Goal: Transaction & Acquisition: Purchase product/service

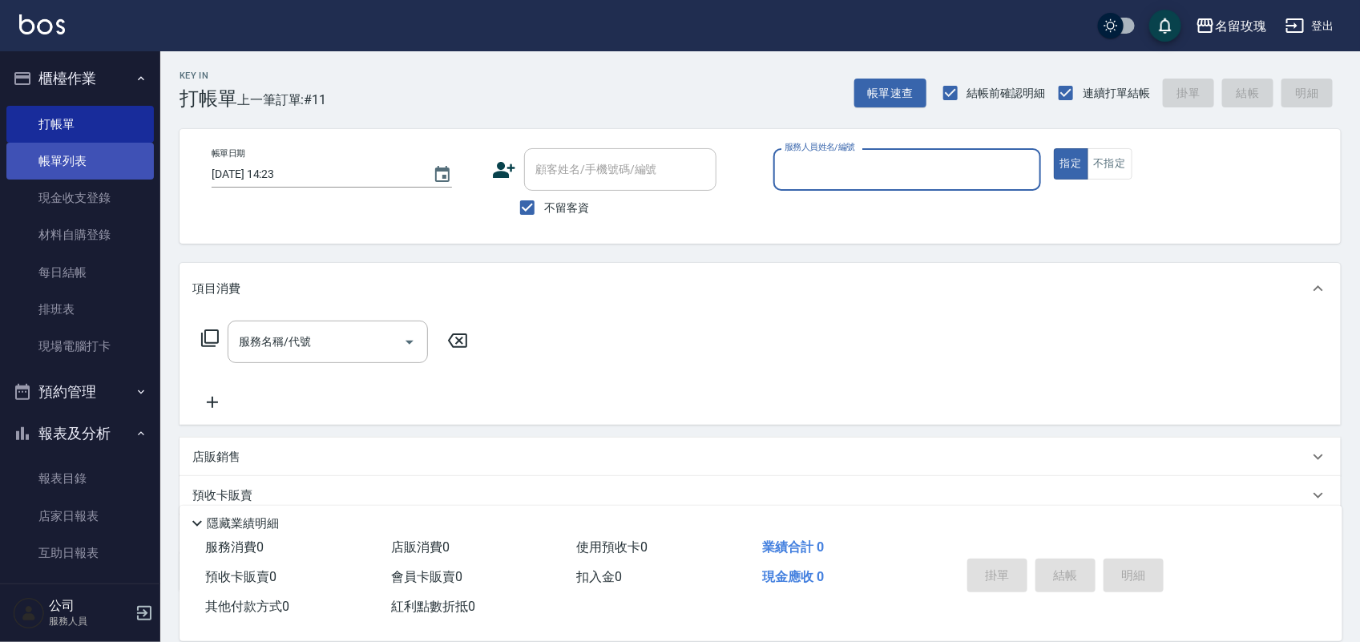
click at [95, 178] on link "帳單列表" at bounding box center [80, 161] width 148 height 37
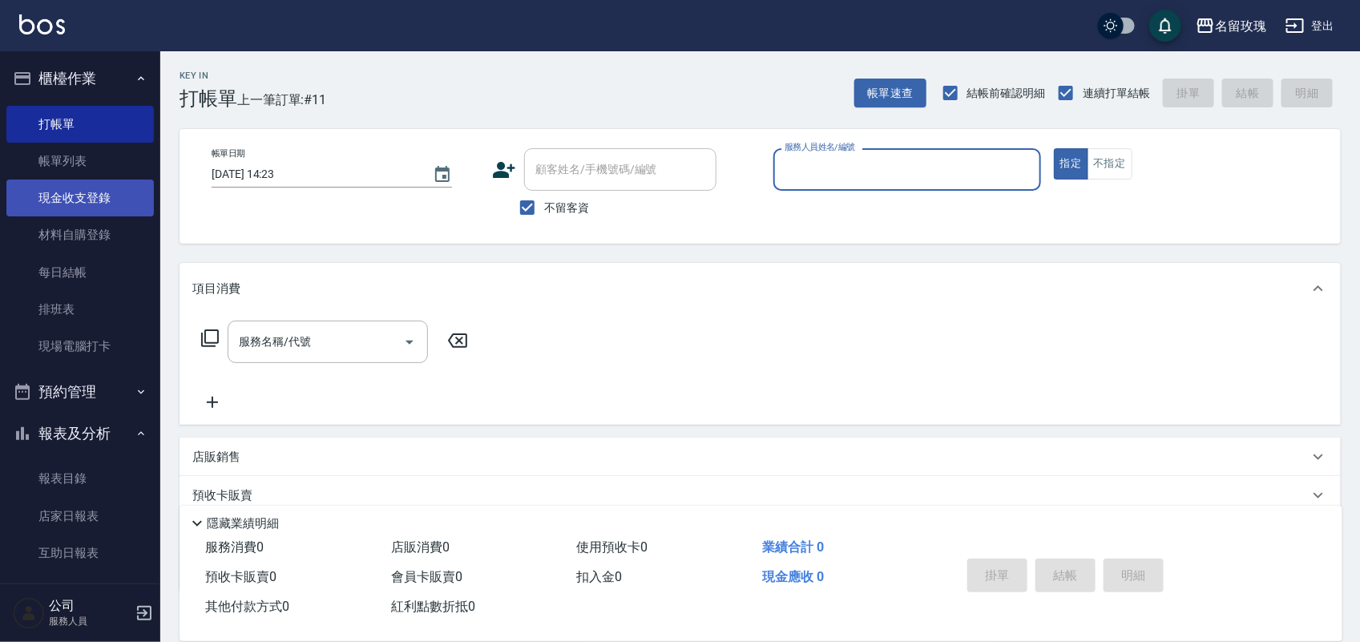
click at [98, 199] on link "現金收支登錄" at bounding box center [80, 198] width 148 height 37
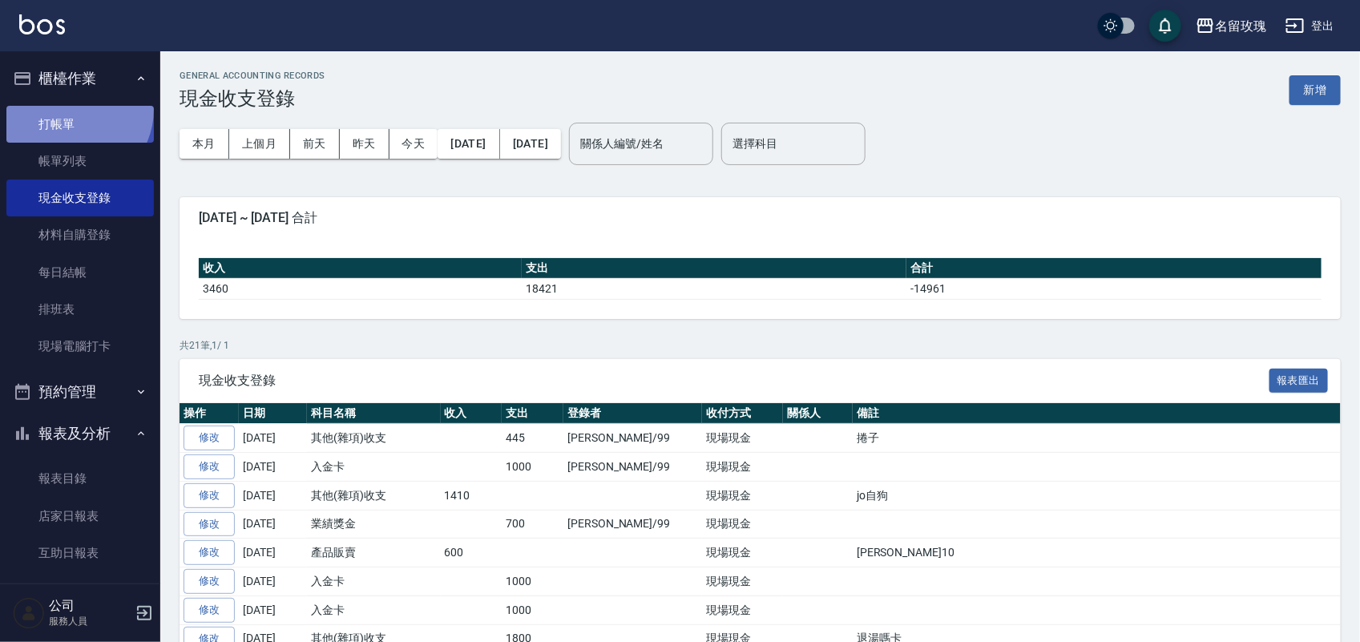
click at [71, 111] on link "打帳單" at bounding box center [80, 124] width 148 height 37
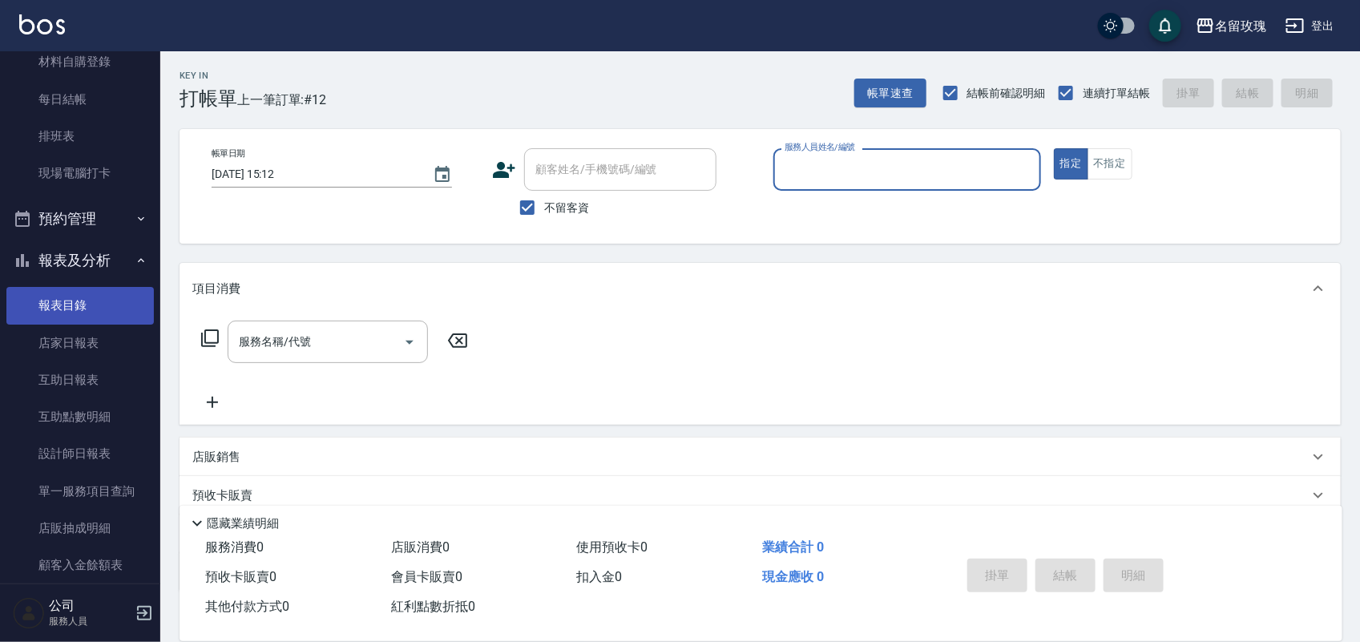
scroll to position [281, 0]
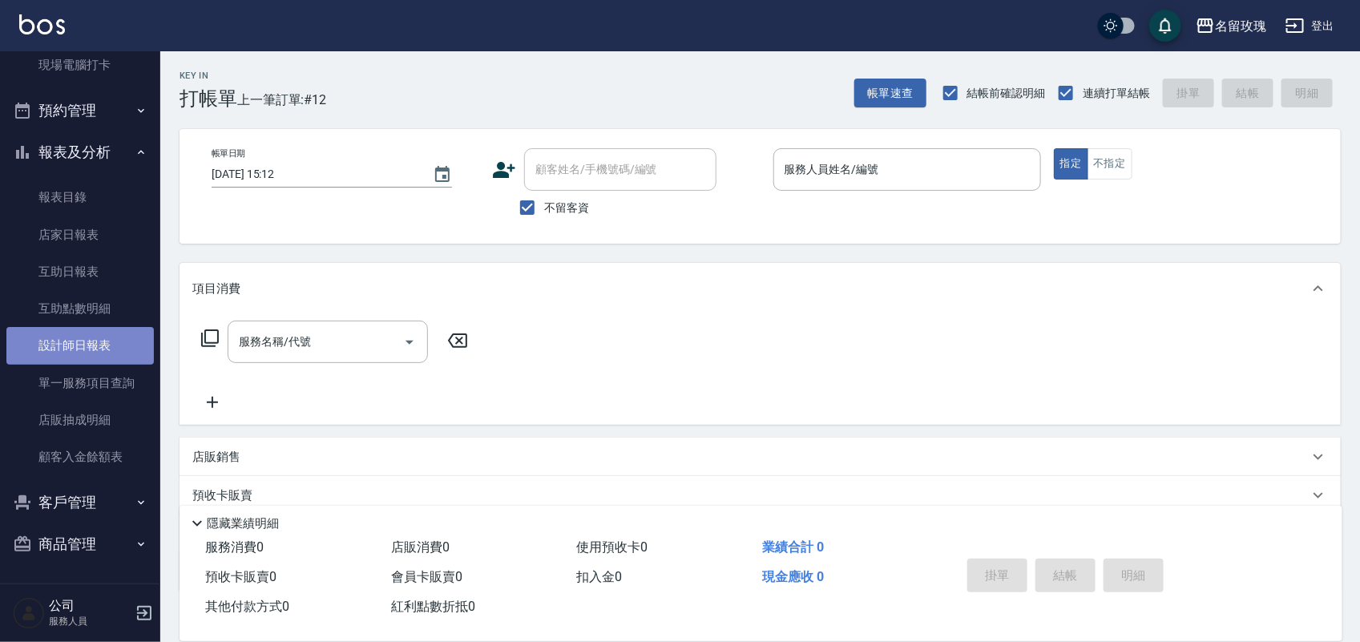
click at [127, 353] on link "設計師日報表" at bounding box center [80, 345] width 148 height 37
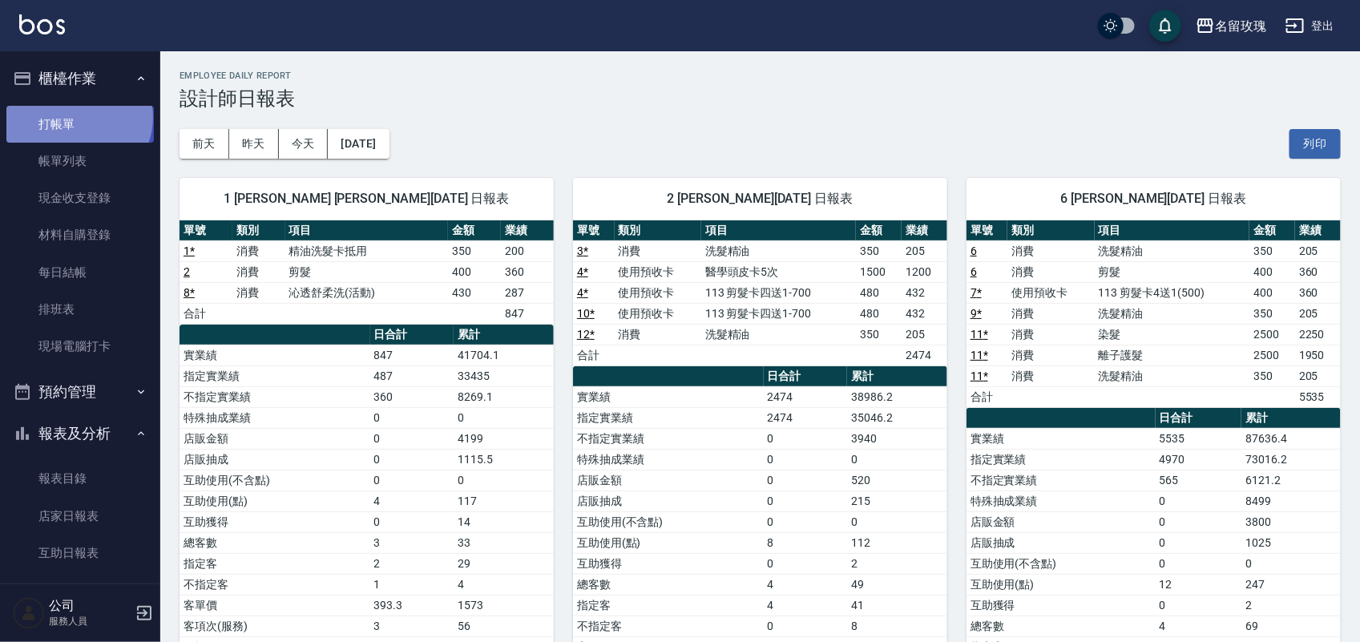
click at [77, 117] on link "打帳單" at bounding box center [80, 124] width 148 height 37
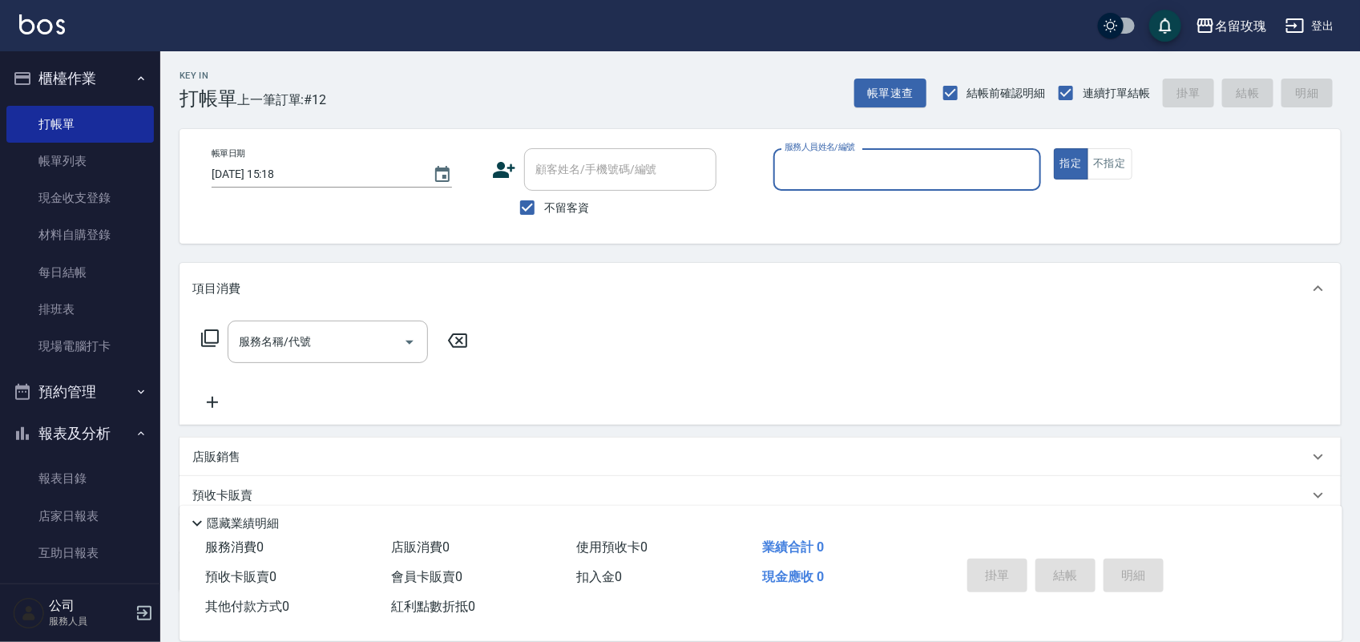
click at [94, 426] on button "報表及分析" at bounding box center [80, 434] width 148 height 42
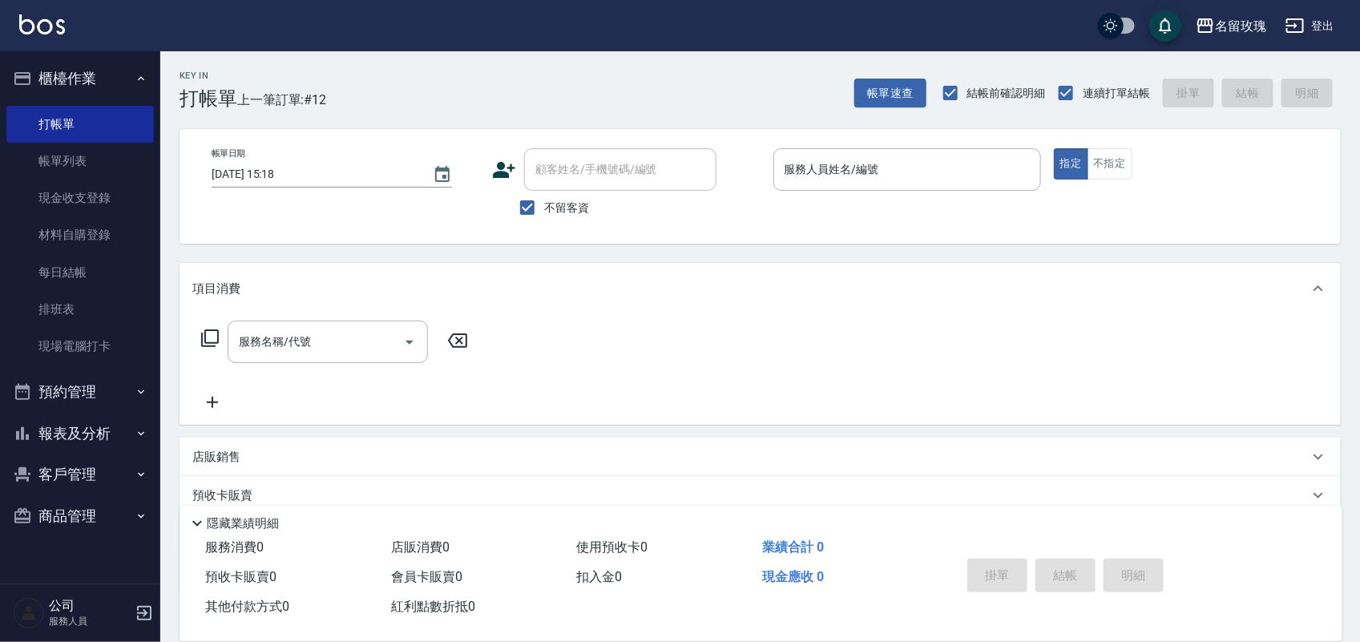
click at [579, 91] on div "Key In 打帳單 上一筆訂單:#12 帳單速查 結帳前確認明細 連續打單結帳 掛單 結帳 明細" at bounding box center [750, 80] width 1181 height 59
click at [823, 185] on div "服務人員姓名/編號" at bounding box center [908, 169] width 268 height 42
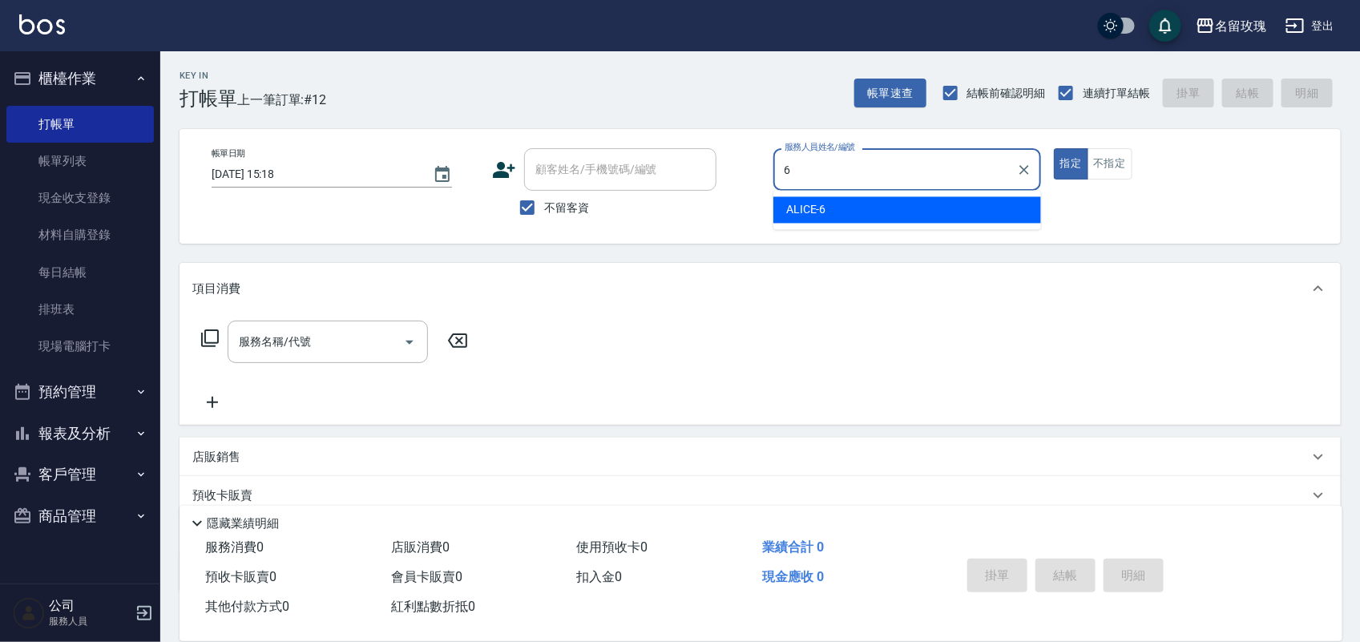
type input "ALICE-6"
type button "true"
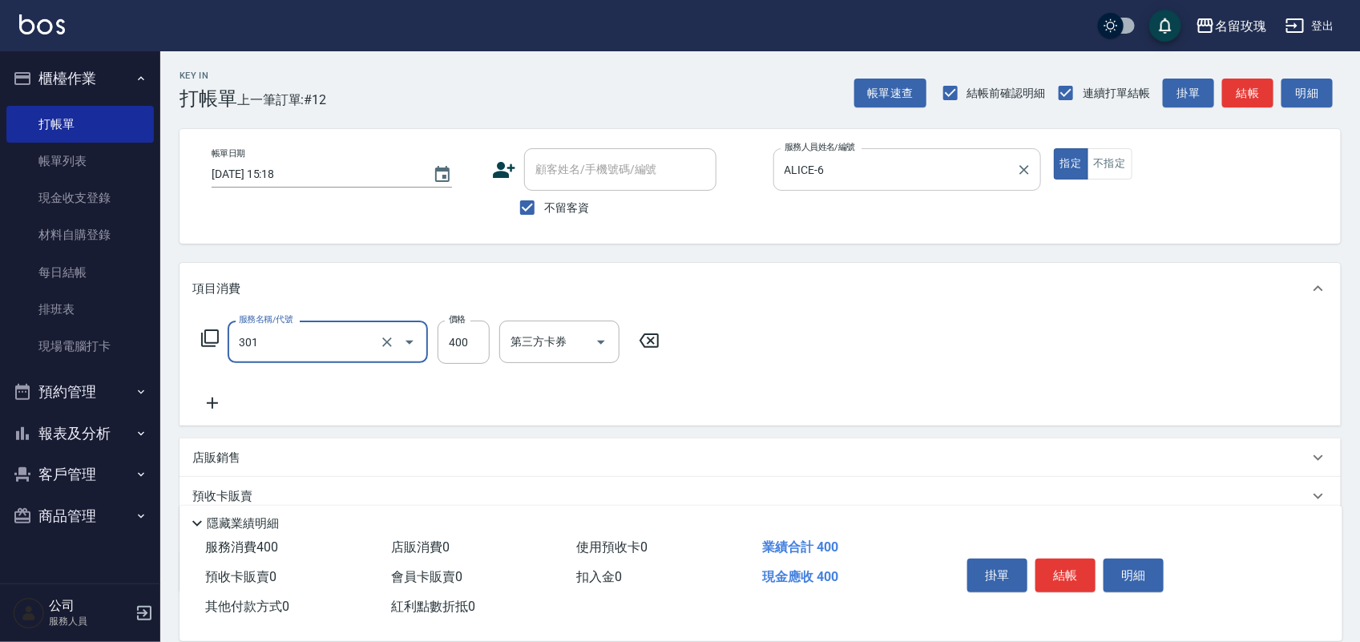
type input "剪髮(301)"
type input "450"
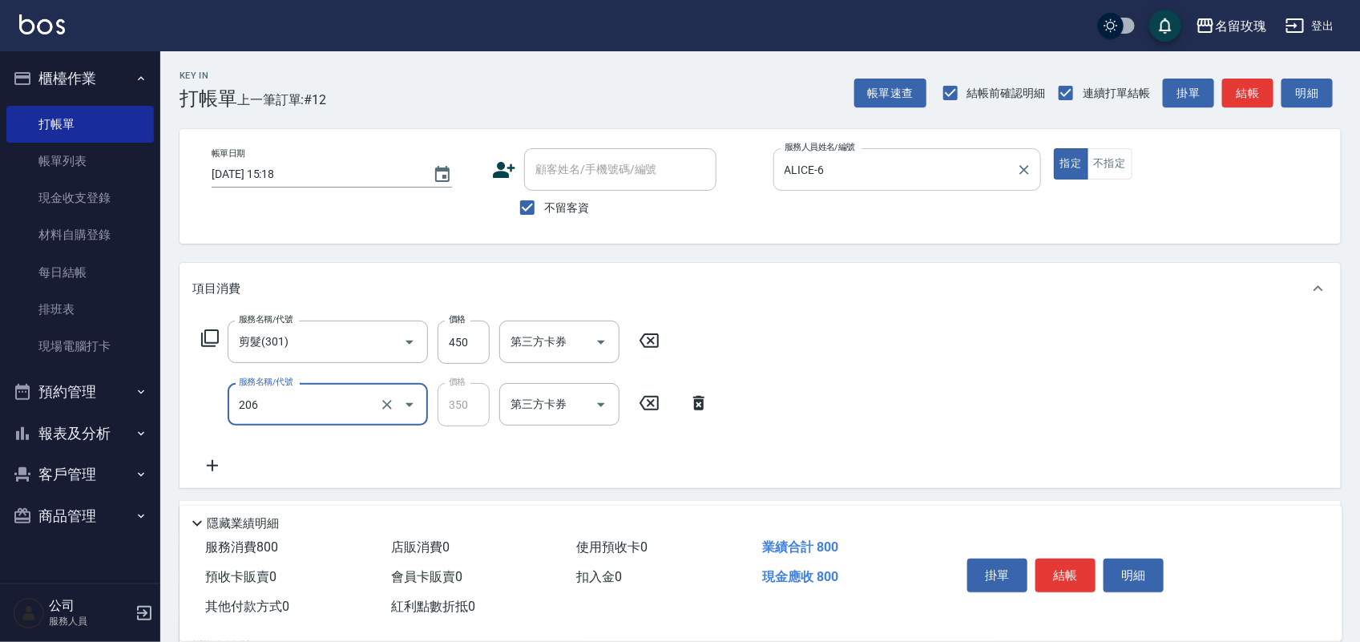
type input "洗髮精油(206)"
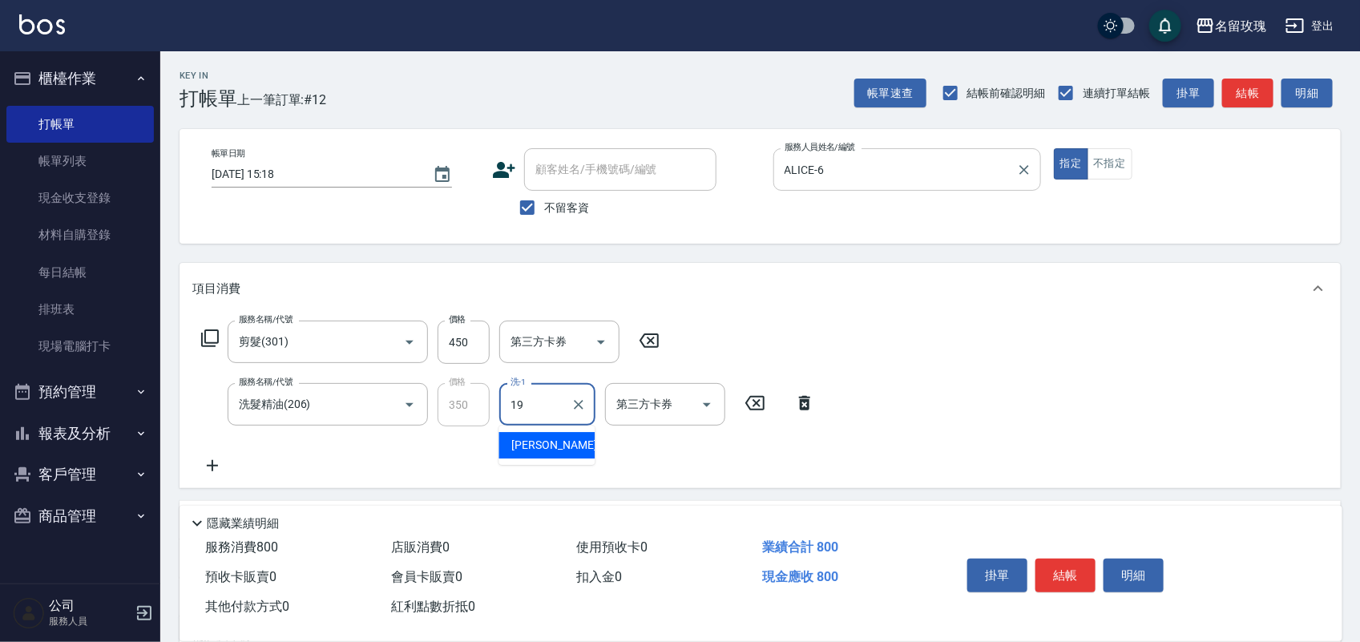
type input "[PERSON_NAME]-19"
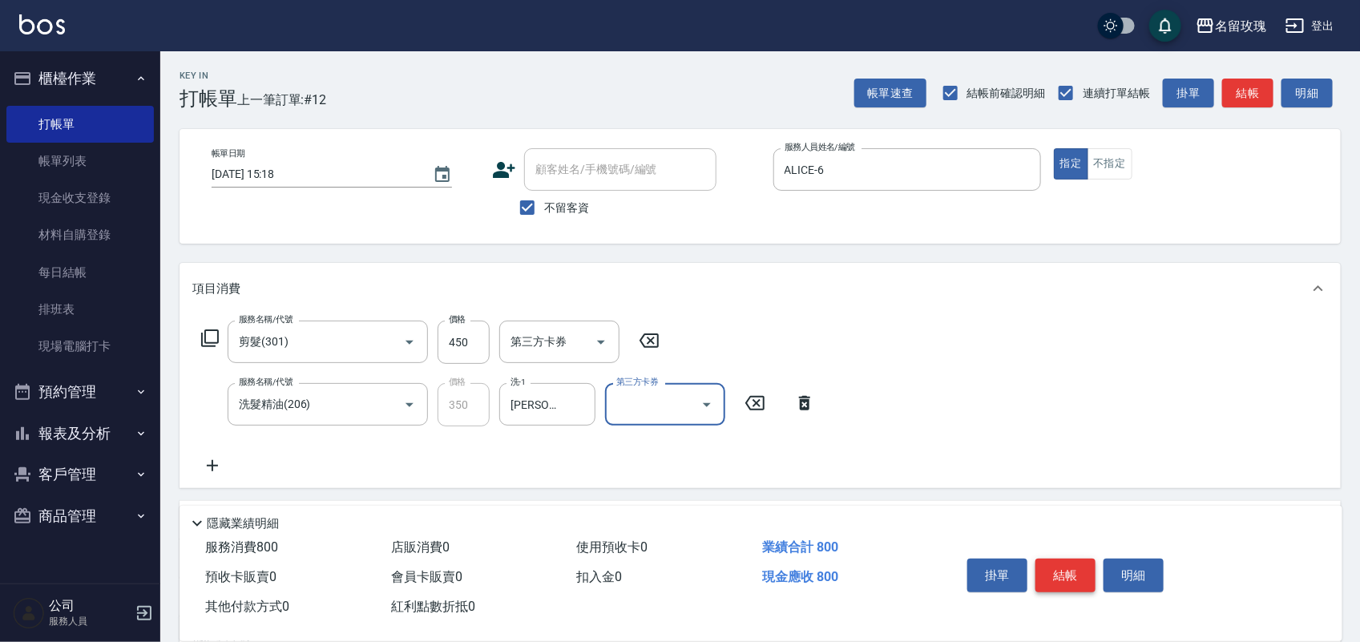
click at [1077, 559] on button "結帳" at bounding box center [1066, 576] width 60 height 34
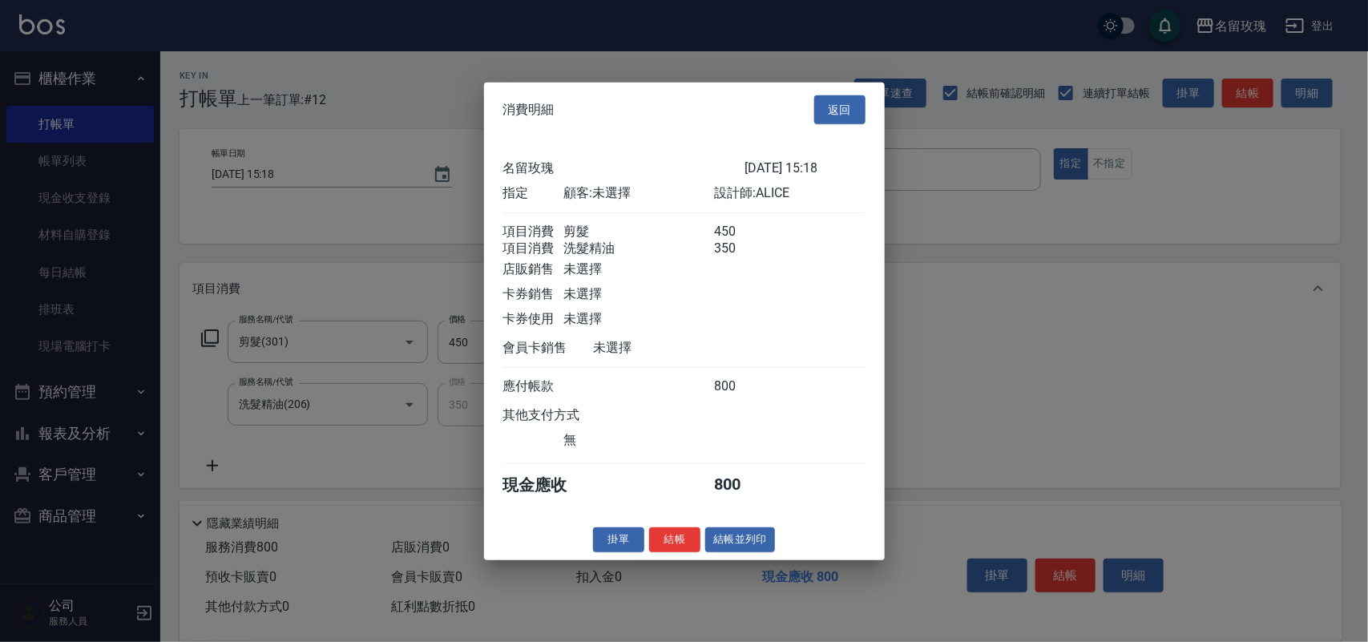
click at [738, 552] on button "結帳並列印" at bounding box center [740, 540] width 70 height 25
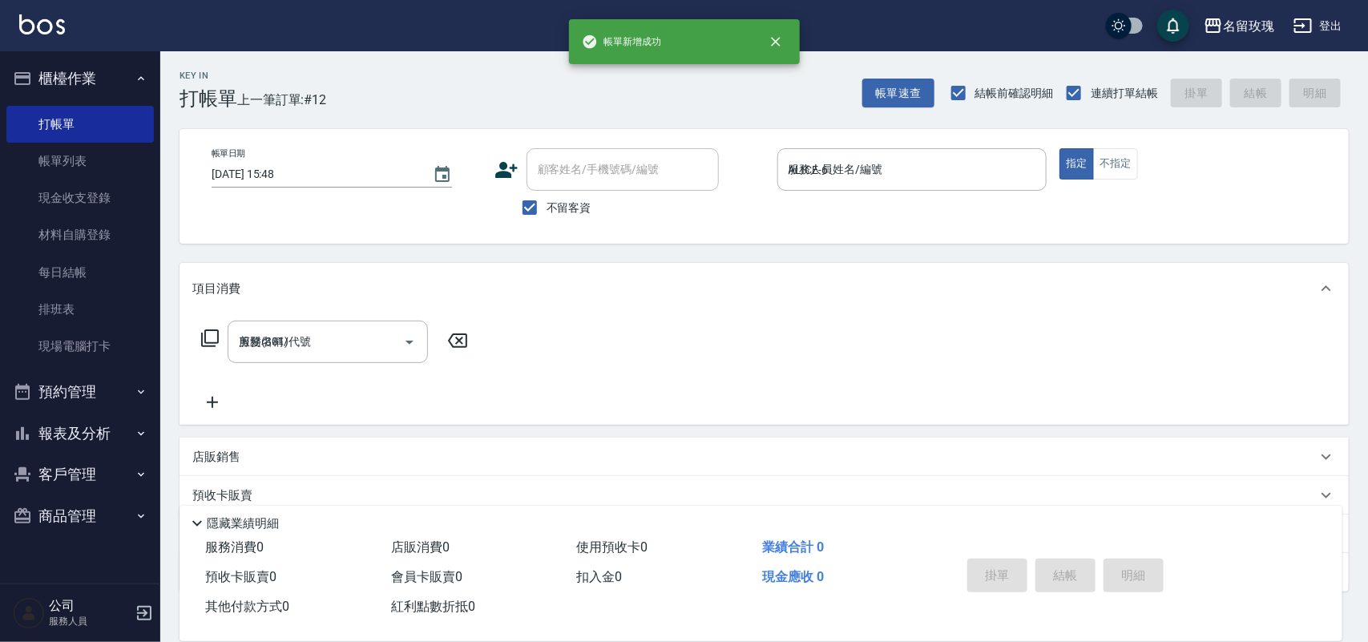
type input "[DATE] 15:48"
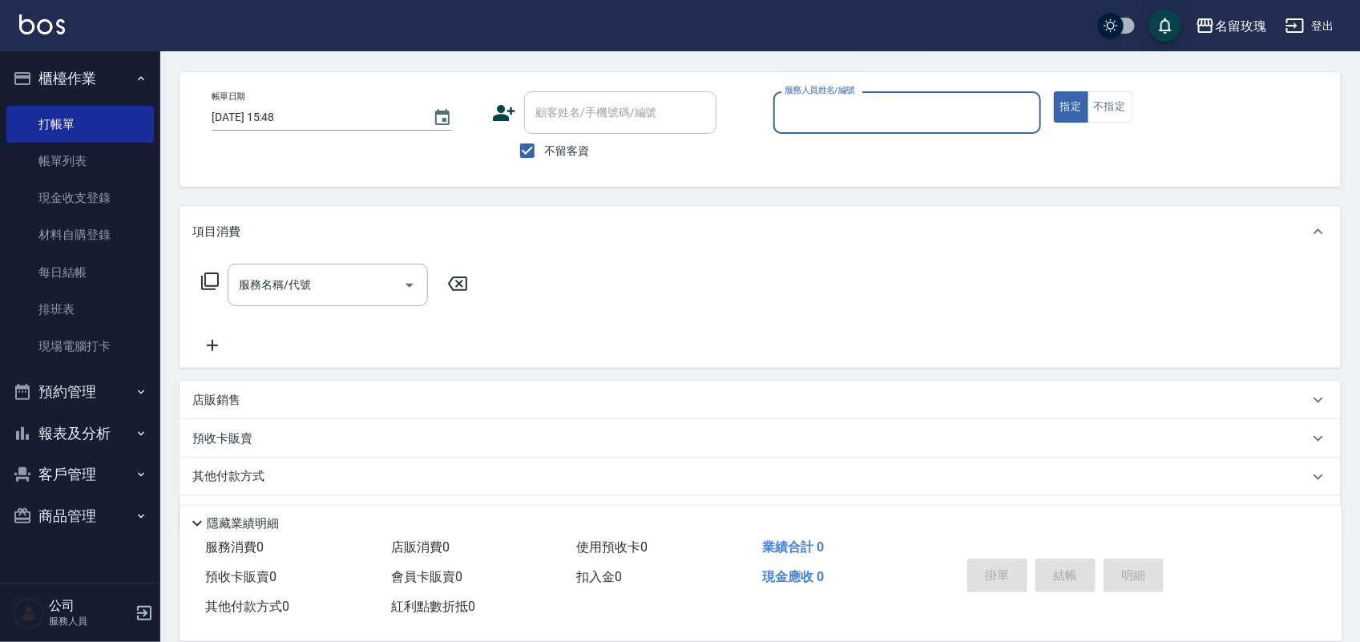
scroll to position [102, 0]
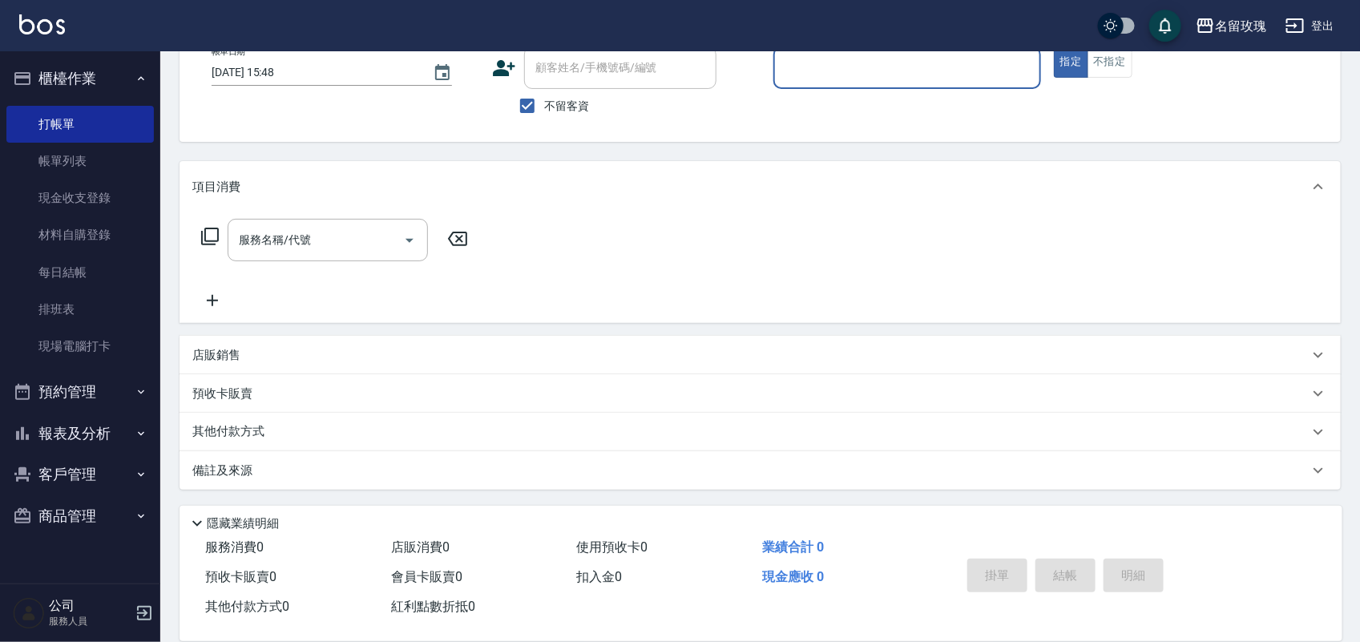
click at [114, 430] on button "報表及分析" at bounding box center [80, 434] width 148 height 42
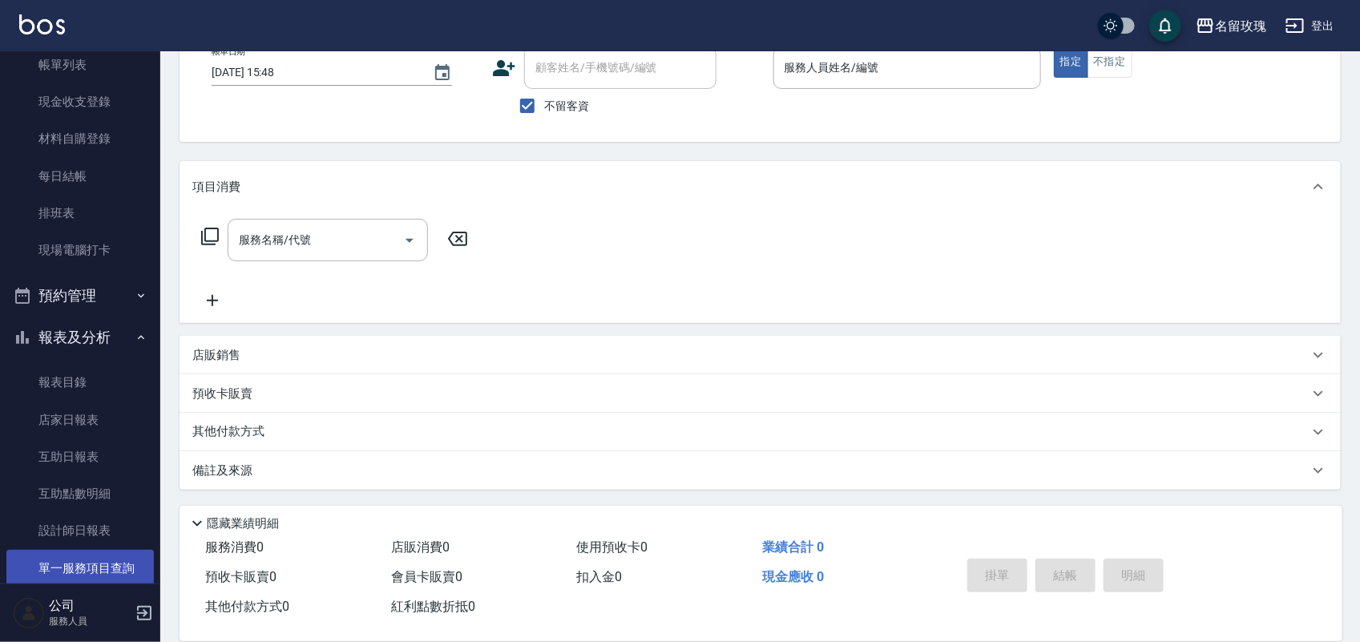
scroll to position [232, 0]
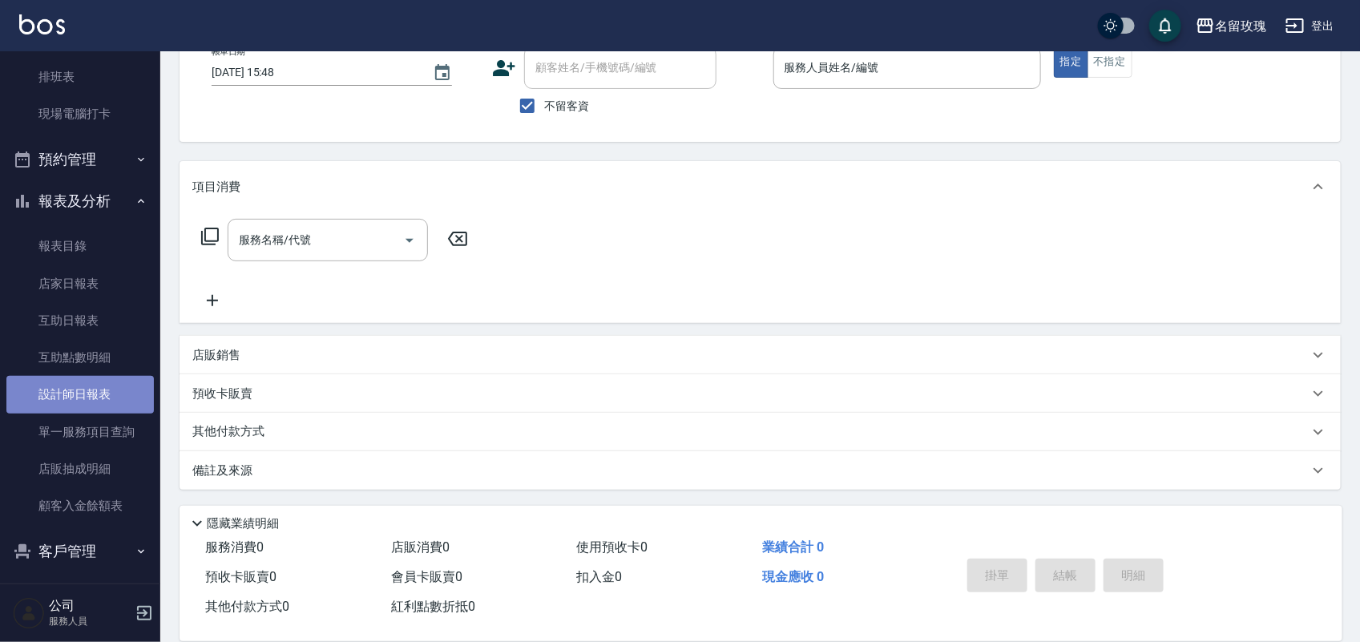
click at [100, 406] on link "設計師日報表" at bounding box center [80, 394] width 148 height 37
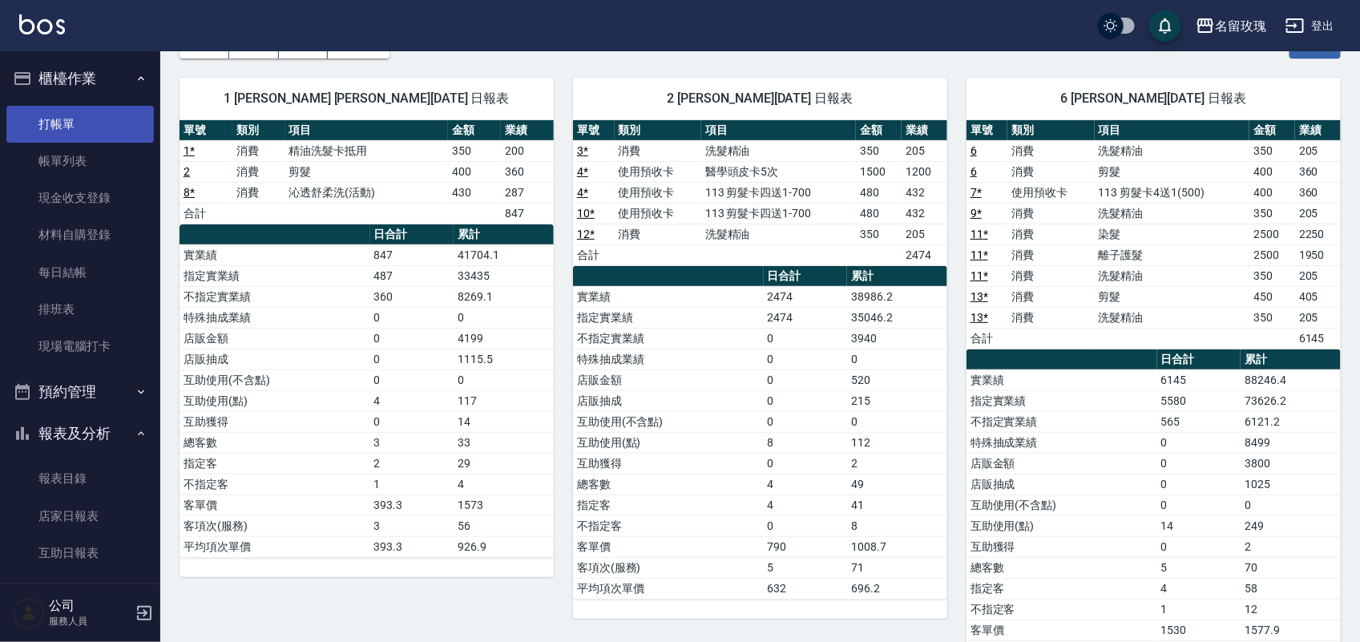
click at [58, 126] on link "打帳單" at bounding box center [80, 124] width 148 height 37
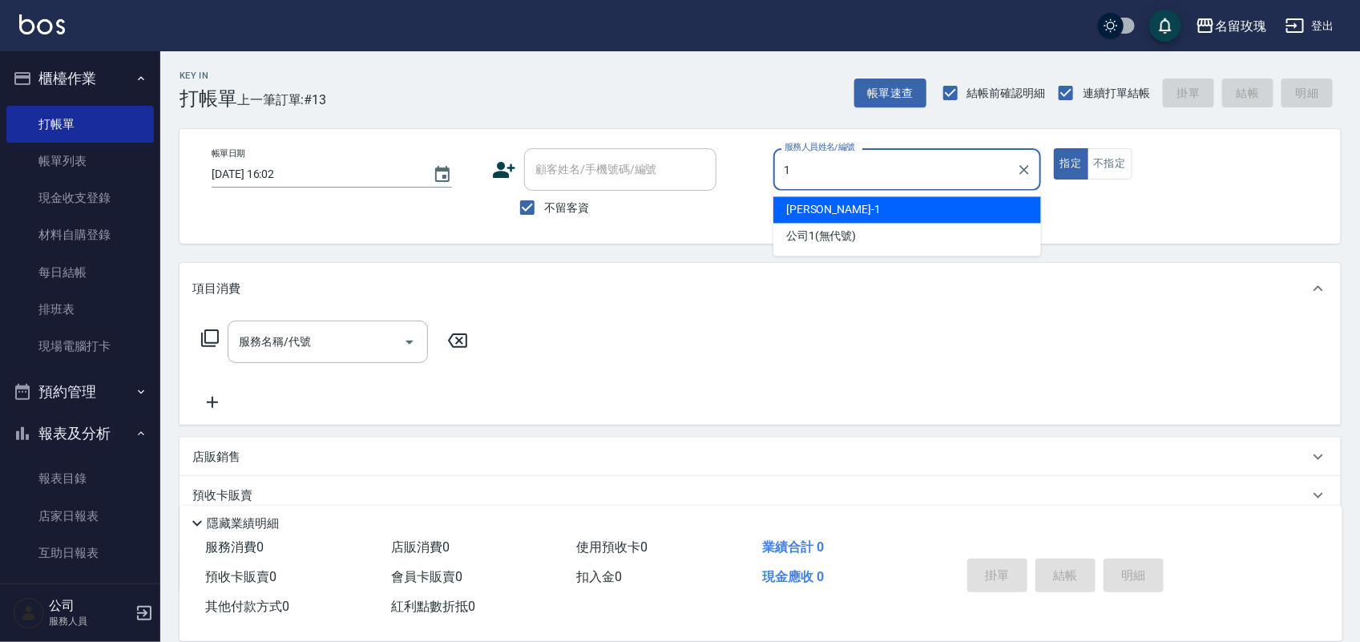
type input "[PERSON_NAME]-1"
type button "true"
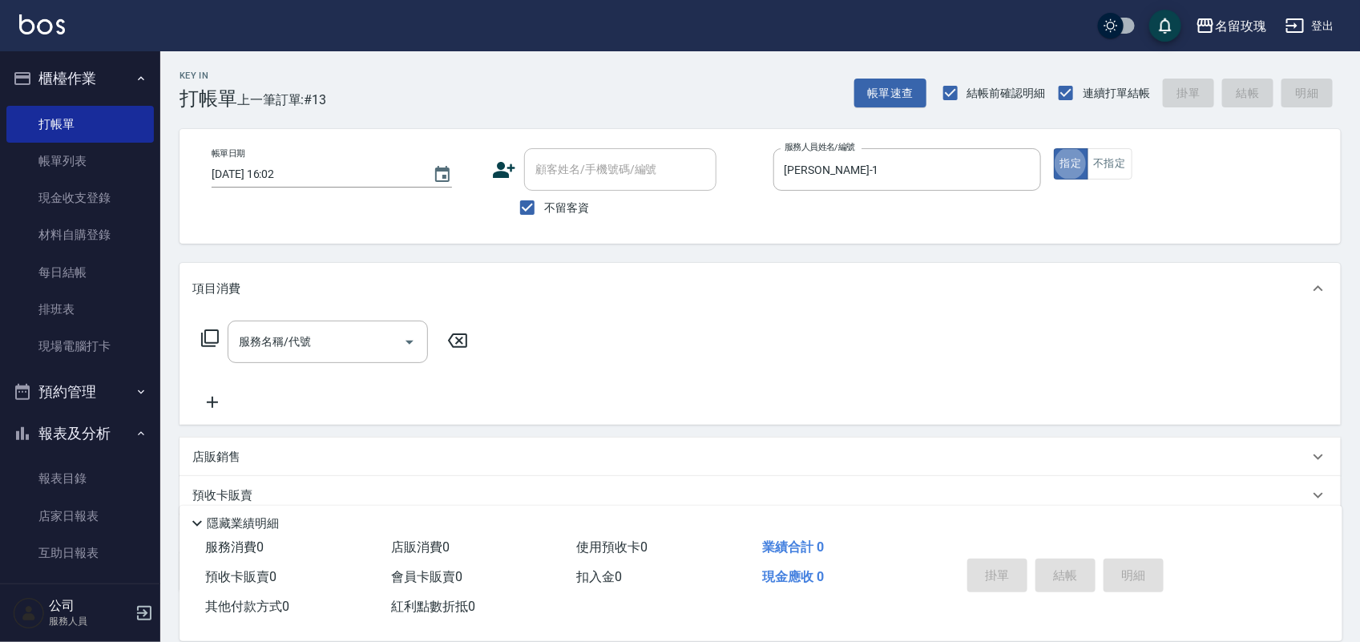
click at [279, 379] on div "服務名稱/代號 服務名稱/代號" at bounding box center [334, 366] width 285 height 91
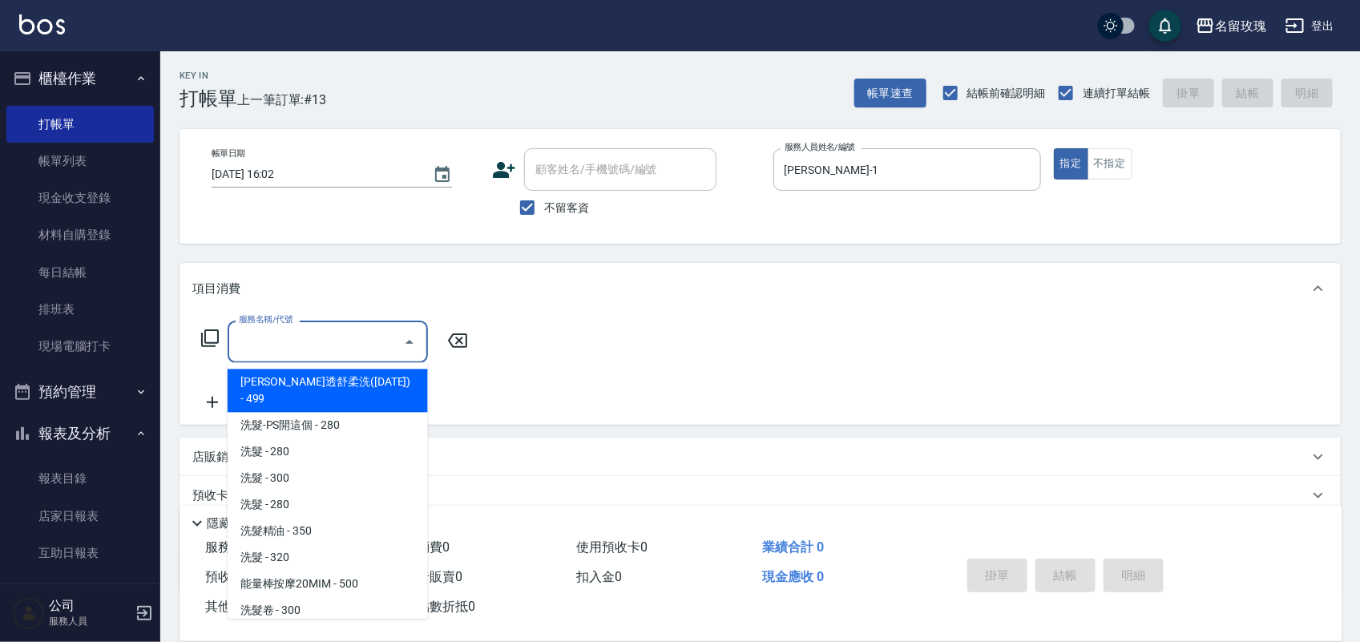
drag, startPoint x: 306, startPoint y: 339, endPoint x: 297, endPoint y: 333, distance: 11.6
click at [299, 334] on div "服務名稱/代號 服務名稱/代號" at bounding box center [328, 342] width 200 height 42
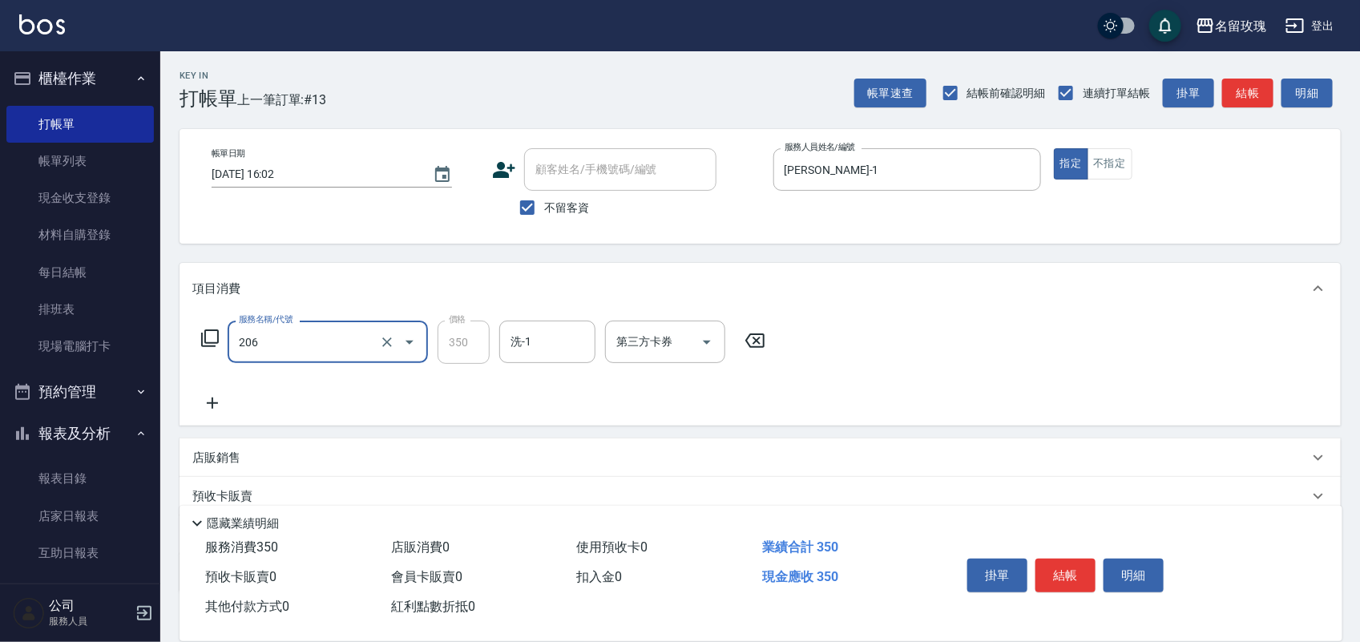
type input "洗髮精油(206)"
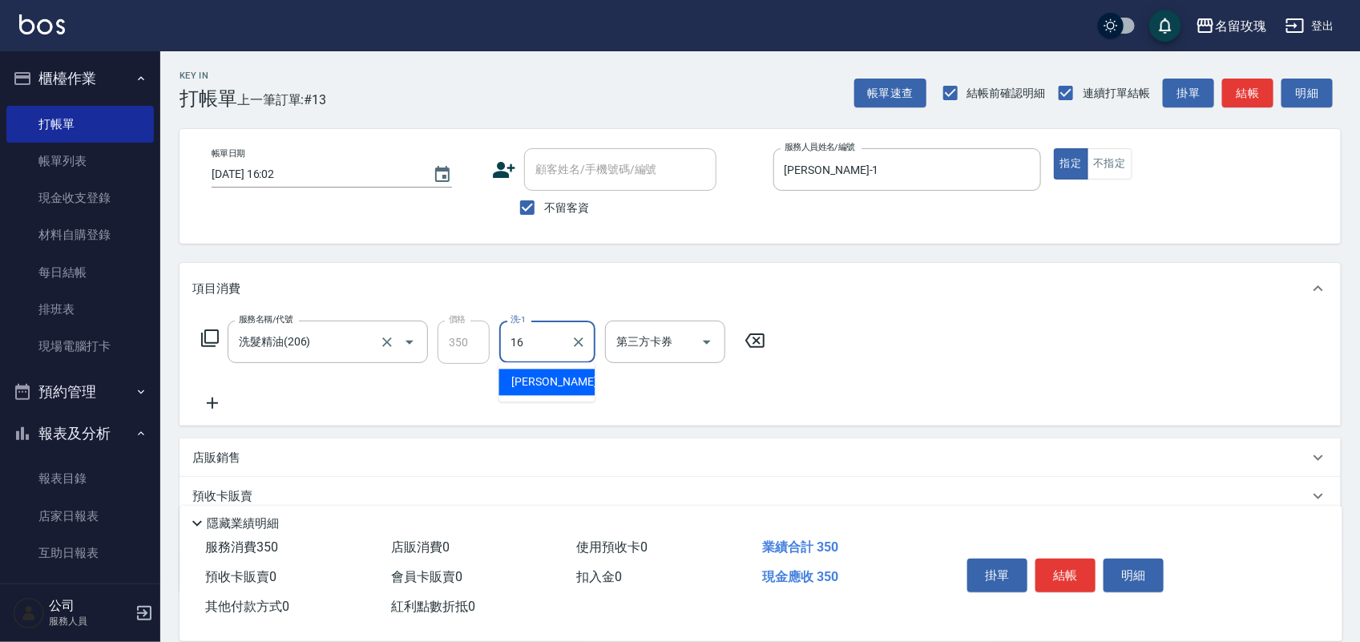
type input "[PERSON_NAME]-16"
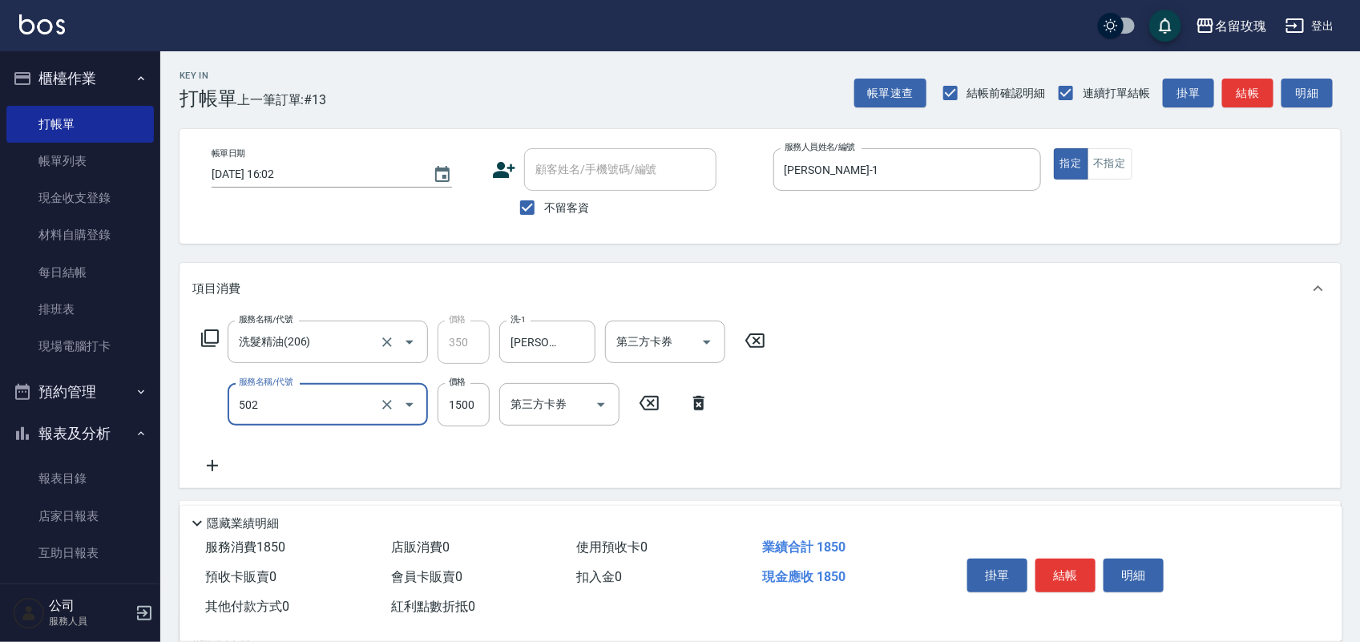
type input "染髮(502)"
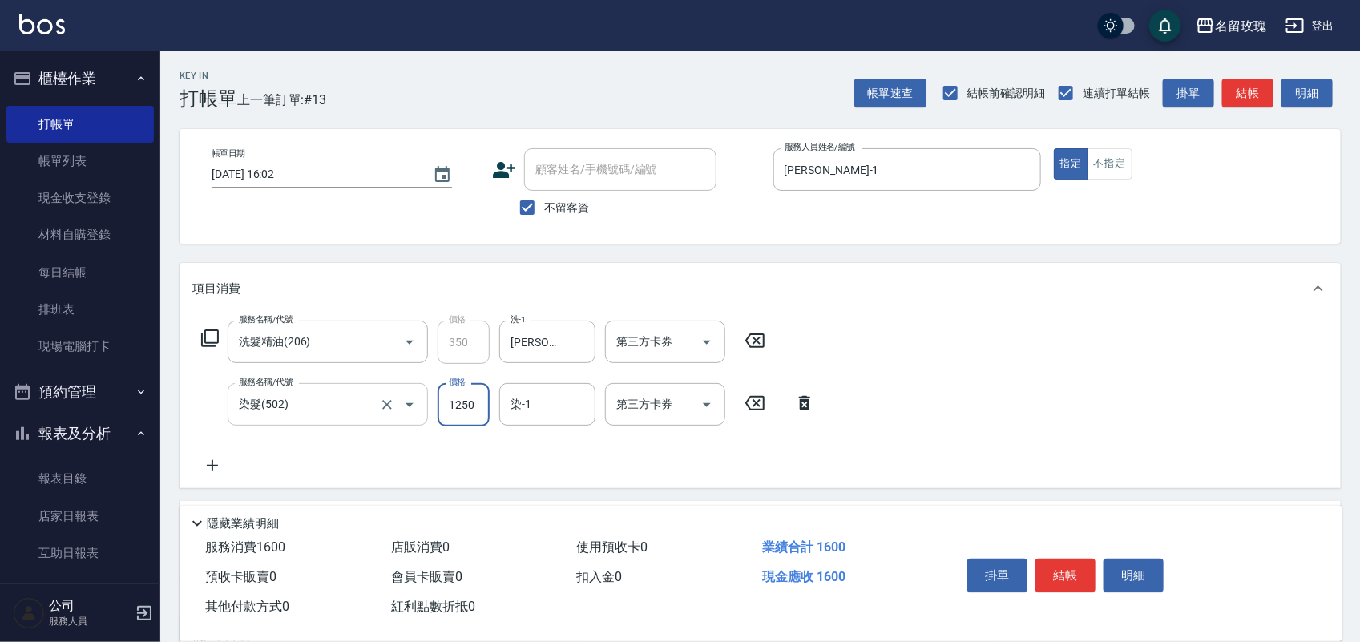
type input "1250"
type input "[PERSON_NAME]-16"
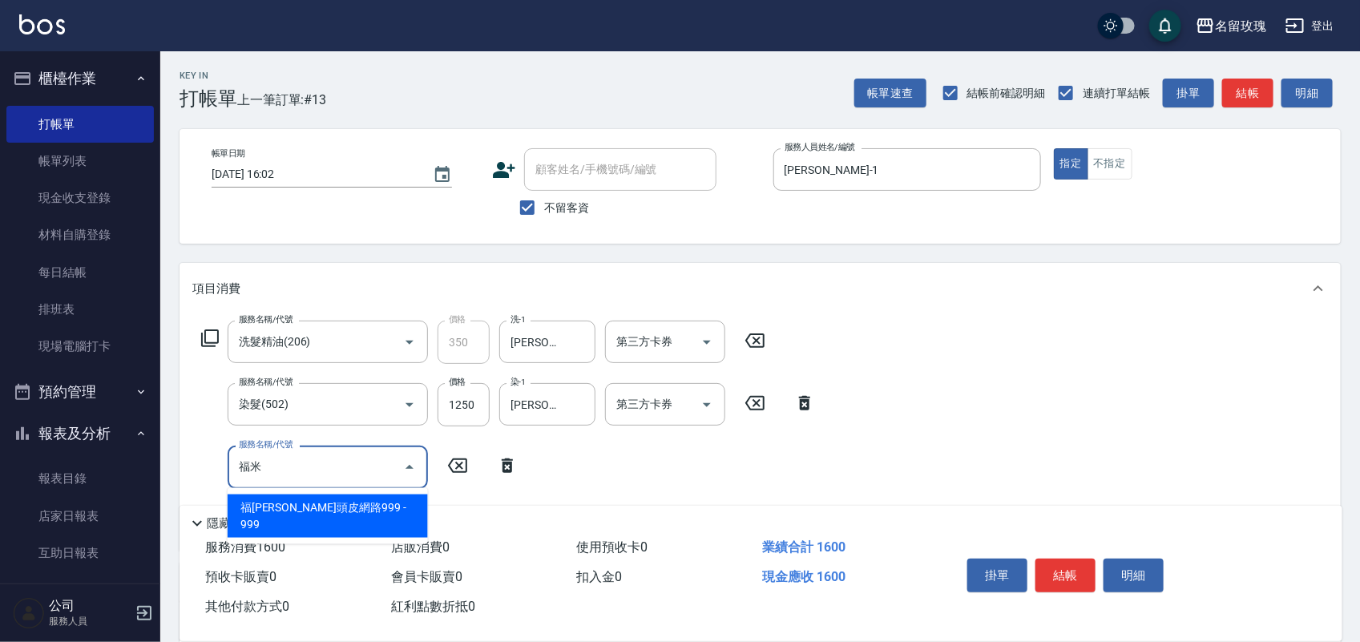
type input "福"
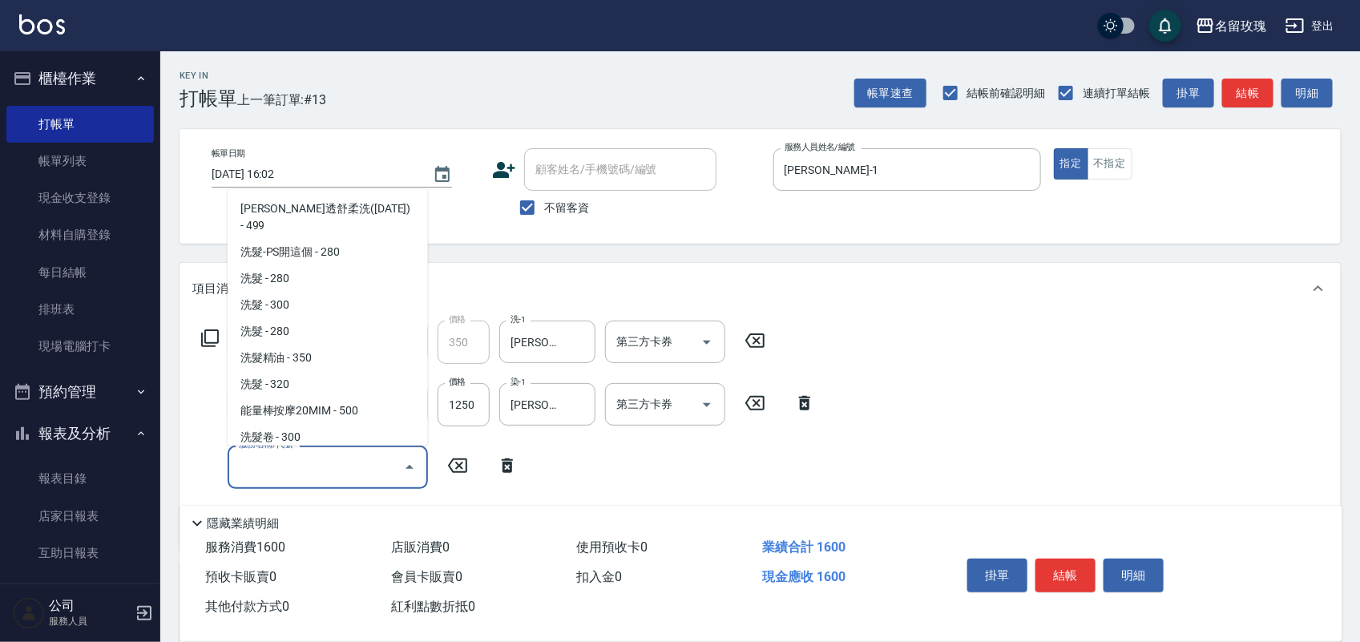
click at [503, 463] on icon at bounding box center [507, 466] width 11 height 14
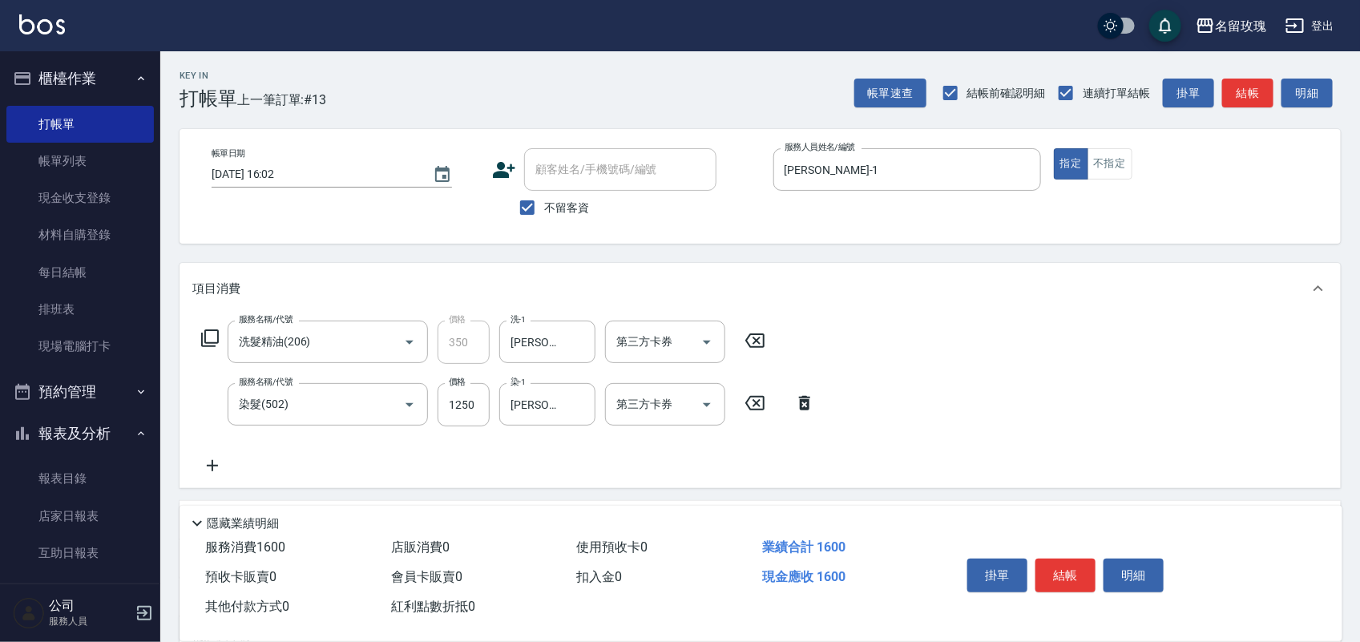
click at [211, 338] on icon at bounding box center [209, 338] width 19 height 19
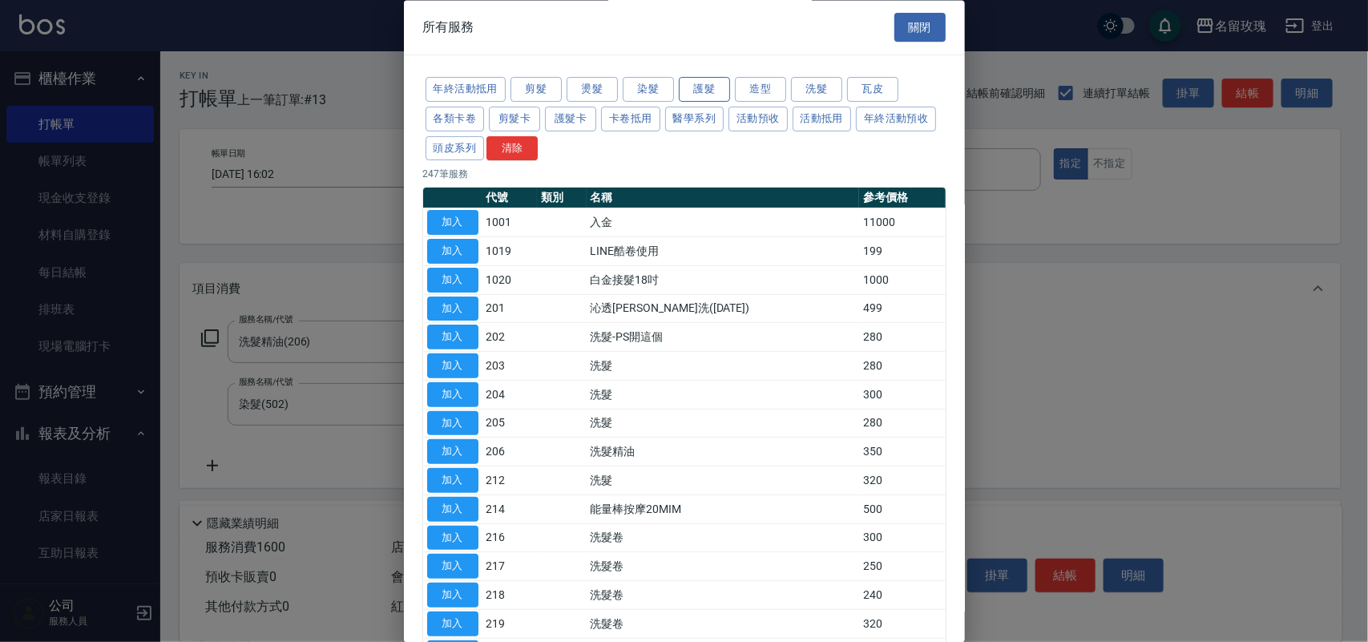
click at [702, 89] on button "護髮" at bounding box center [704, 90] width 51 height 25
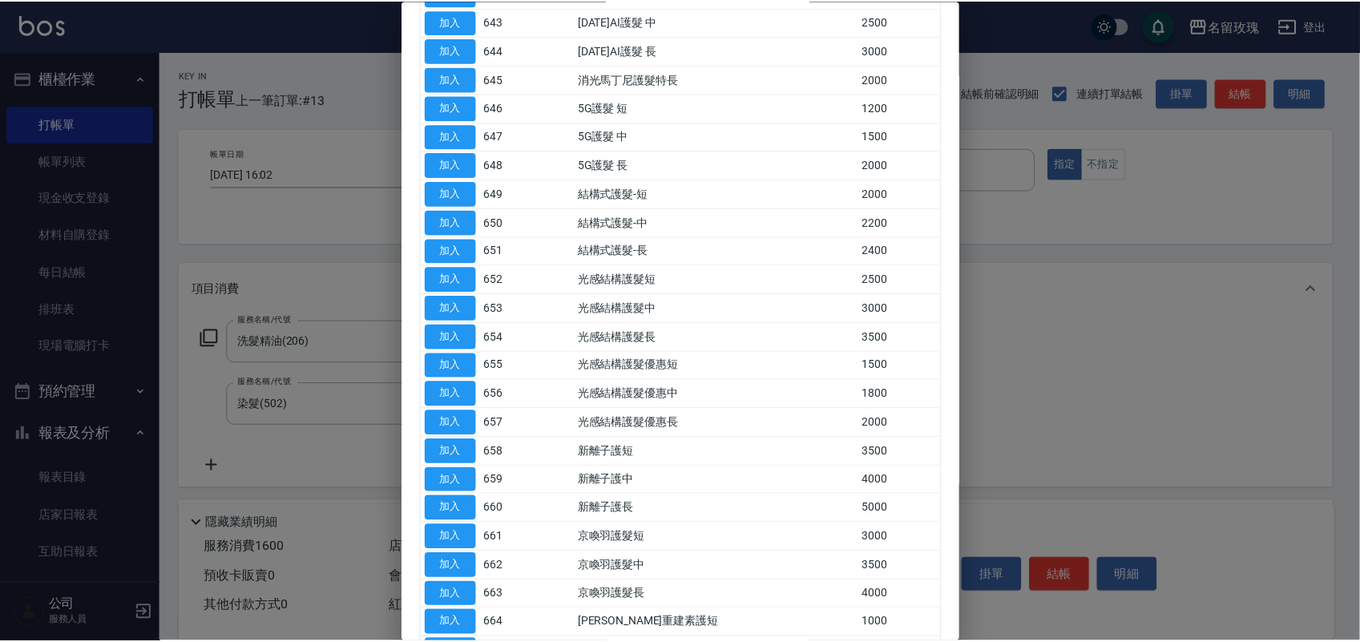
scroll to position [867, 0]
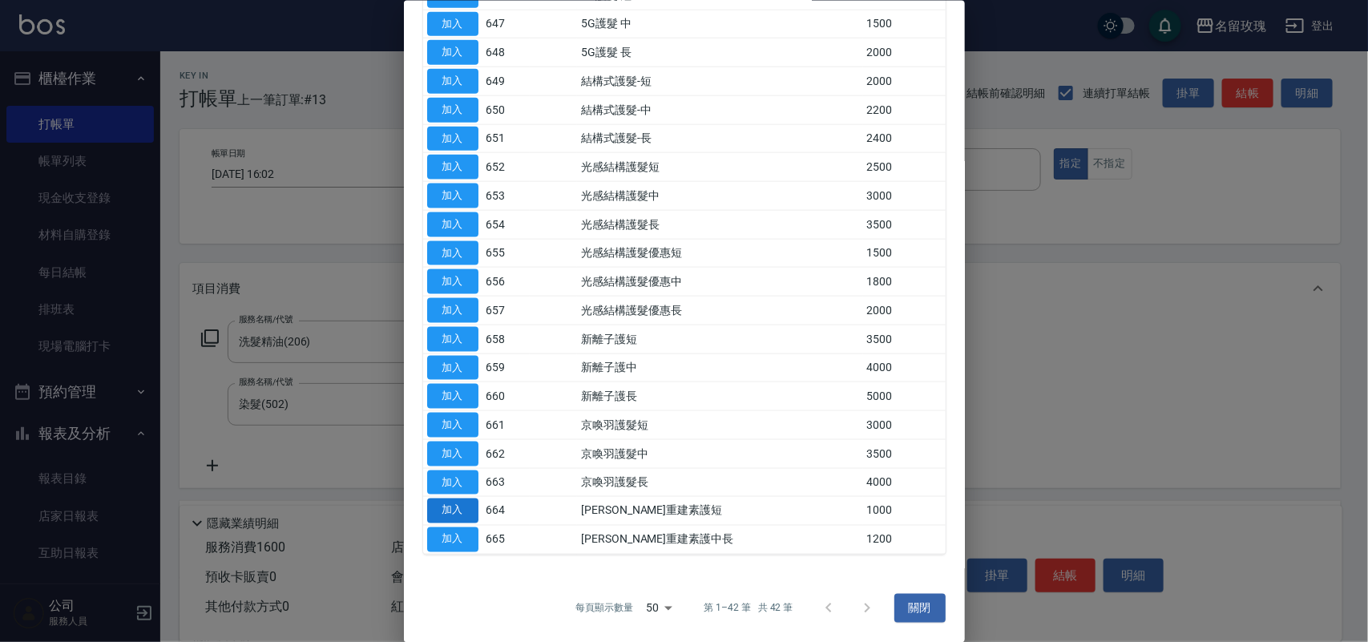
click at [455, 502] on button "加入" at bounding box center [452, 511] width 51 height 25
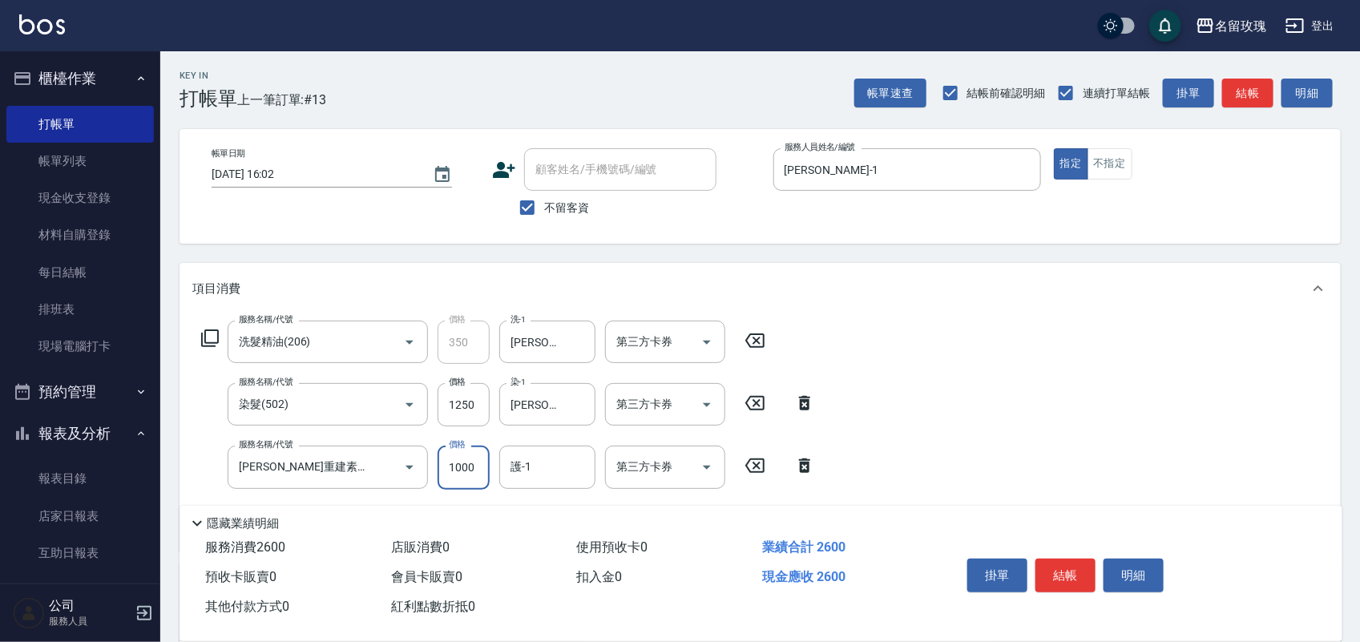
click at [451, 473] on input "1000" at bounding box center [464, 467] width 52 height 43
type input "800"
type input "[PERSON_NAME]-16"
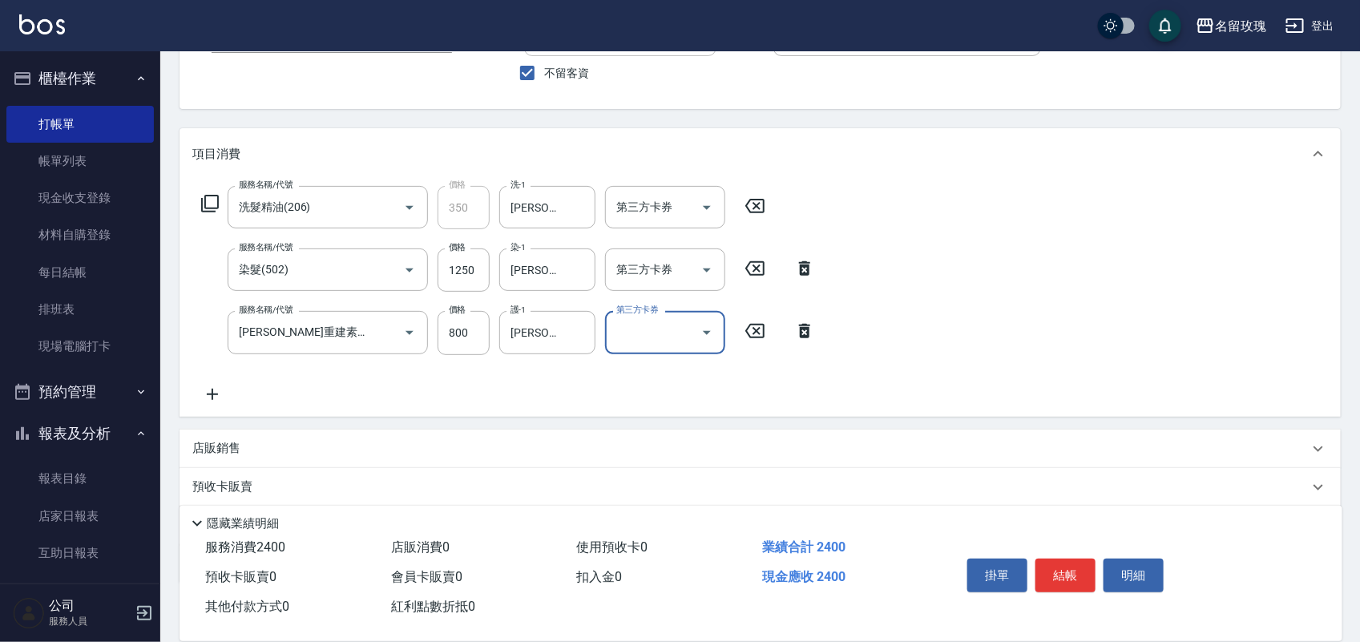
scroll to position [228, 0]
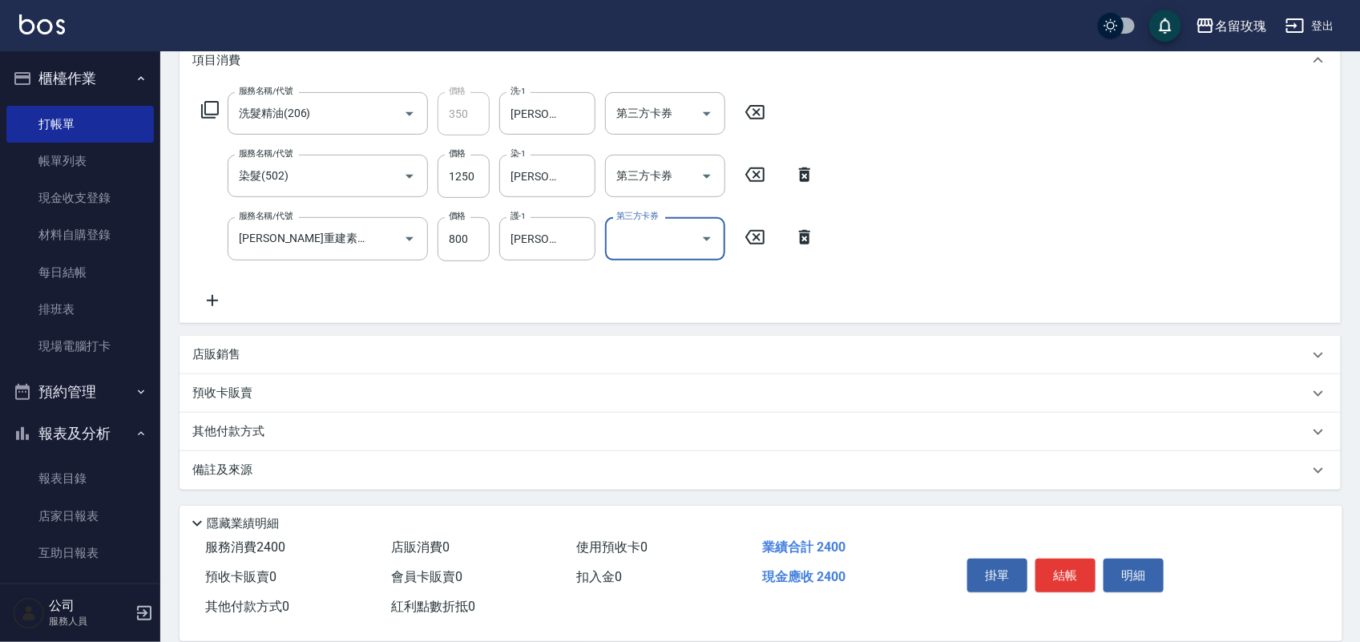
click at [253, 423] on p "其他付款方式" at bounding box center [232, 432] width 80 height 18
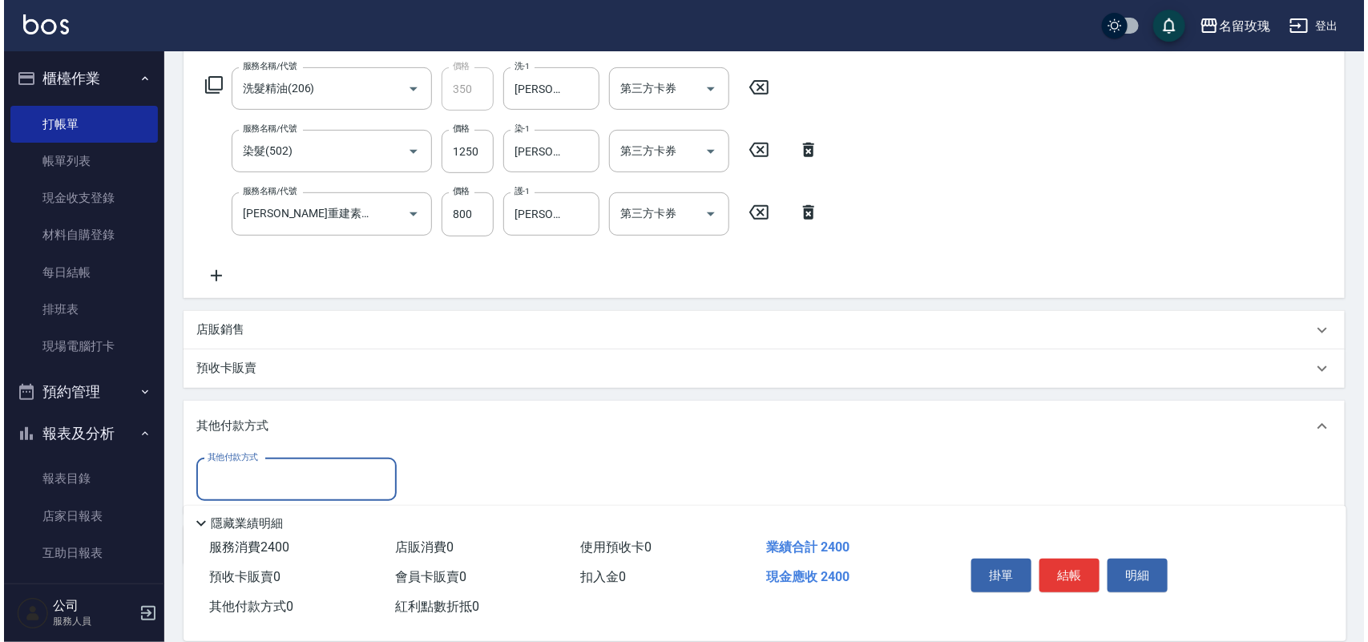
scroll to position [329, 0]
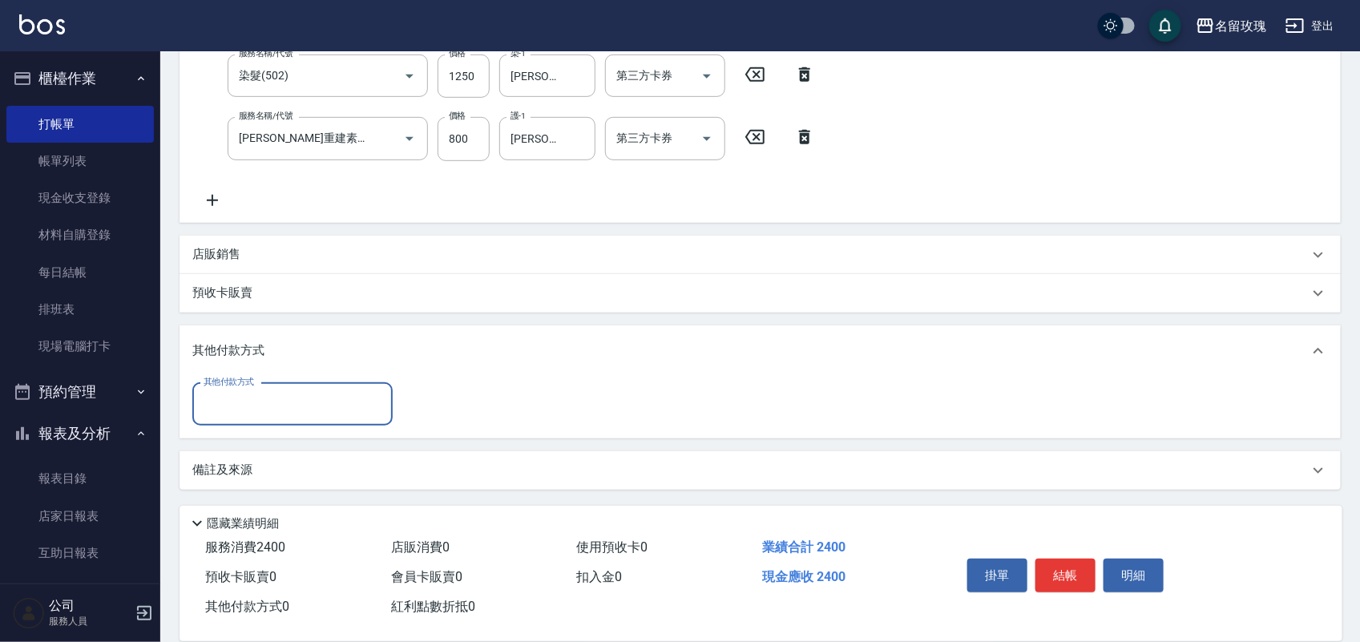
click at [289, 397] on input "其他付款方式" at bounding box center [293, 404] width 186 height 28
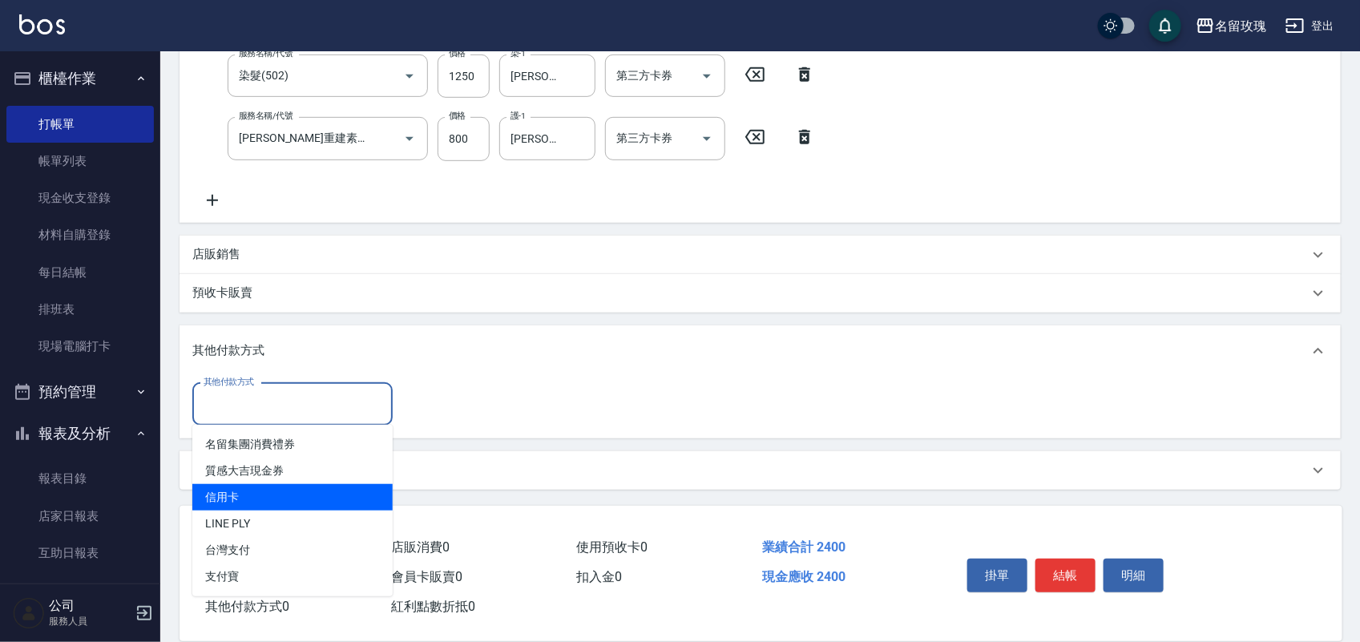
click at [265, 495] on span "信用卡" at bounding box center [292, 497] width 200 height 26
type input "信用卡"
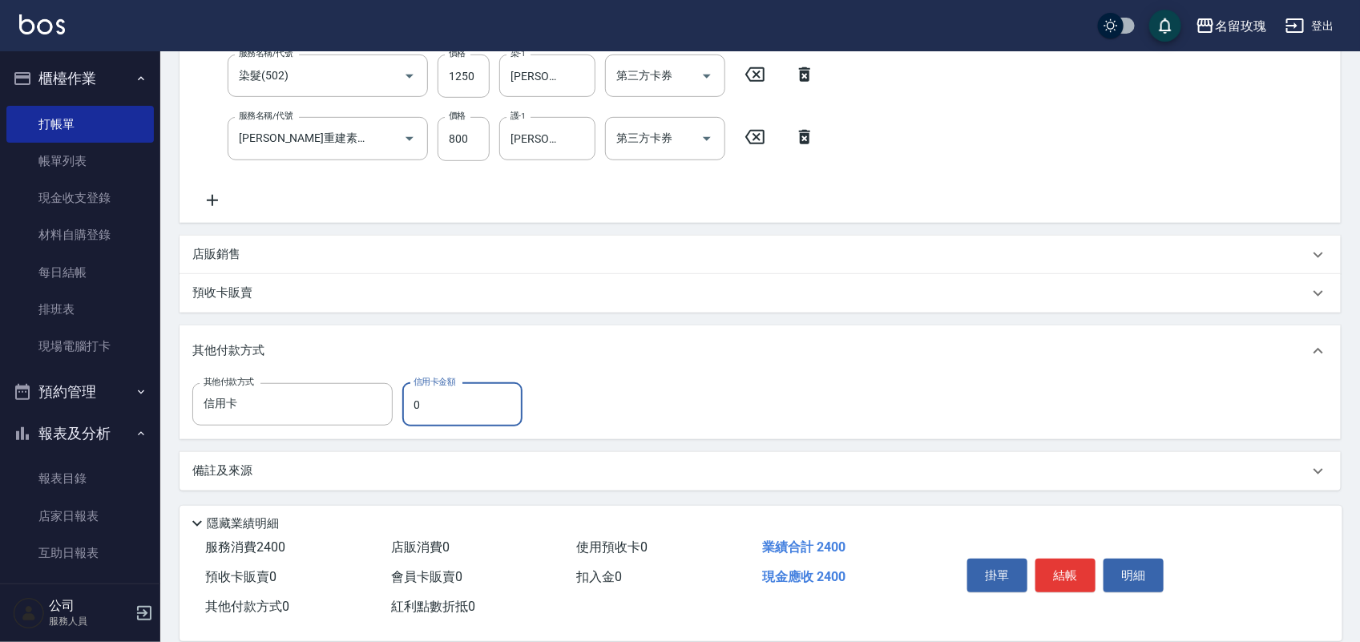
click at [410, 407] on input "0" at bounding box center [462, 404] width 120 height 43
type input "2400"
click at [1051, 559] on button "結帳" at bounding box center [1066, 576] width 60 height 34
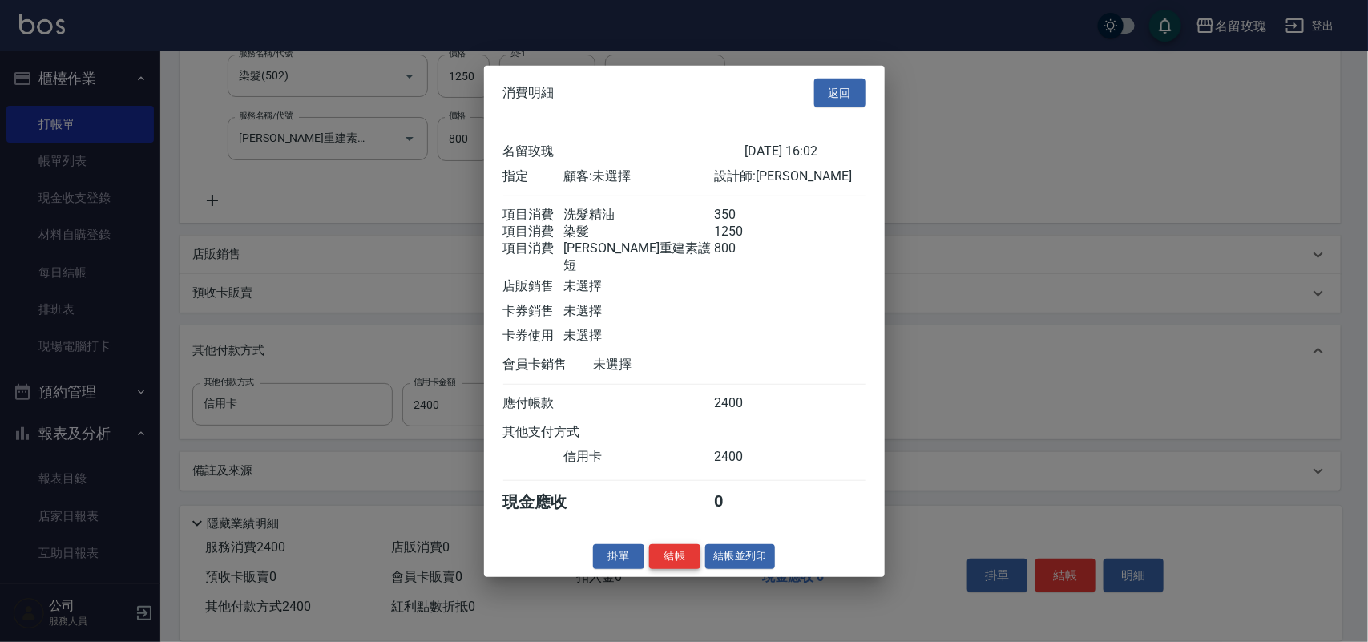
click at [667, 559] on button "結帳" at bounding box center [674, 556] width 51 height 25
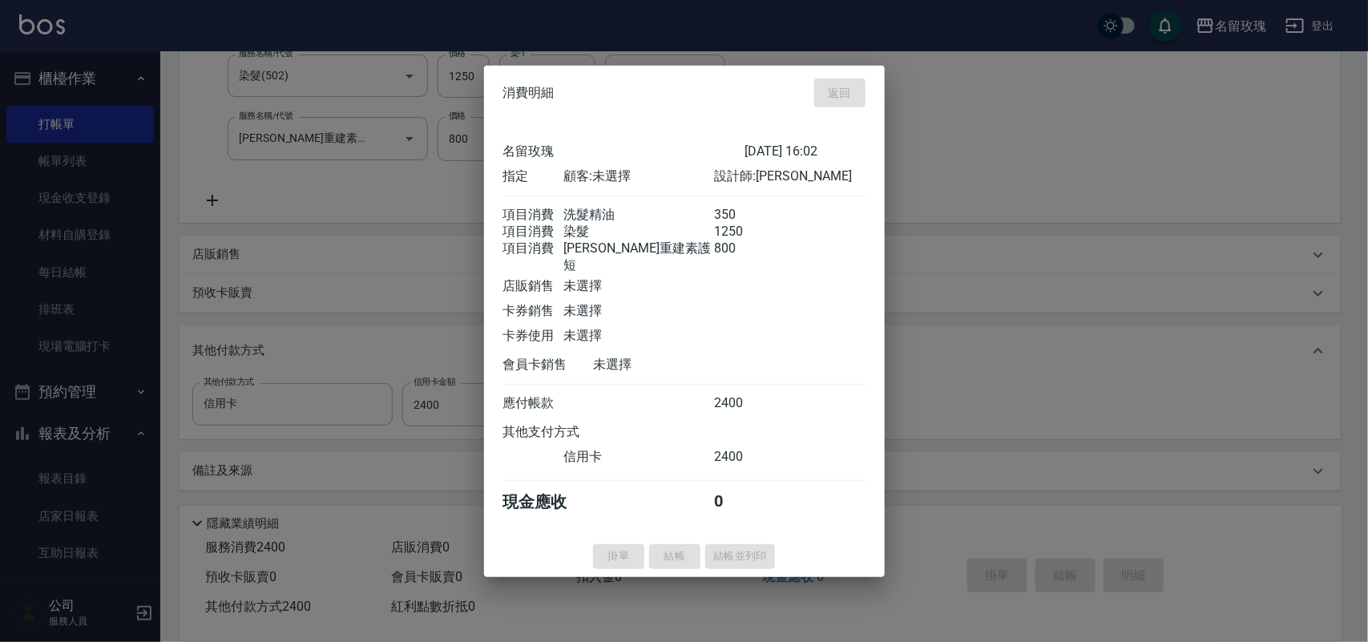
type input "[DATE] 16:15"
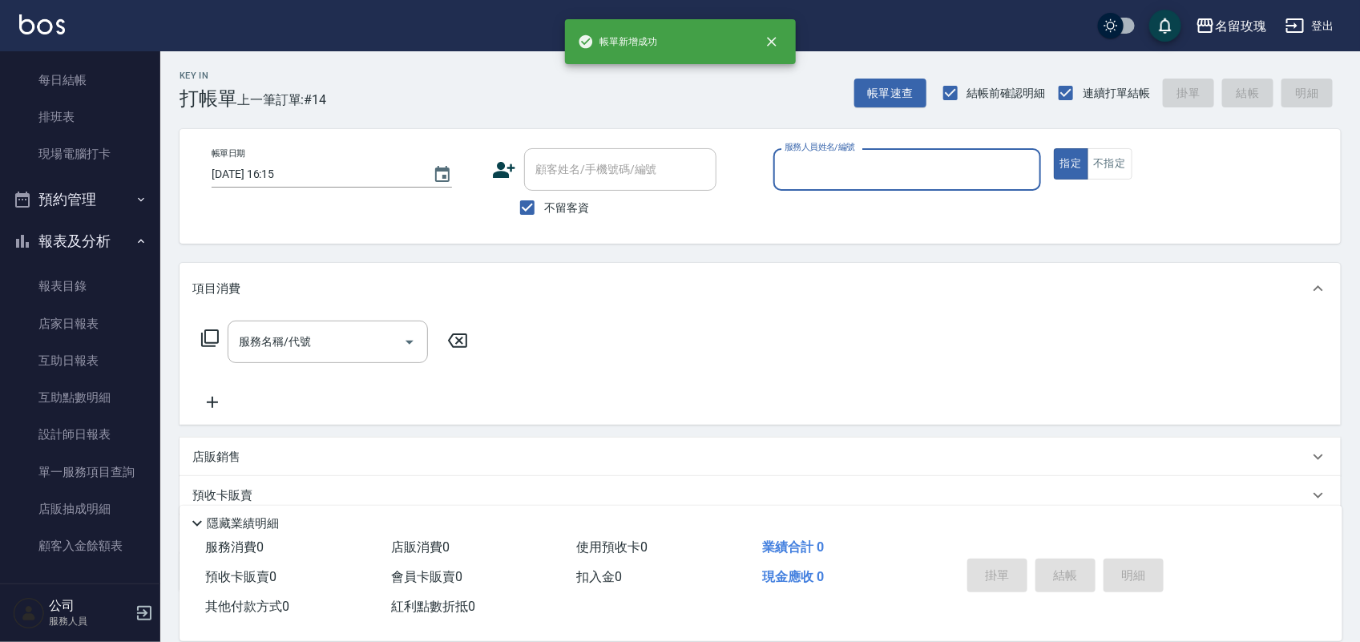
scroll to position [281, 0]
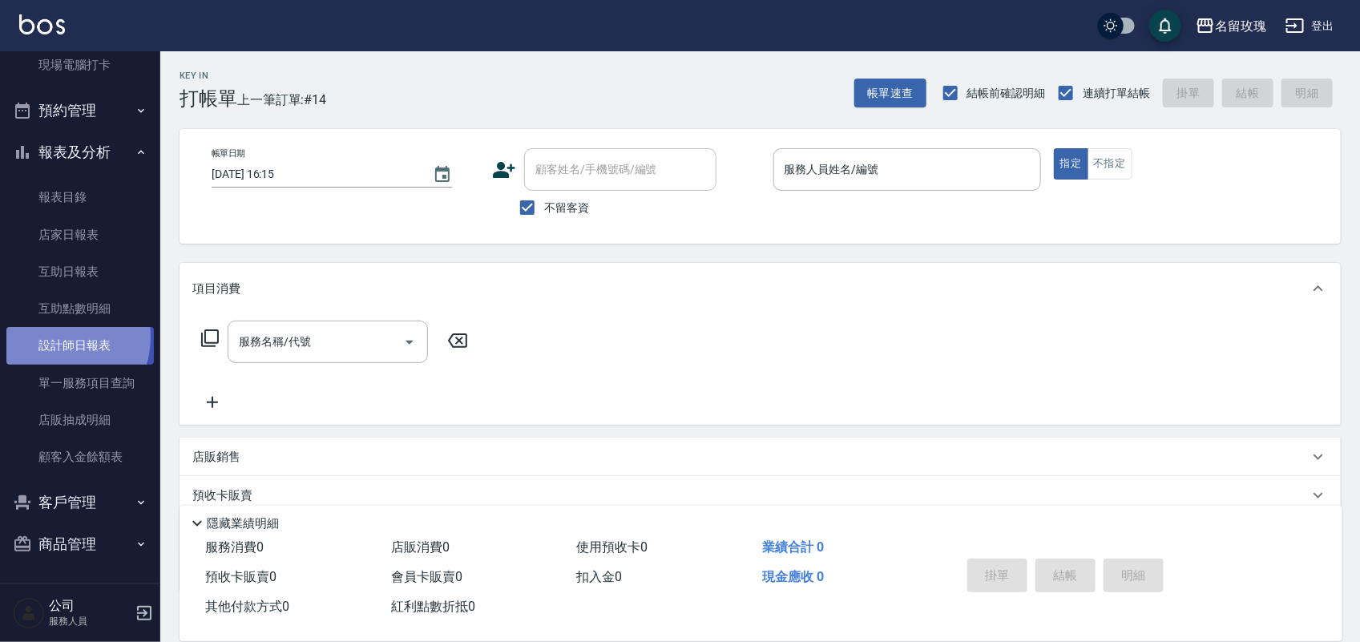
click at [58, 335] on link "設計師日報表" at bounding box center [80, 345] width 148 height 37
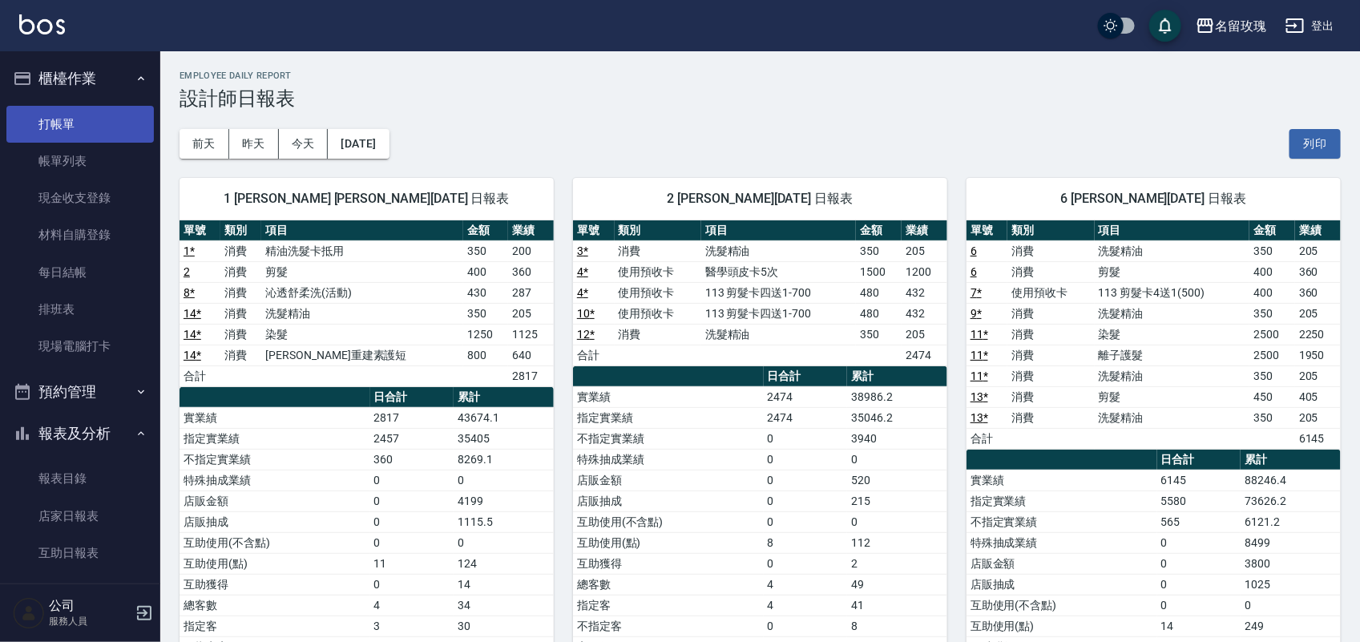
click at [69, 113] on link "打帳單" at bounding box center [80, 124] width 148 height 37
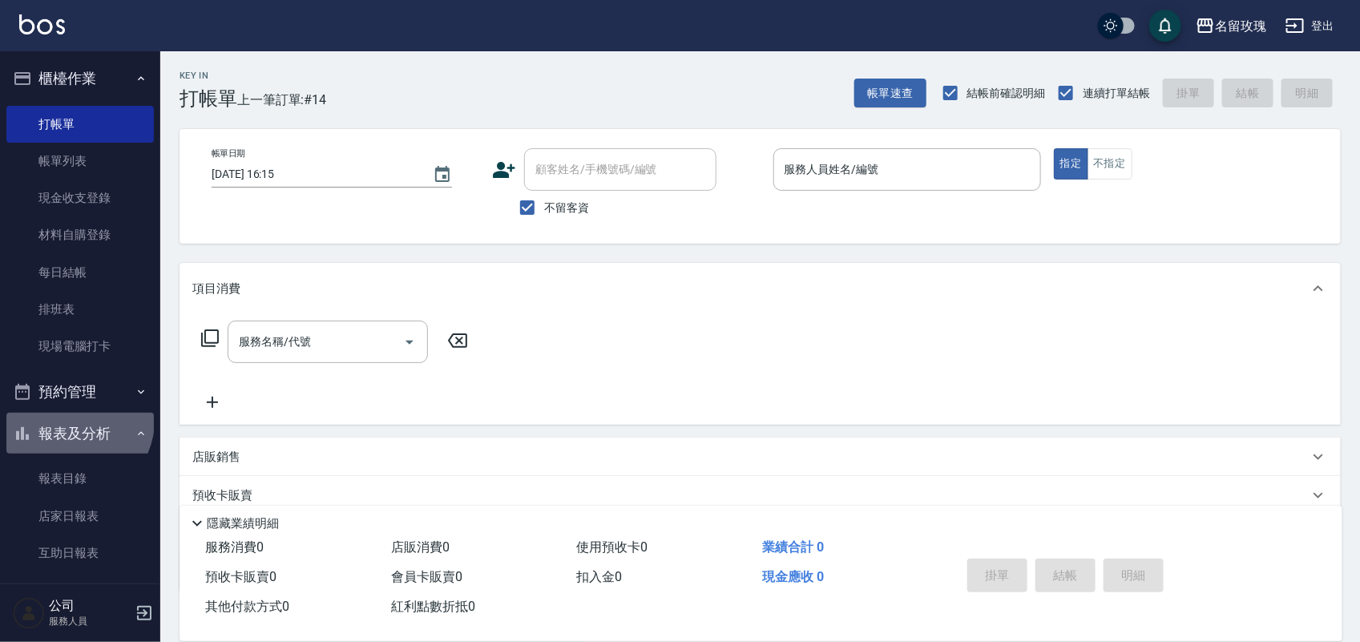
click at [75, 421] on button "報表及分析" at bounding box center [80, 434] width 148 height 42
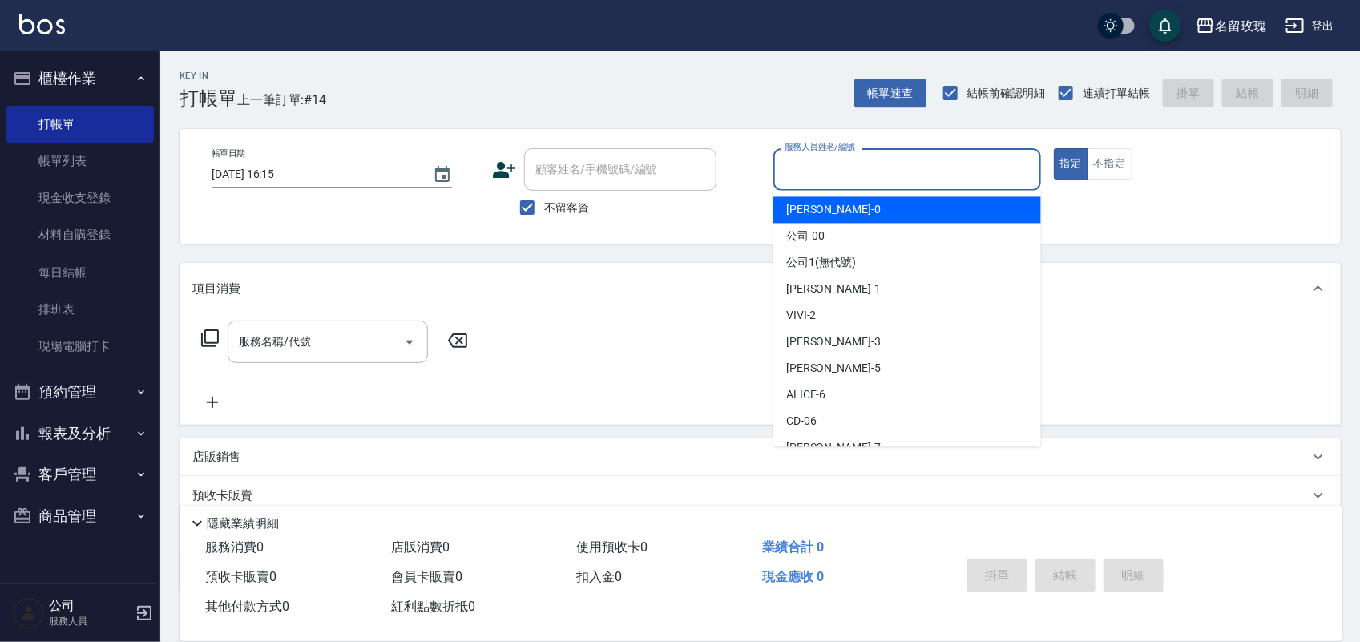
click at [826, 173] on input "服務人員姓名/編號" at bounding box center [907, 170] width 253 height 28
type input "[PERSON_NAME]-1"
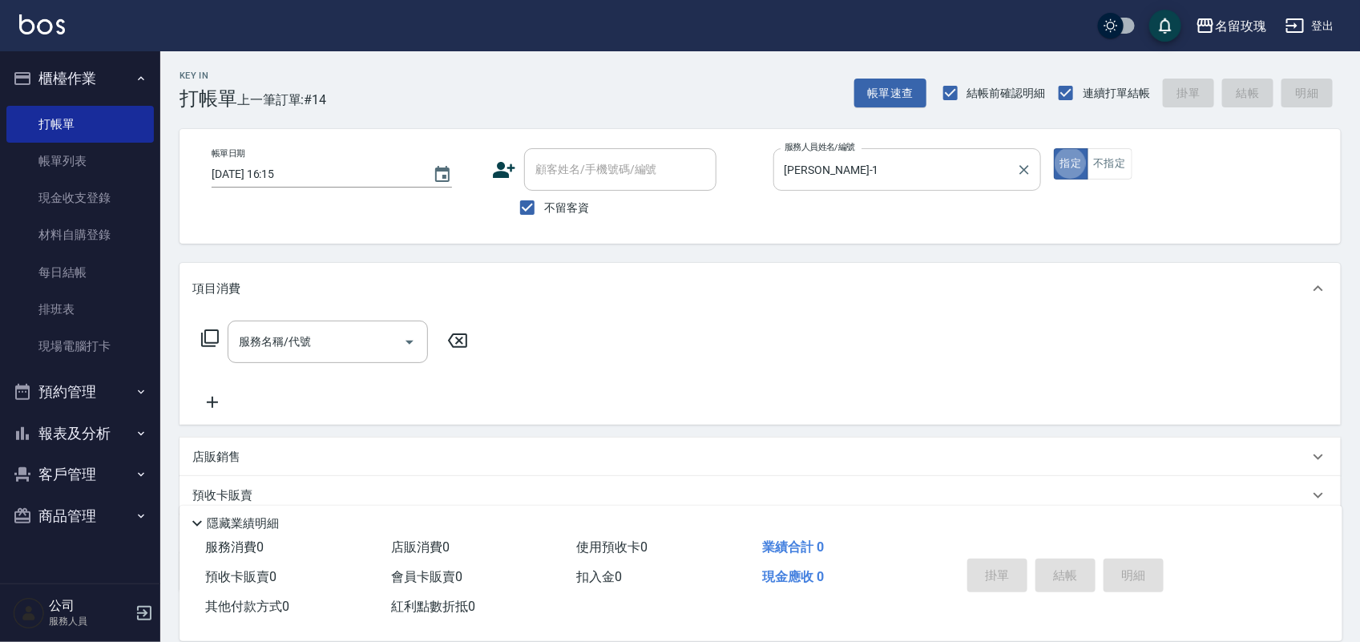
type button "true"
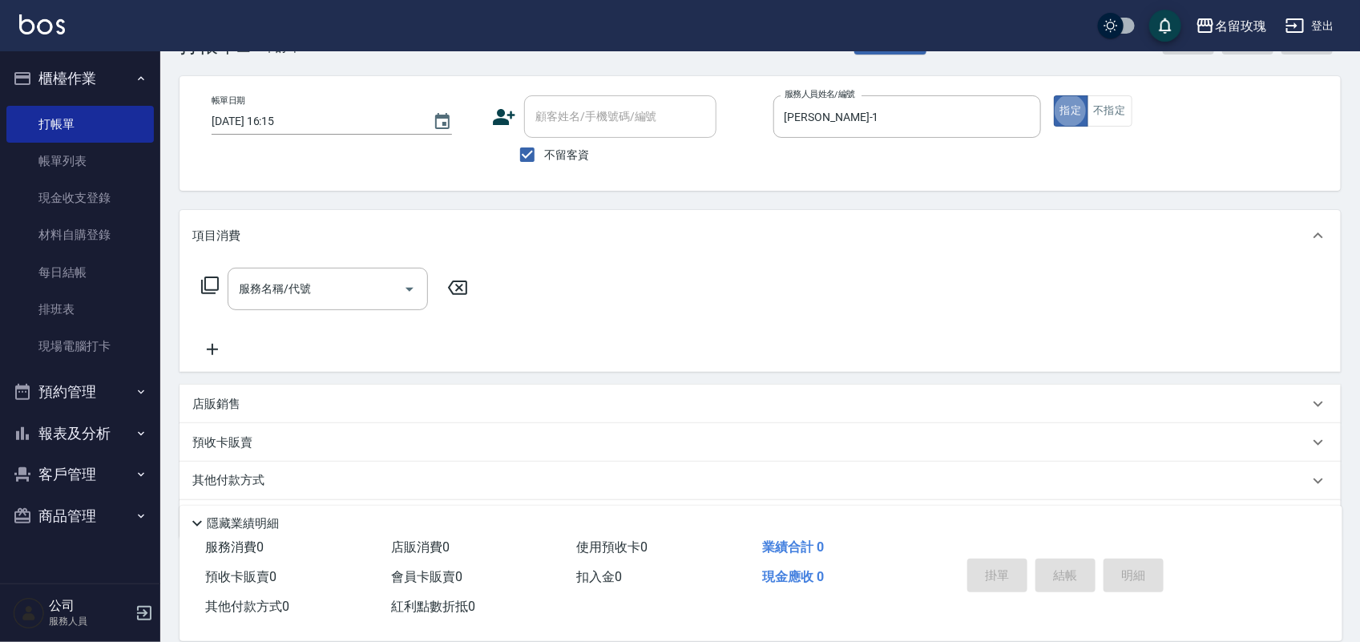
scroll to position [102, 0]
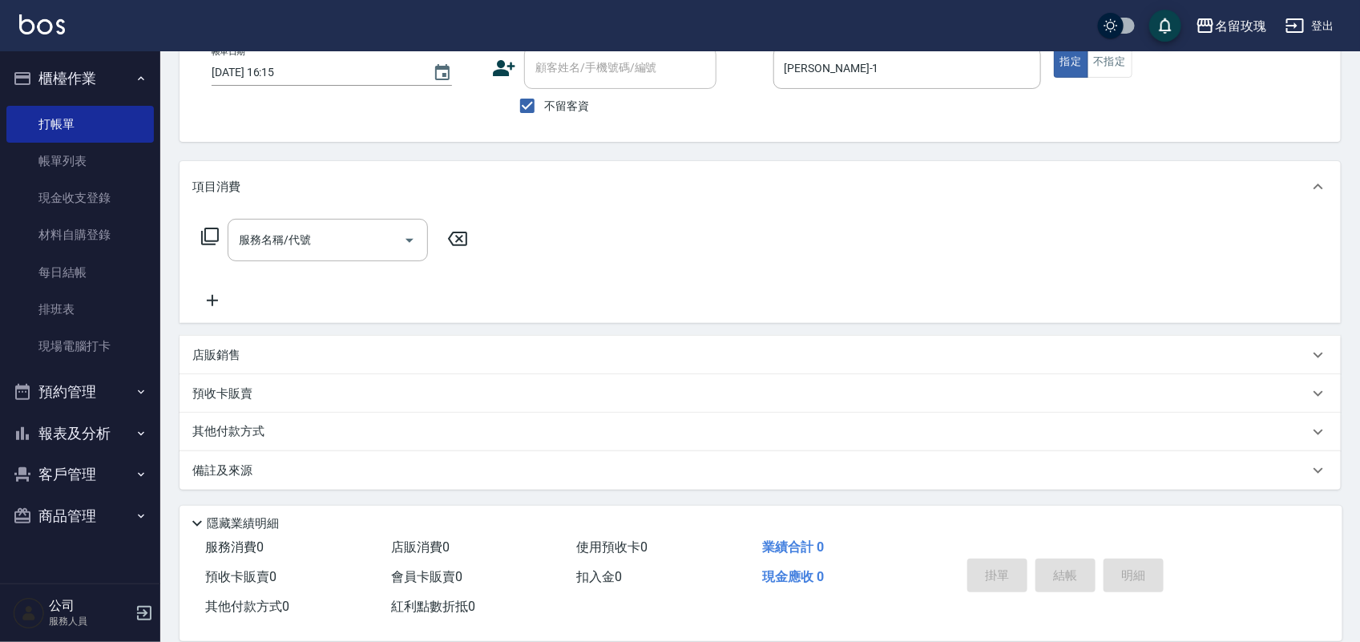
click at [217, 354] on p "店販銷售" at bounding box center [216, 355] width 48 height 17
type input "[PERSON_NAME]-1"
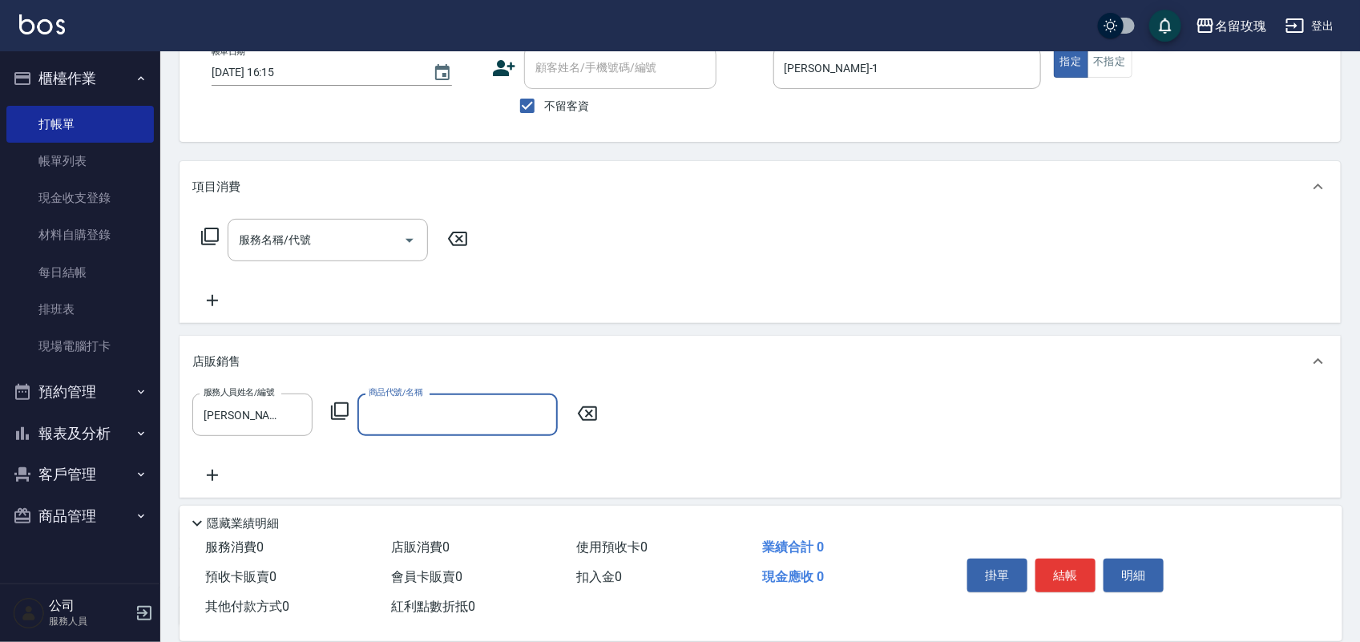
click at [337, 406] on icon at bounding box center [339, 411] width 19 height 19
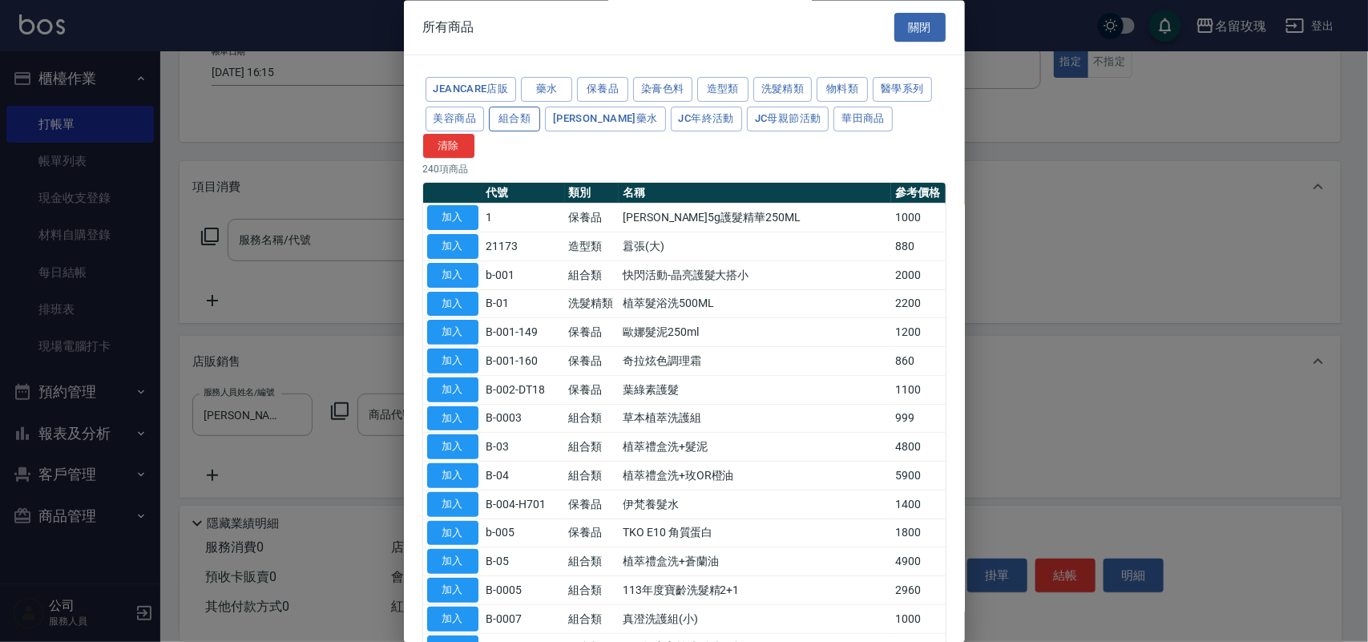
click at [511, 119] on button "組合類" at bounding box center [514, 119] width 51 height 25
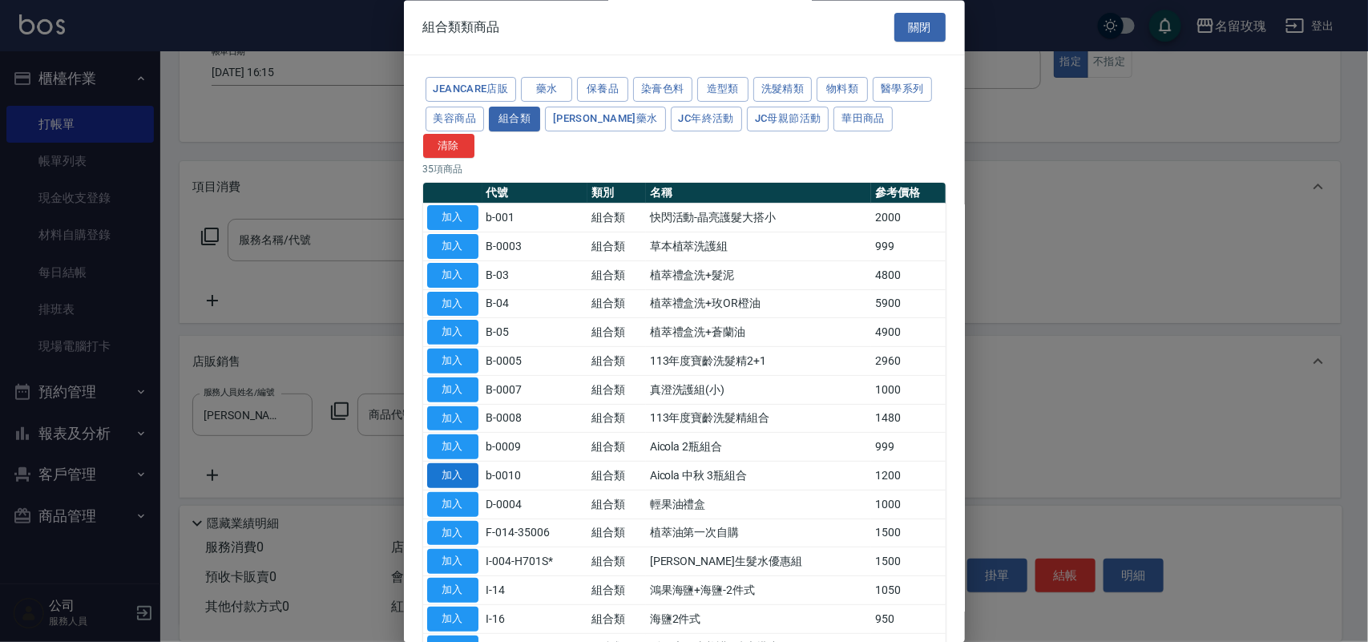
click at [470, 464] on button "加入" at bounding box center [452, 476] width 51 height 25
type input "Aicola 中秋 3瓶組合"
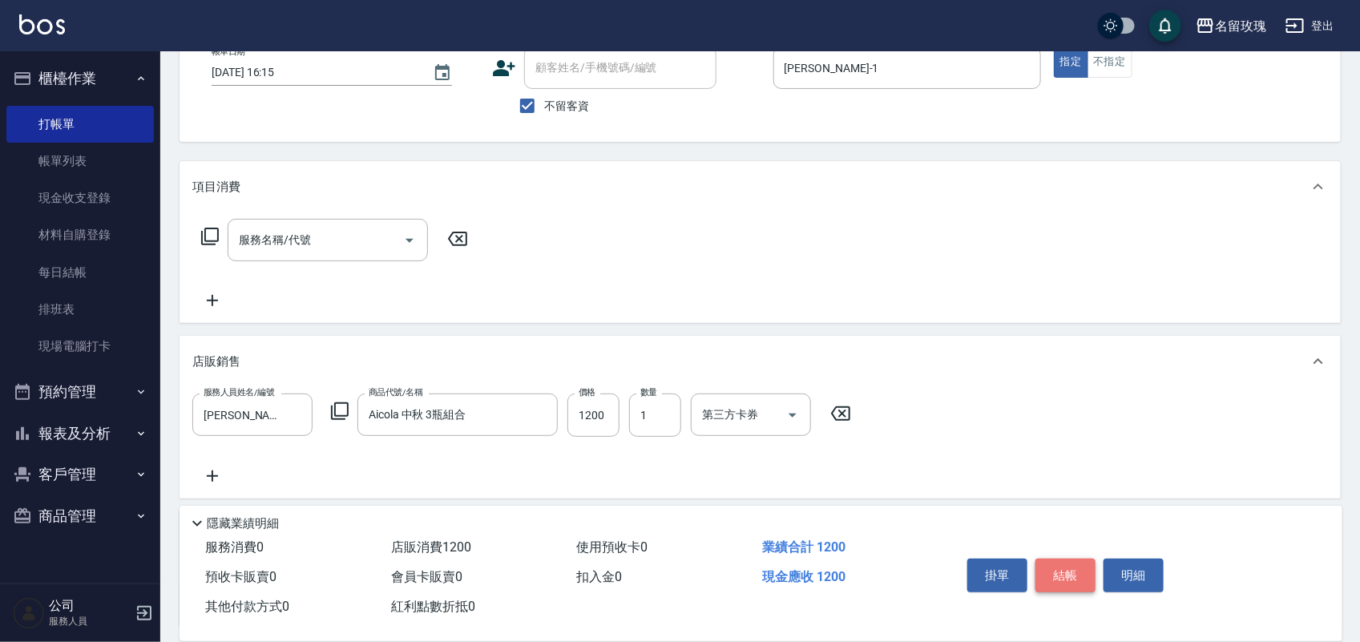
click at [1056, 573] on button "結帳" at bounding box center [1066, 576] width 60 height 34
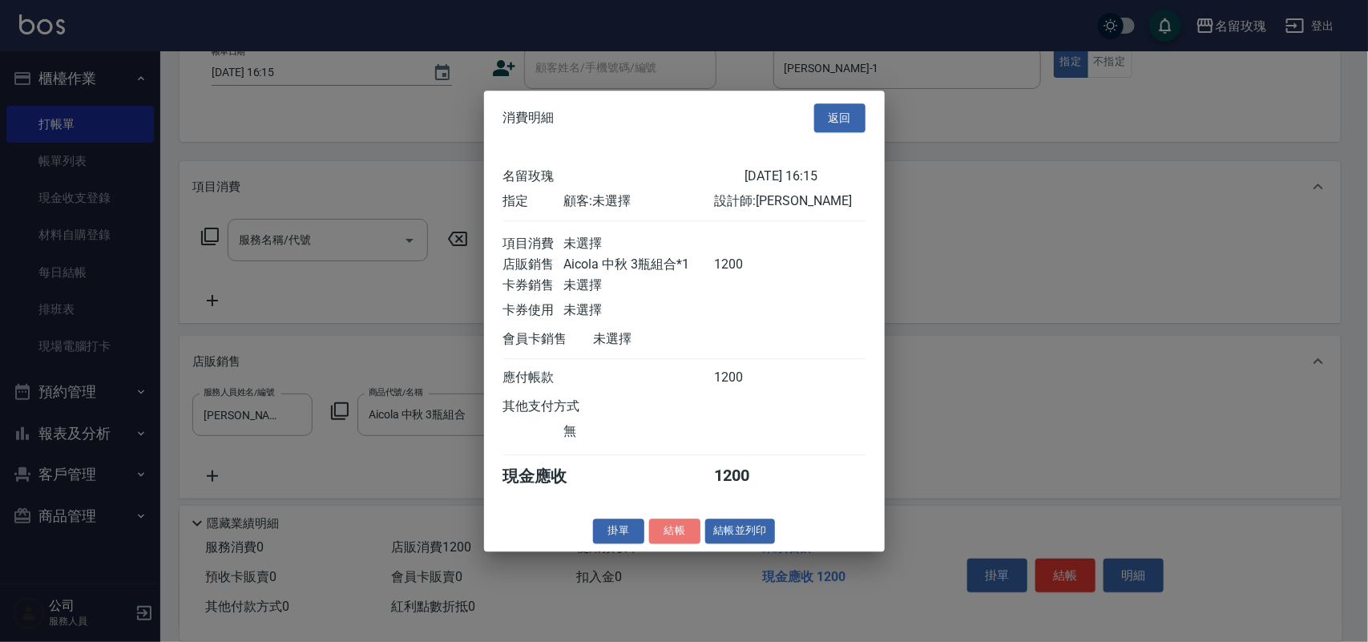
drag, startPoint x: 685, startPoint y: 537, endPoint x: 661, endPoint y: 499, distance: 44.7
click at [679, 528] on div "消費明細 返回 名留玫瑰 [DATE] 16:15 指定 顧客: 未選擇 設計師: [PERSON_NAME] 項目消費 未選擇 店販銷售 Aicola 中秋…" at bounding box center [684, 321] width 401 height 461
click at [673, 535] on button "結帳" at bounding box center [674, 531] width 51 height 25
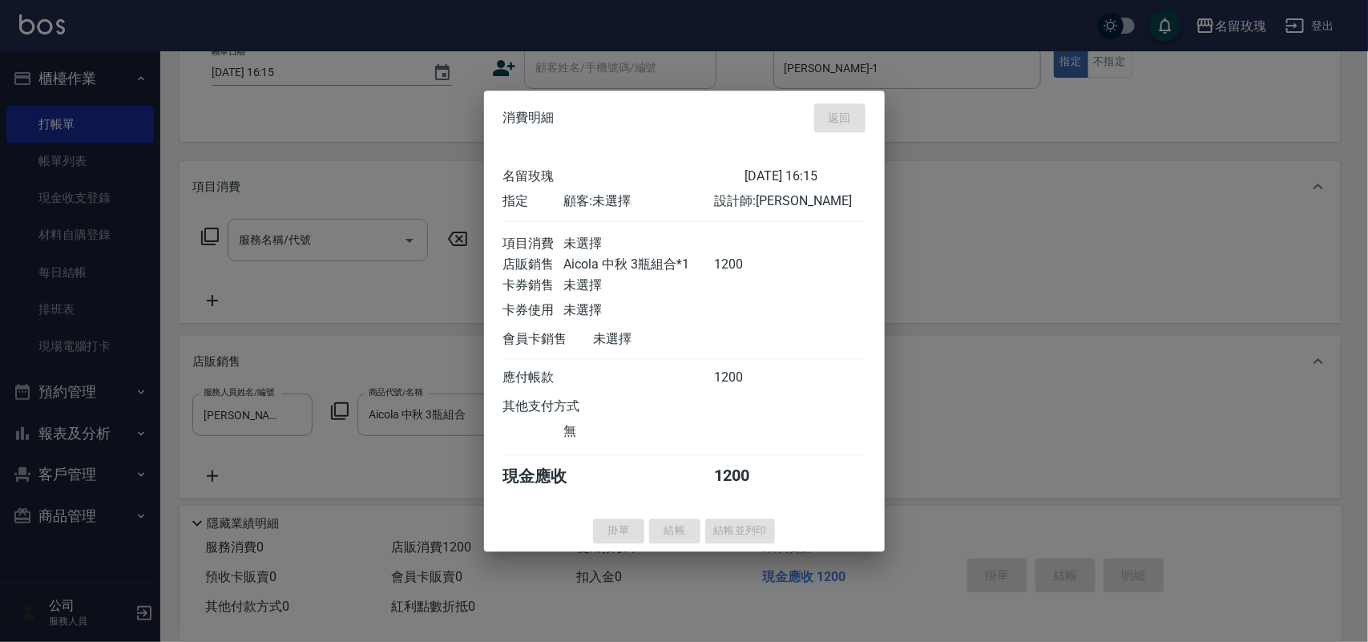
type input "[DATE] 16:40"
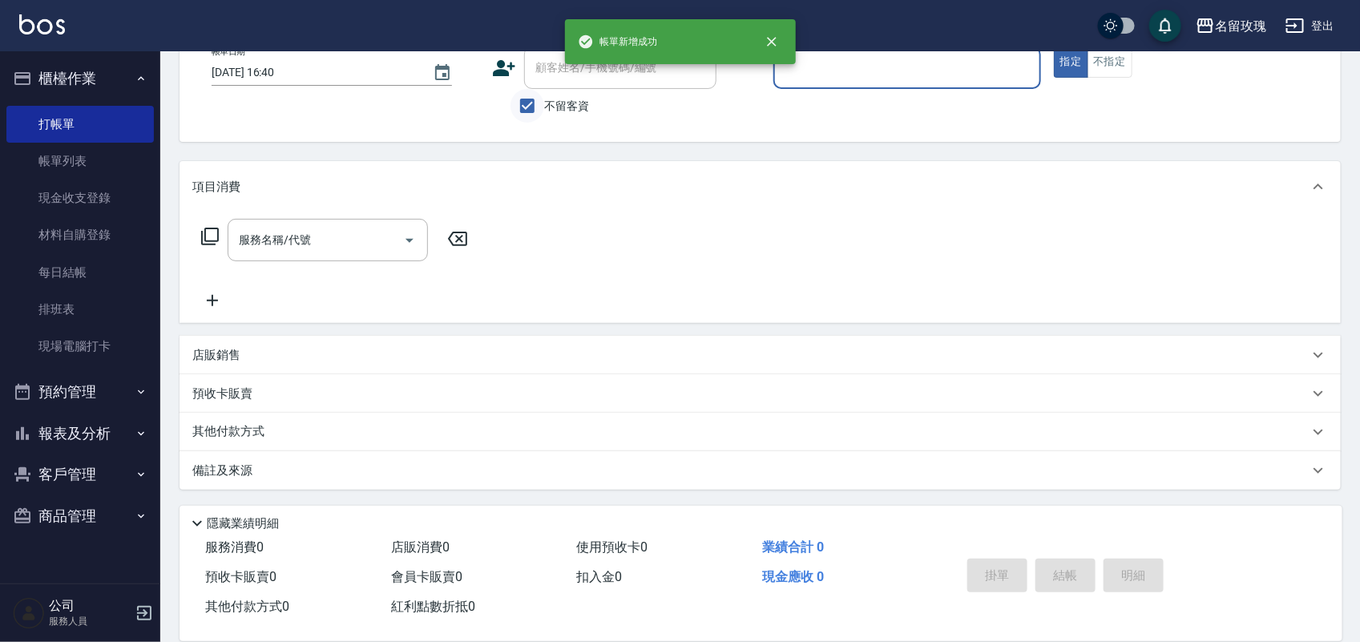
click at [540, 98] on input "不留客資" at bounding box center [528, 106] width 34 height 34
checkbox input "false"
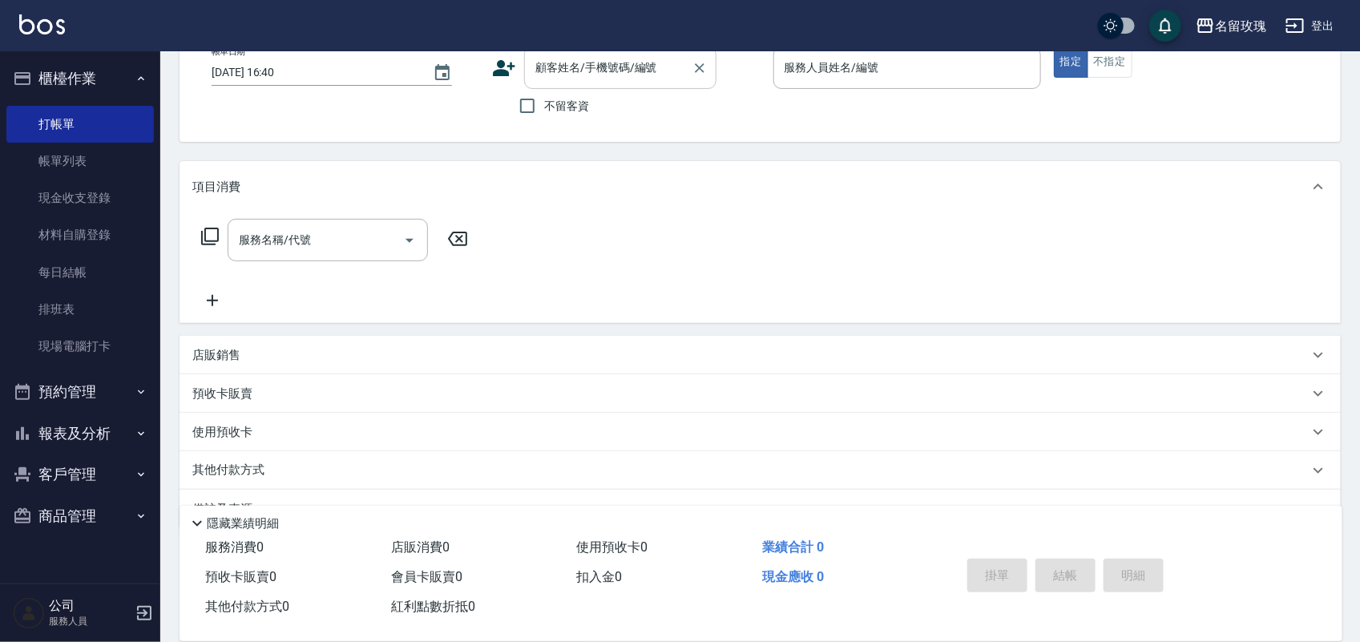
click at [544, 75] on input "顧客姓名/手機號碼/編號" at bounding box center [609, 68] width 154 height 28
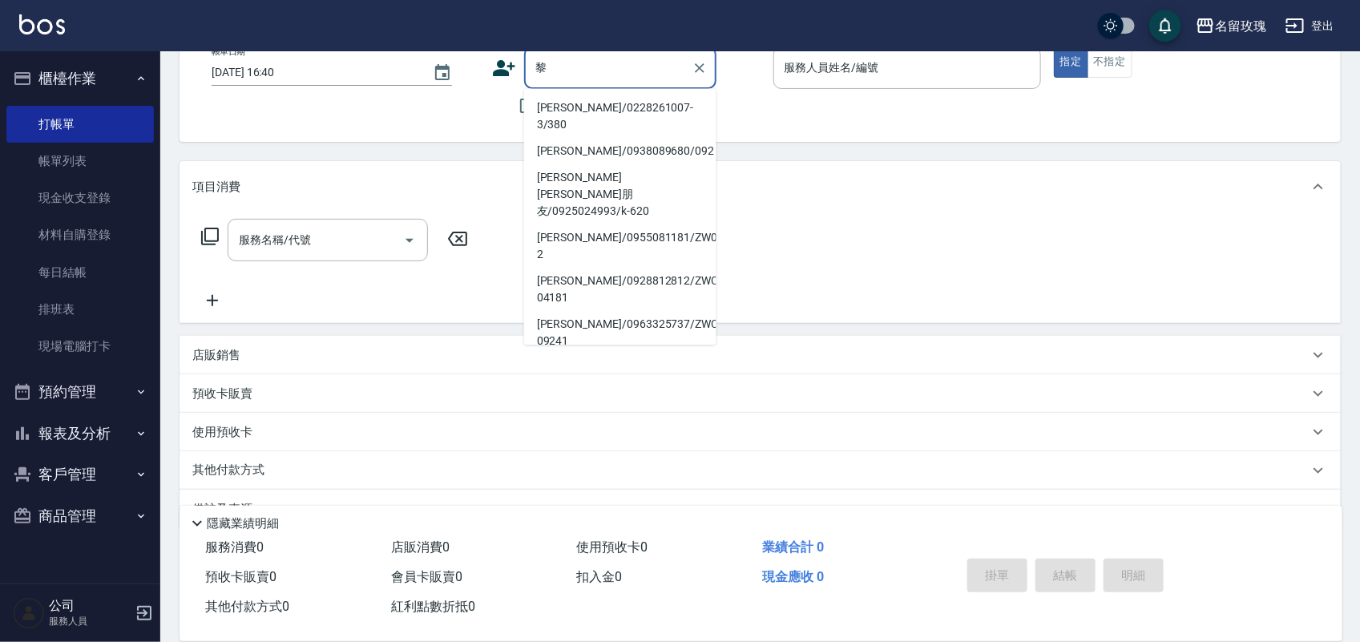
click at [589, 99] on li "[PERSON_NAME]/0228261007-3/380" at bounding box center [620, 116] width 192 height 43
type input "[PERSON_NAME]/0228261007-3/380"
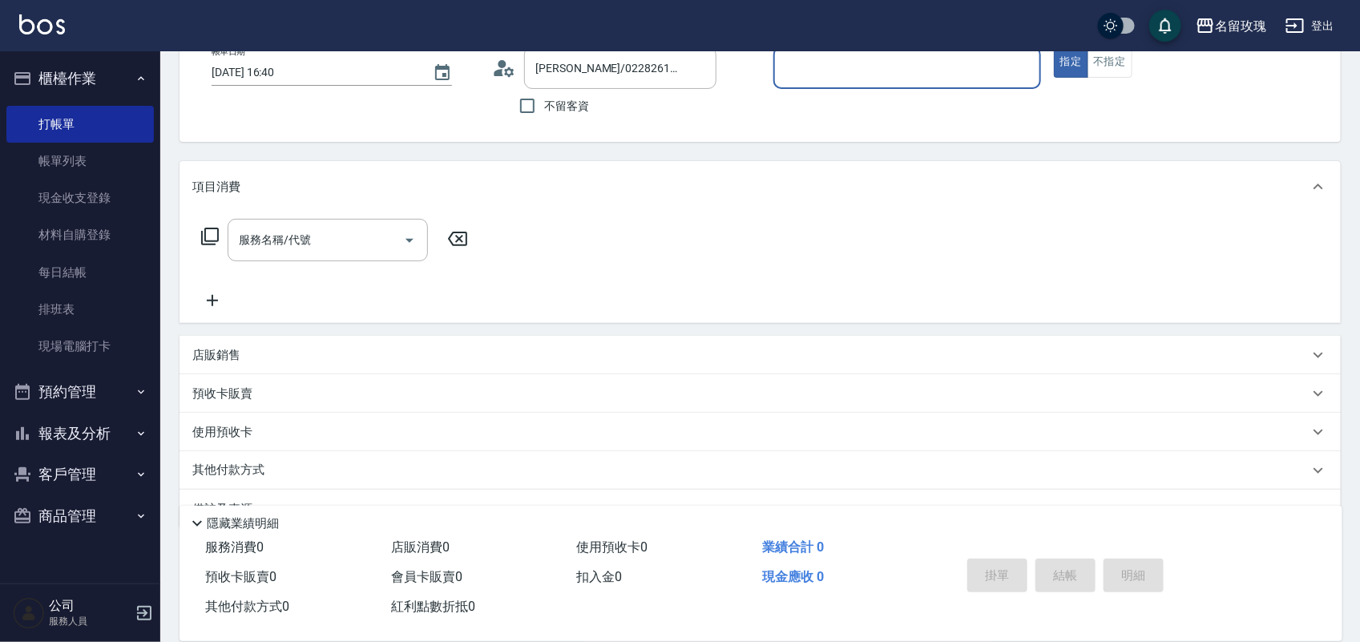
type input "[PERSON_NAME]-1"
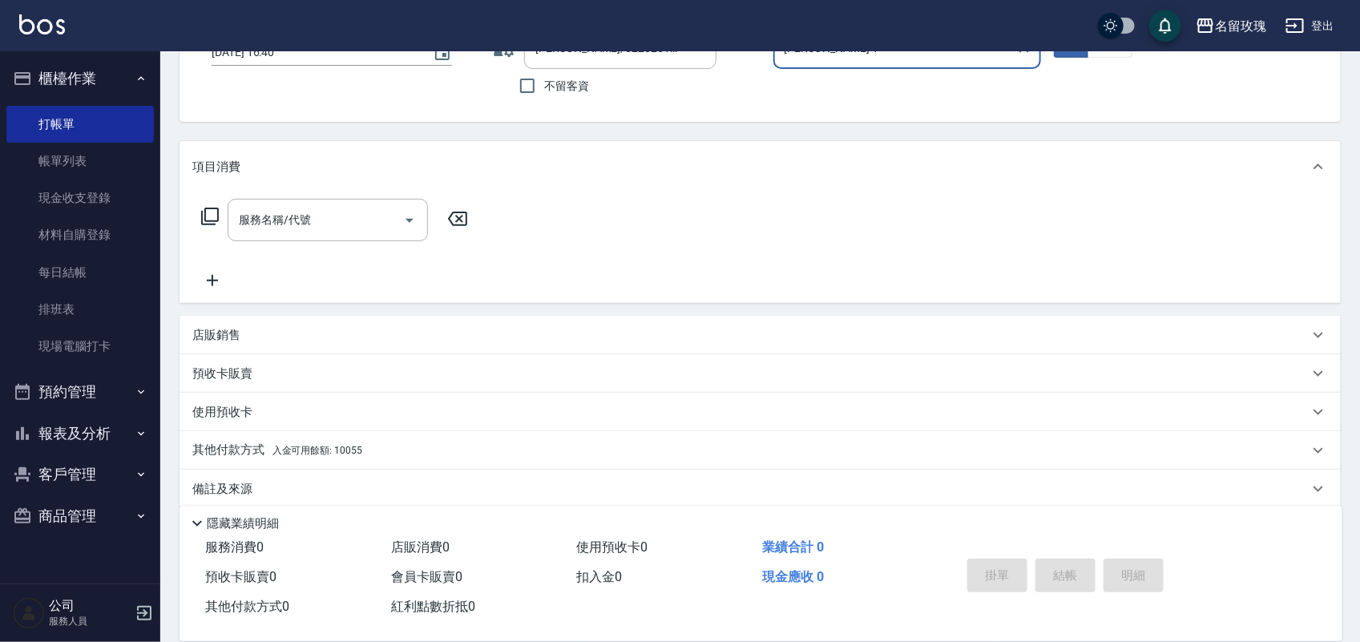
scroll to position [141, 0]
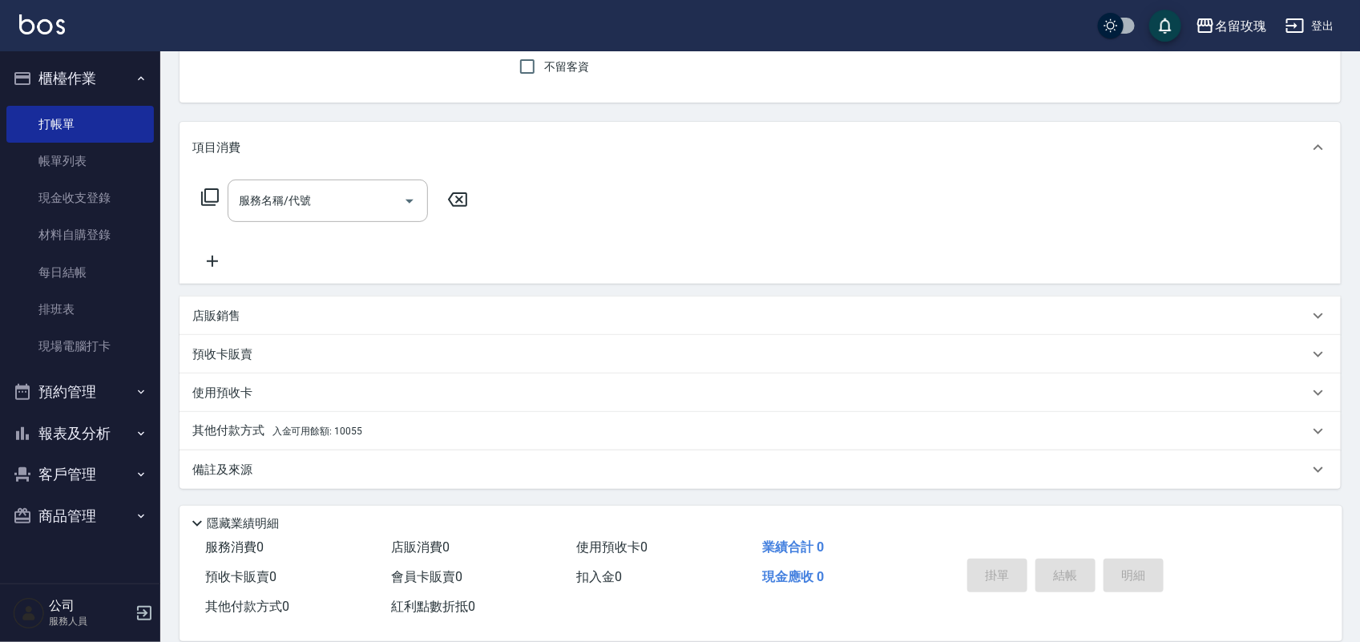
click at [239, 308] on p "店販銷售" at bounding box center [216, 316] width 48 height 17
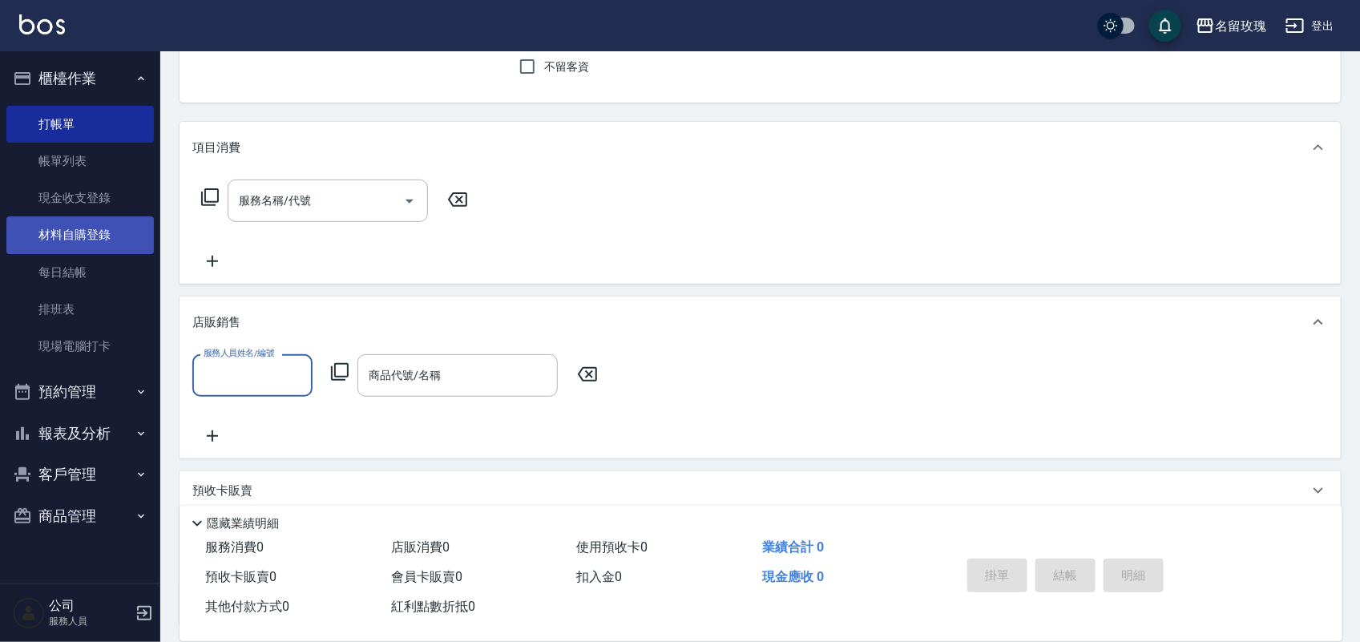
scroll to position [0, 0]
type input "[PERSON_NAME]-1"
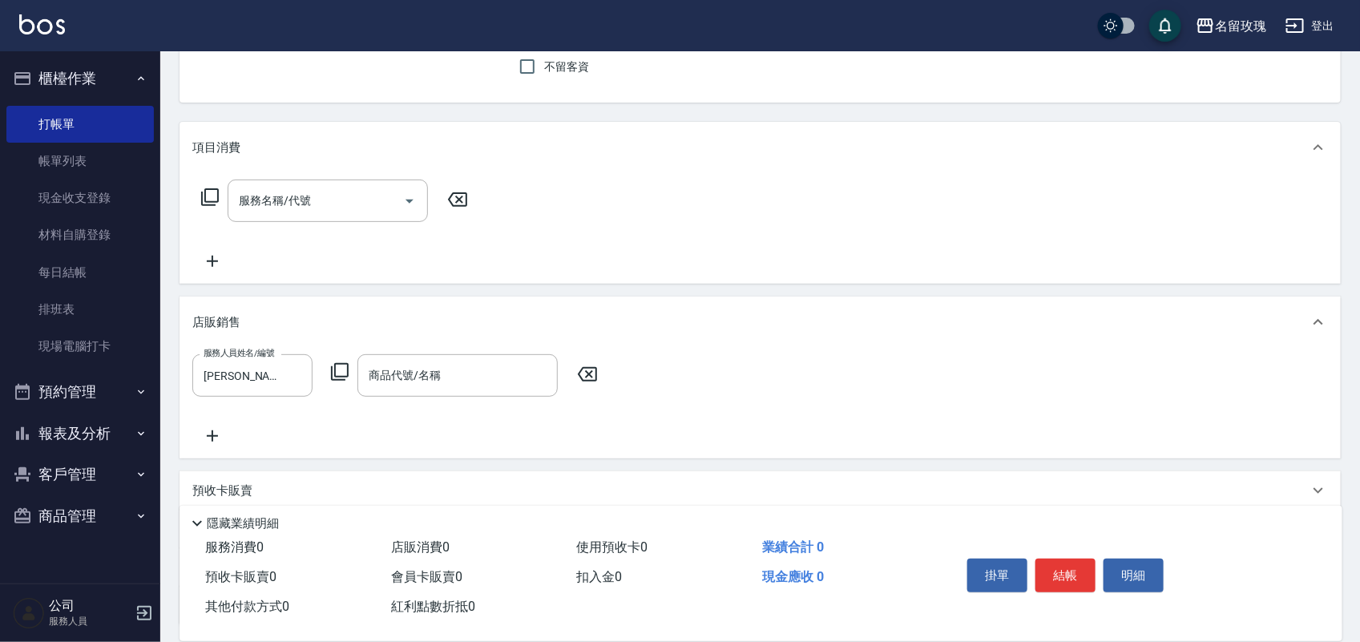
click at [342, 362] on icon at bounding box center [339, 371] width 19 height 19
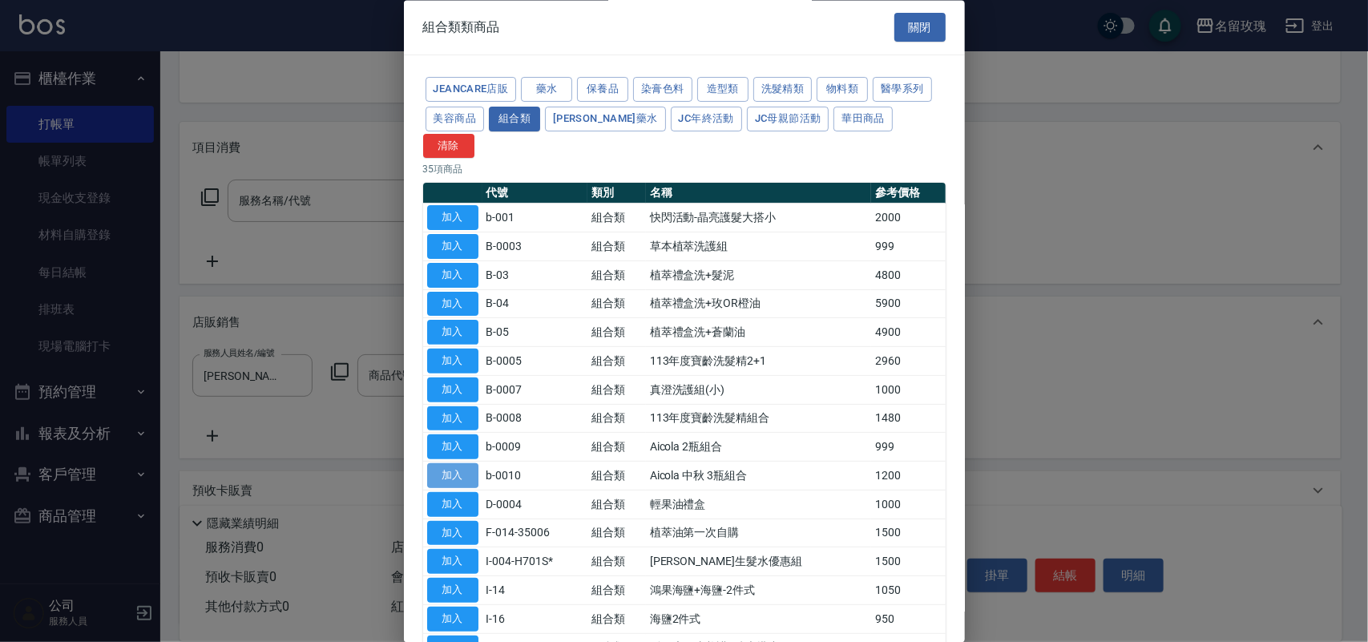
click at [455, 464] on button "加入" at bounding box center [452, 476] width 51 height 25
type input "Aicola 中秋 3瓶組合"
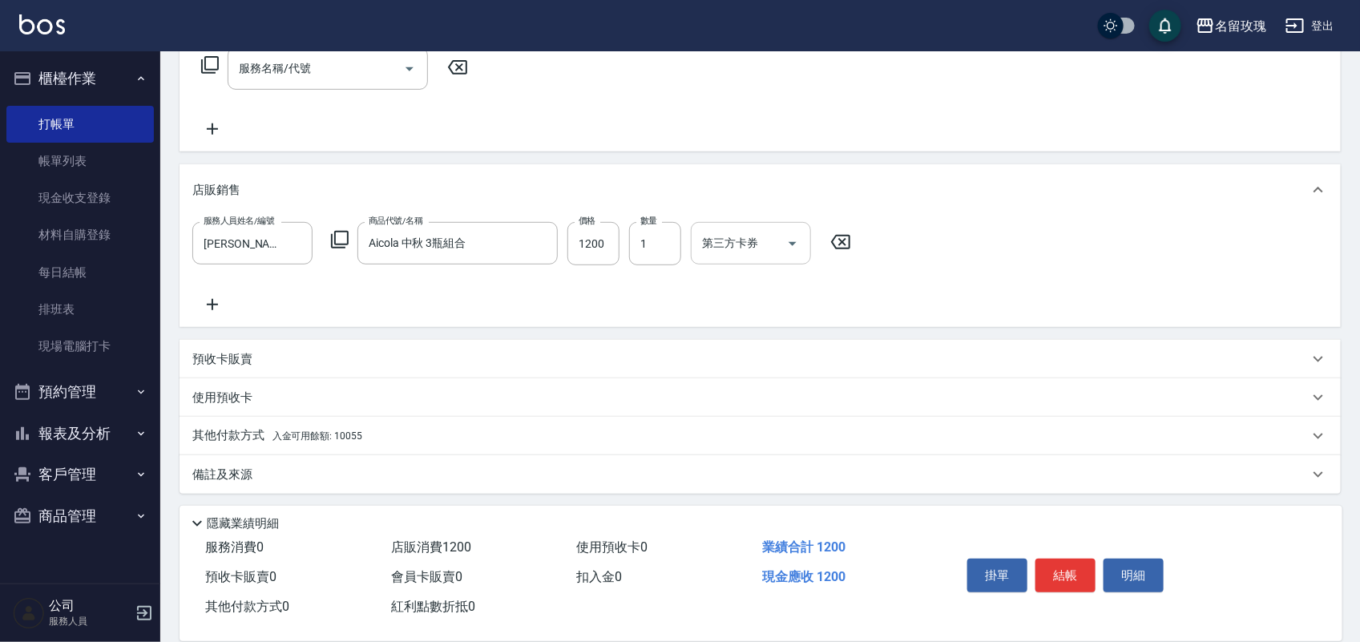
scroll to position [277, 0]
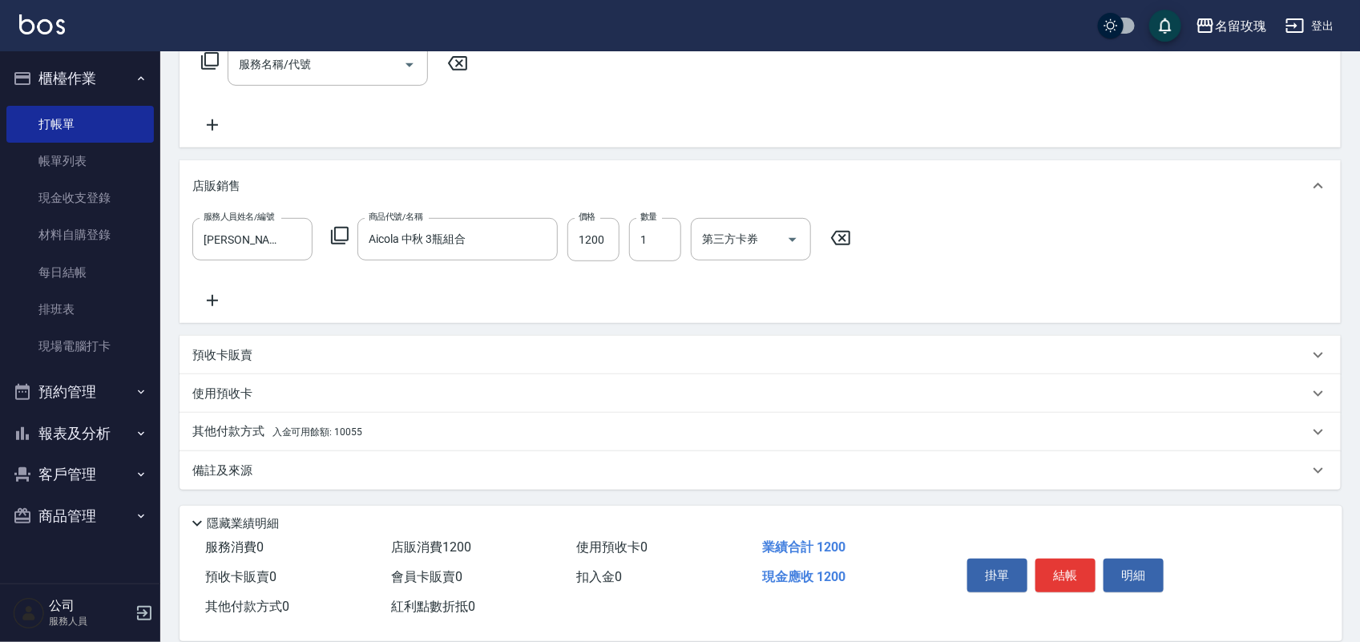
click at [338, 430] on span "入金可用餘額: 10055" at bounding box center [318, 431] width 90 height 11
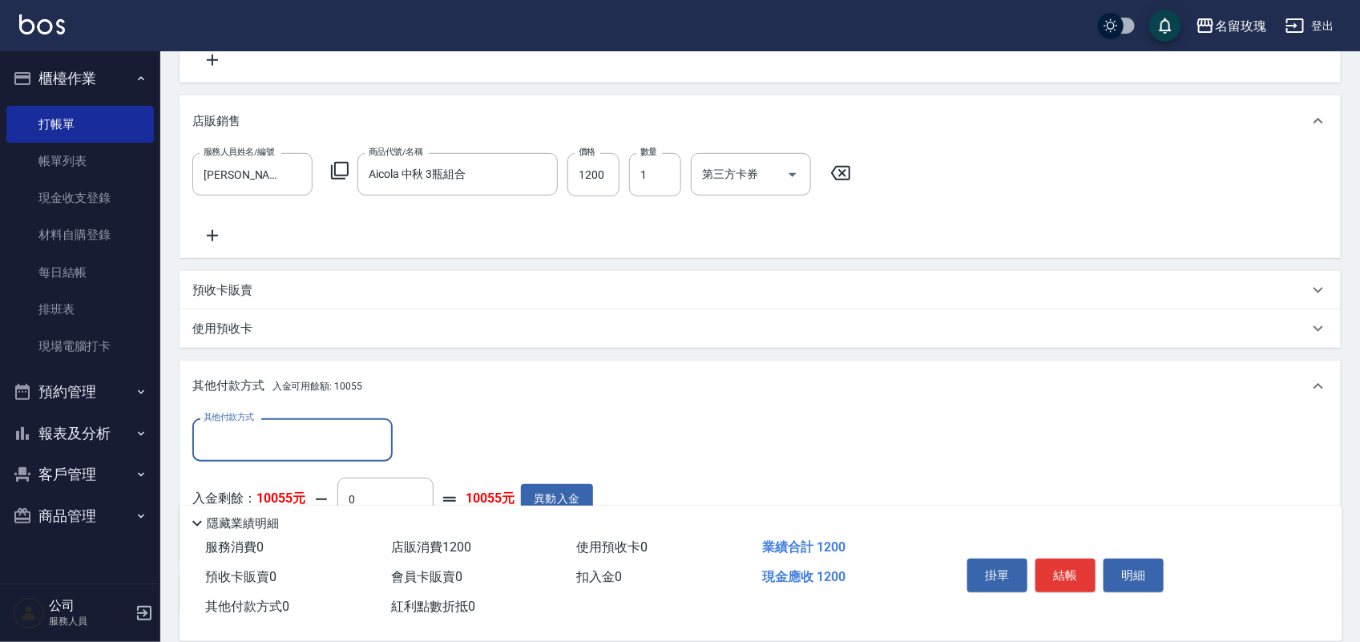
scroll to position [0, 0]
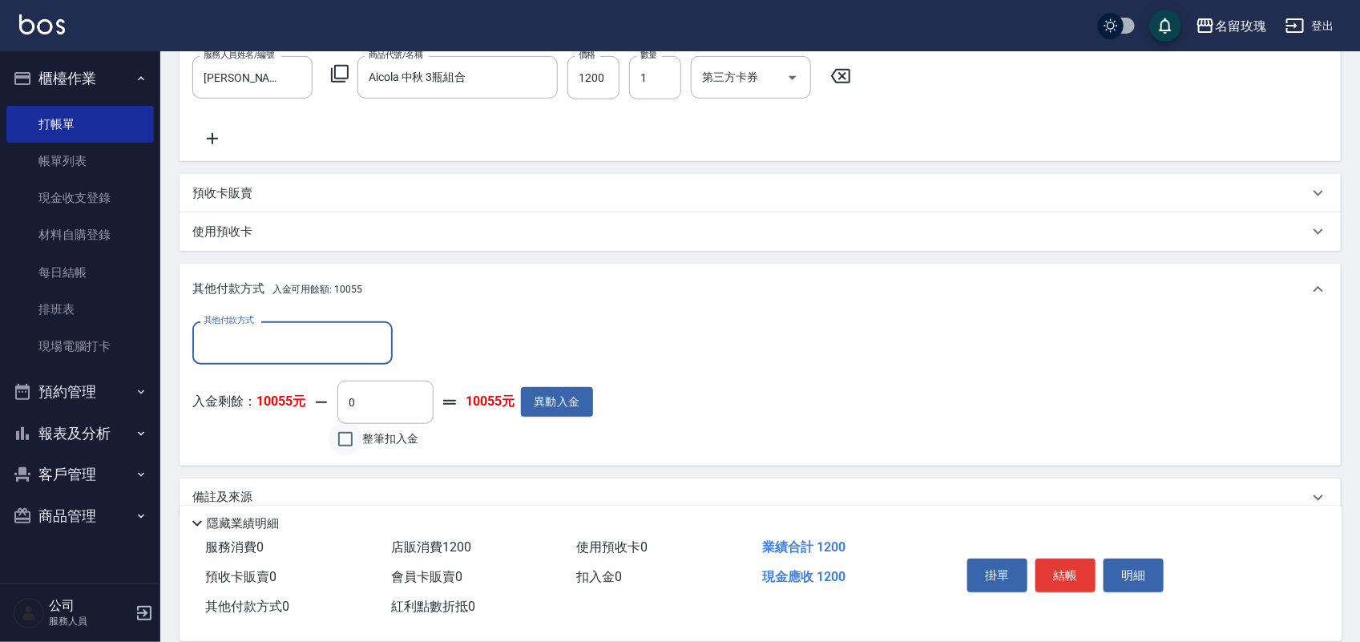
click at [349, 439] on input "整筆扣入金" at bounding box center [346, 439] width 34 height 34
checkbox input "true"
type input "1200"
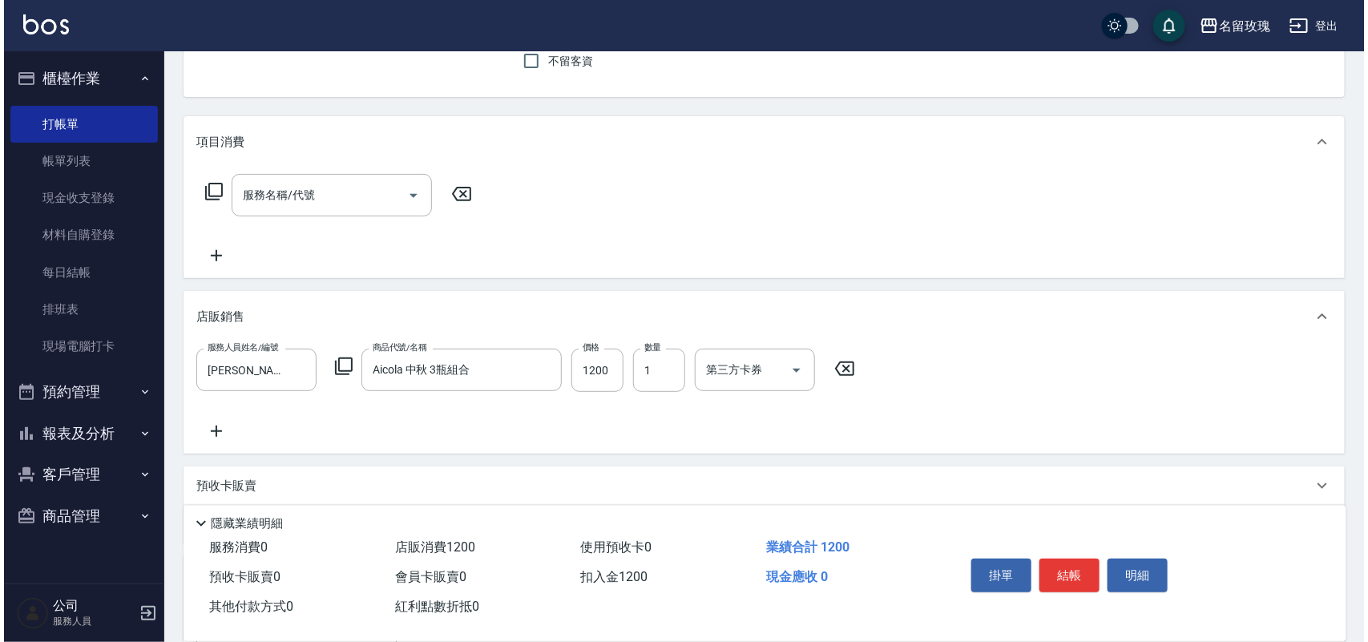
scroll to position [401, 0]
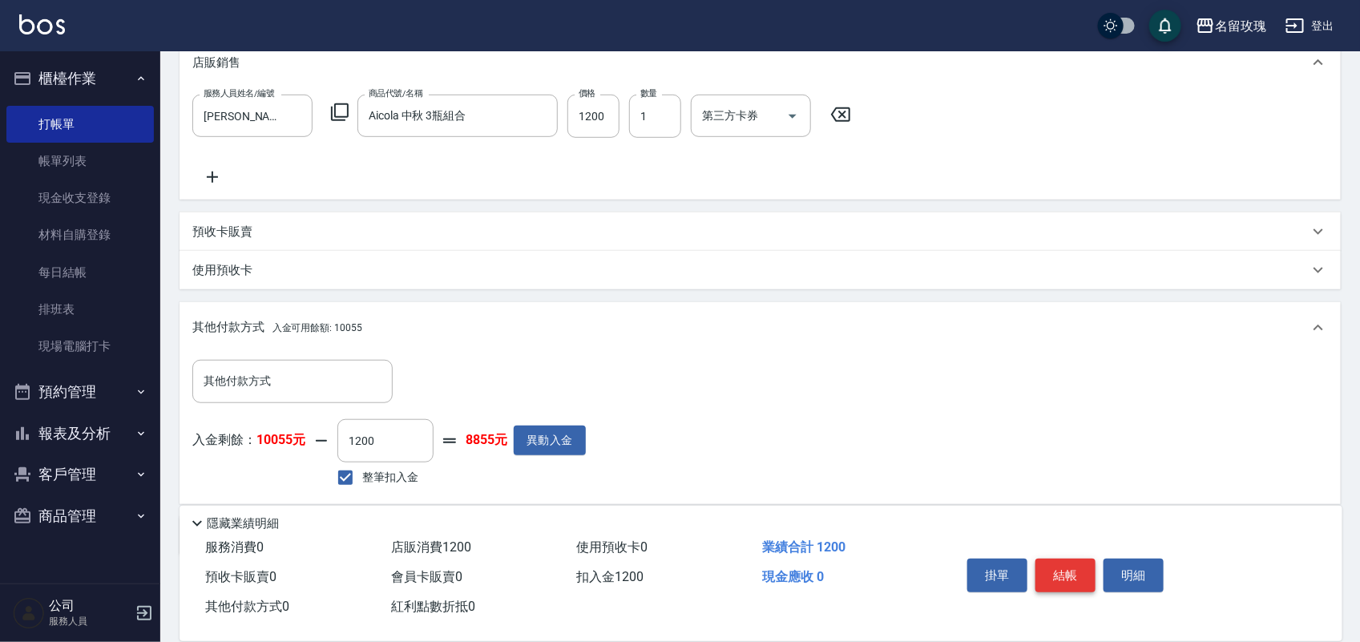
click at [1058, 569] on button "結帳" at bounding box center [1066, 576] width 60 height 34
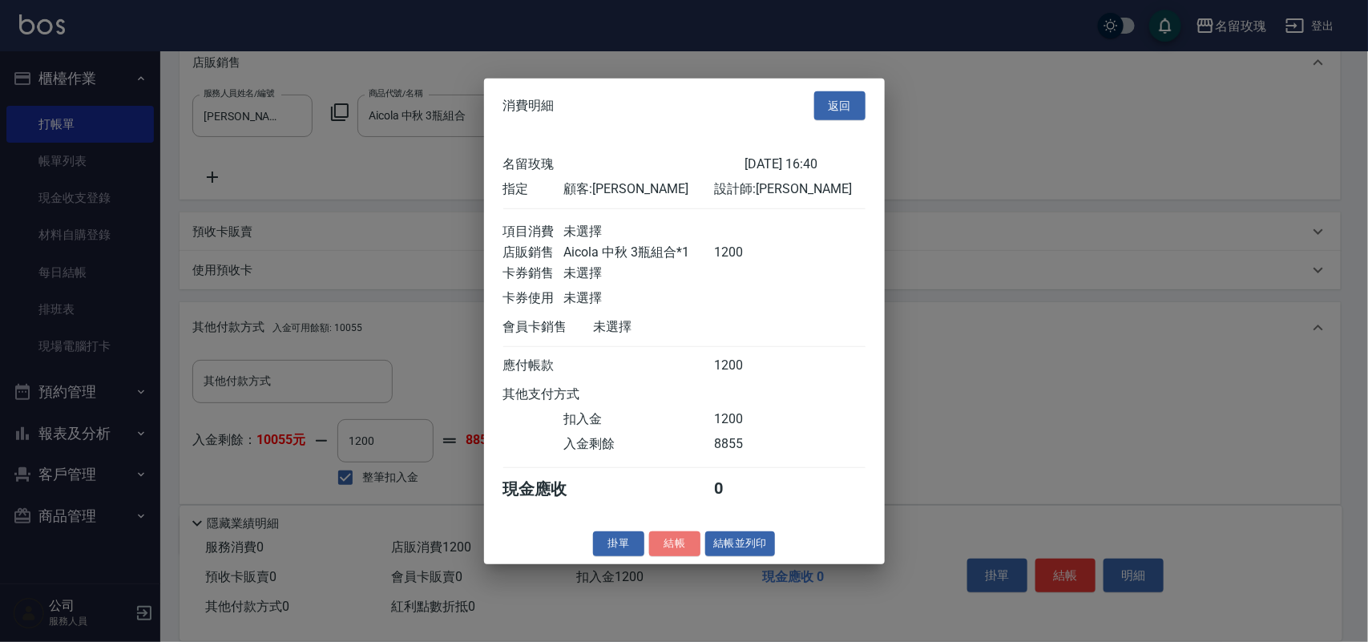
click at [674, 556] on button "結帳" at bounding box center [674, 544] width 51 height 25
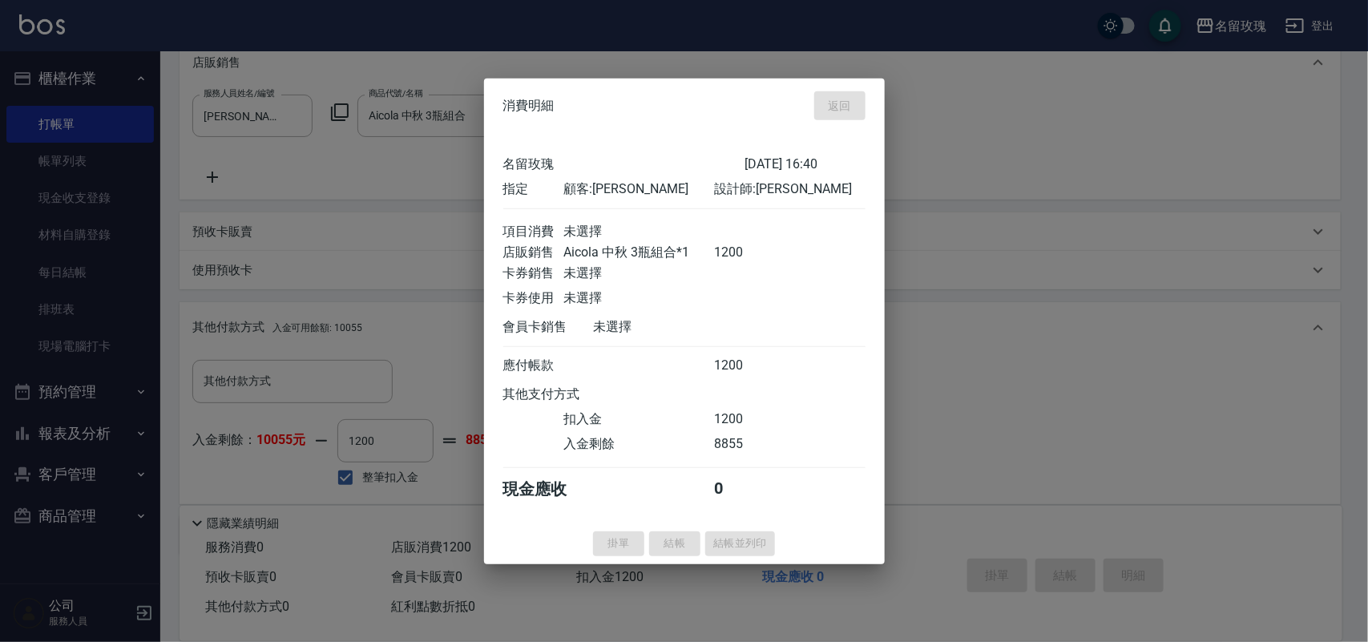
type input "[DATE] 16:41"
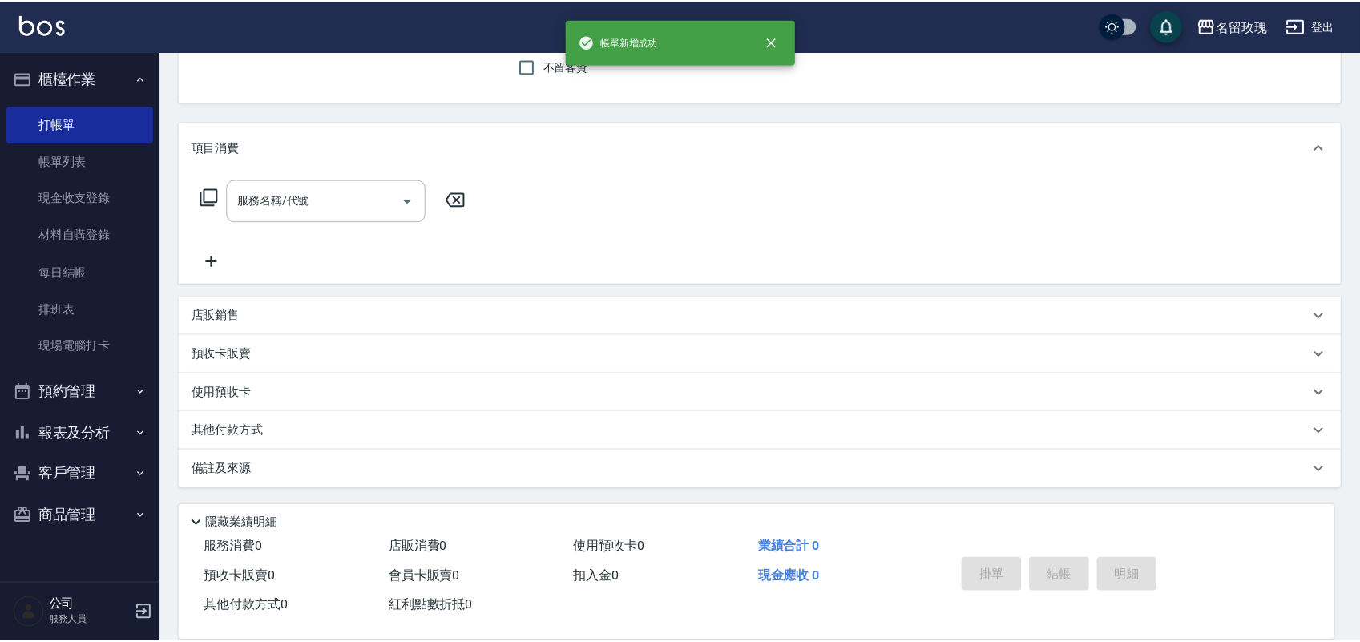
scroll to position [0, 0]
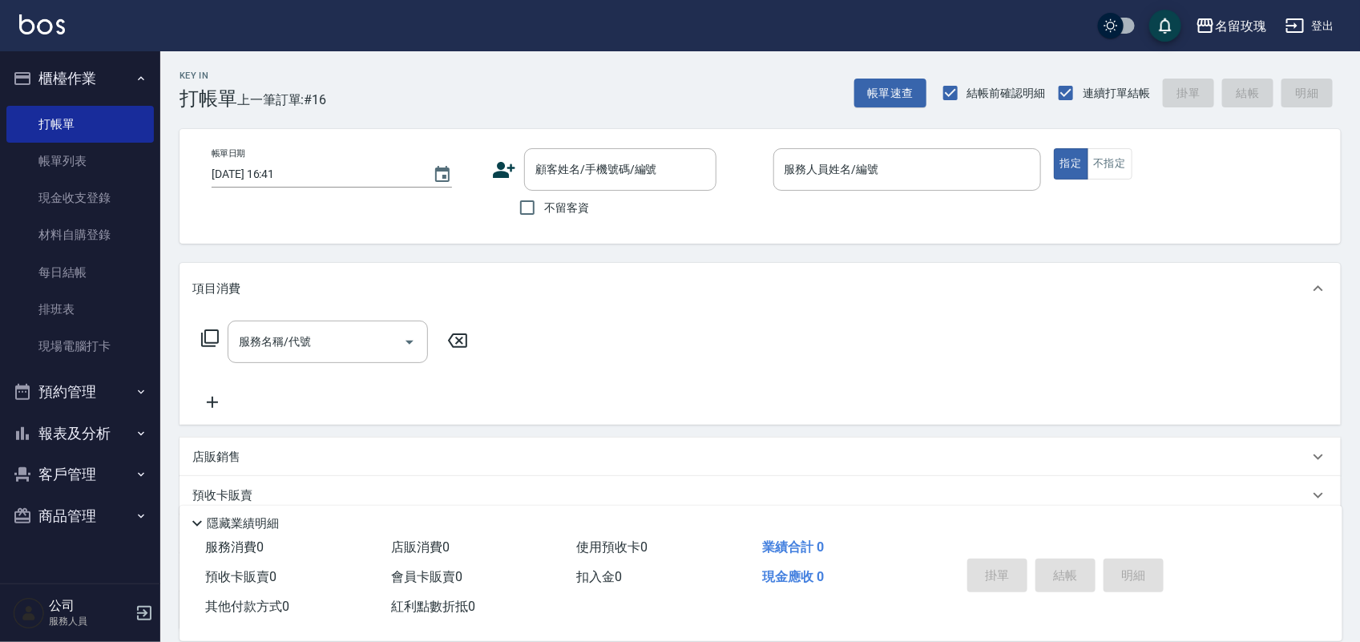
click at [661, 91] on div "Key In 打帳單 上一筆訂單:#16 帳單速查 結帳前確認明細 連續打單結帳 掛單 結帳 明細" at bounding box center [750, 80] width 1181 height 59
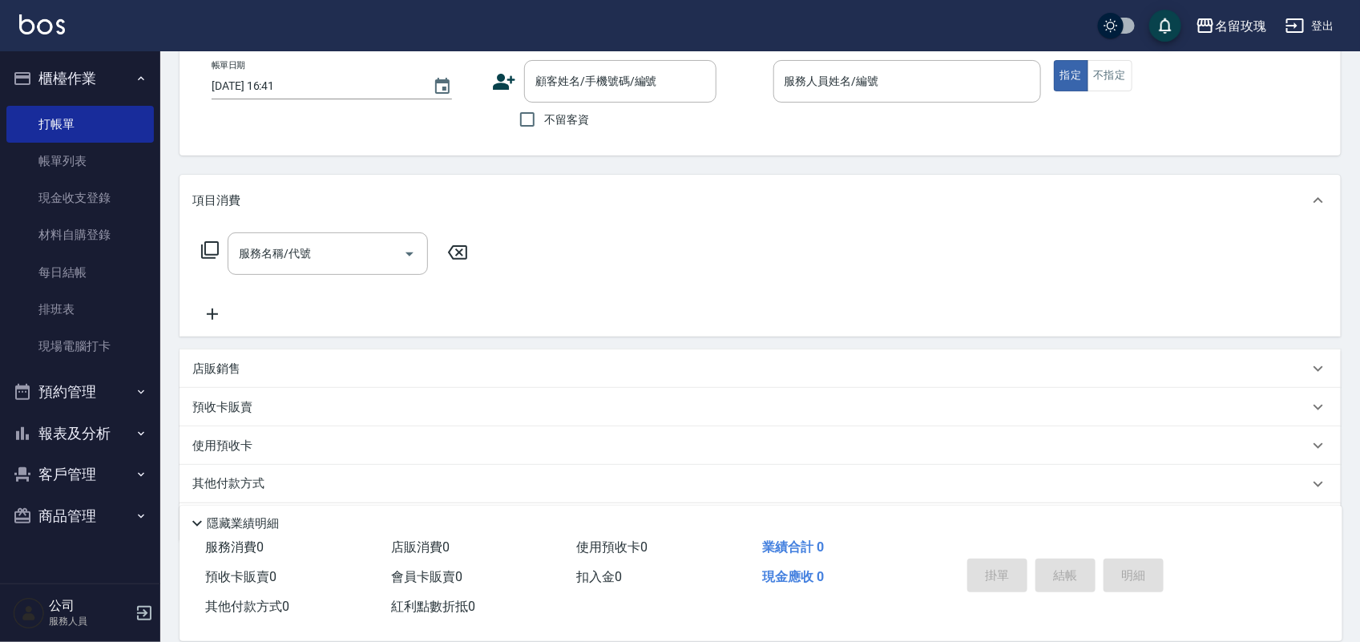
scroll to position [141, 0]
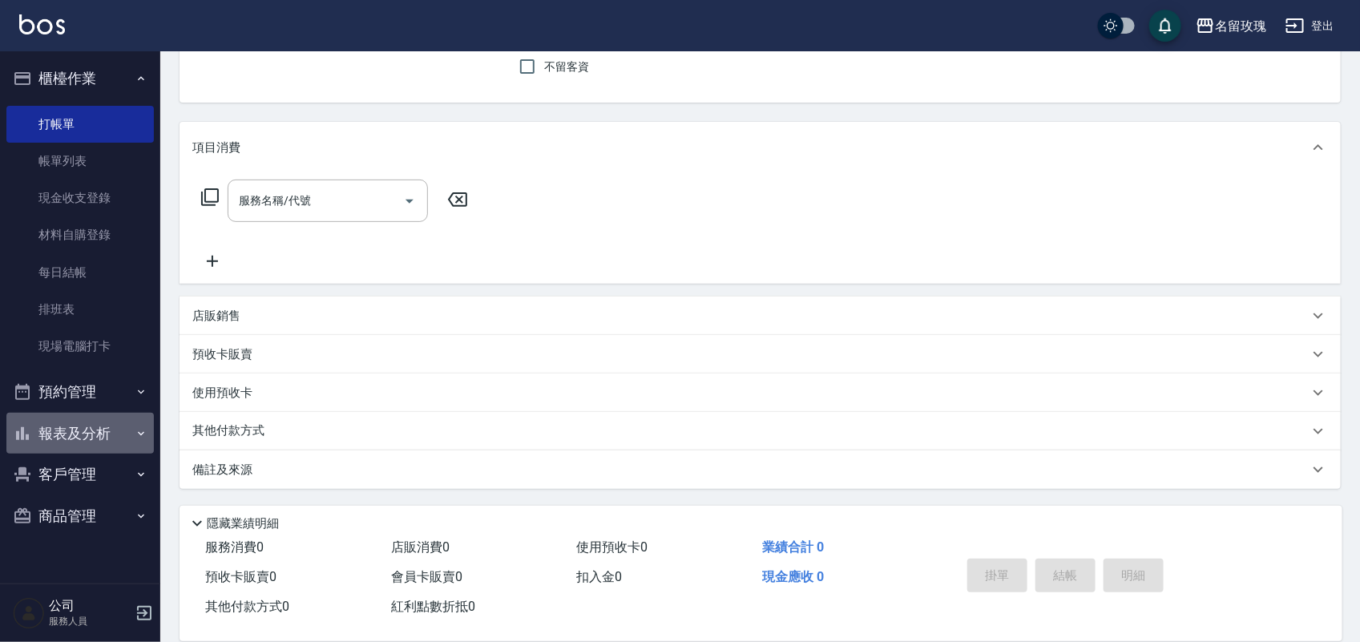
click at [103, 443] on button "報表及分析" at bounding box center [80, 434] width 148 height 42
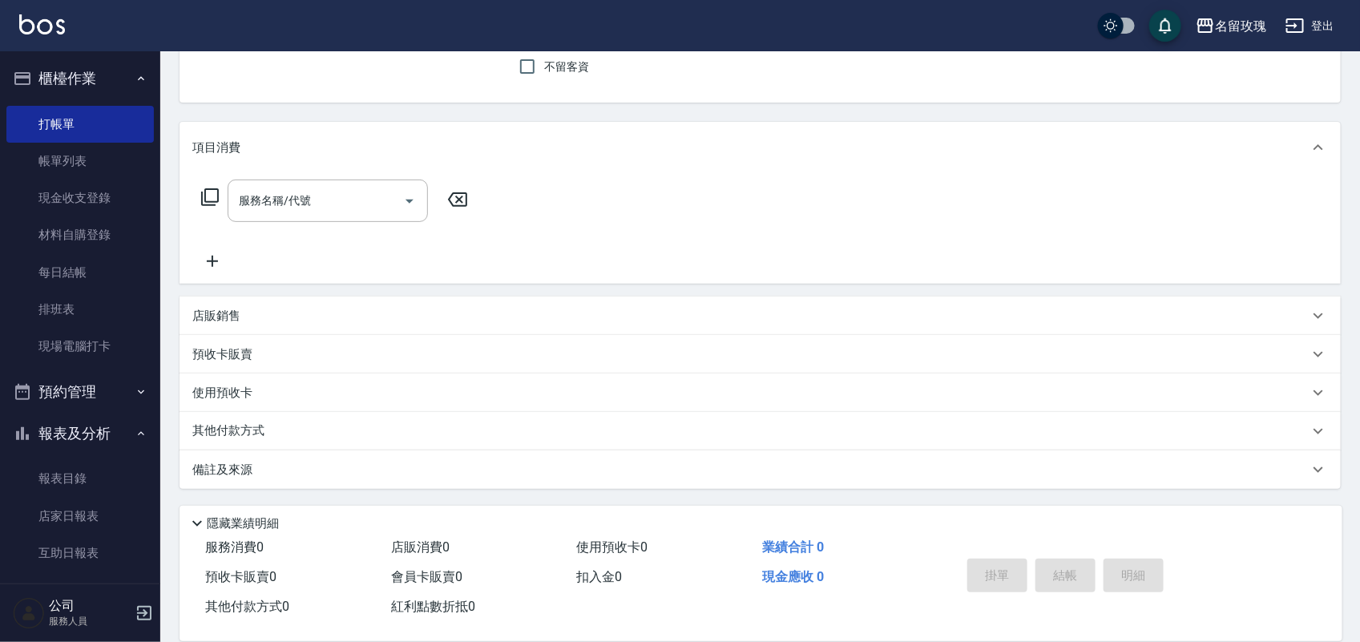
scroll to position [257, 0]
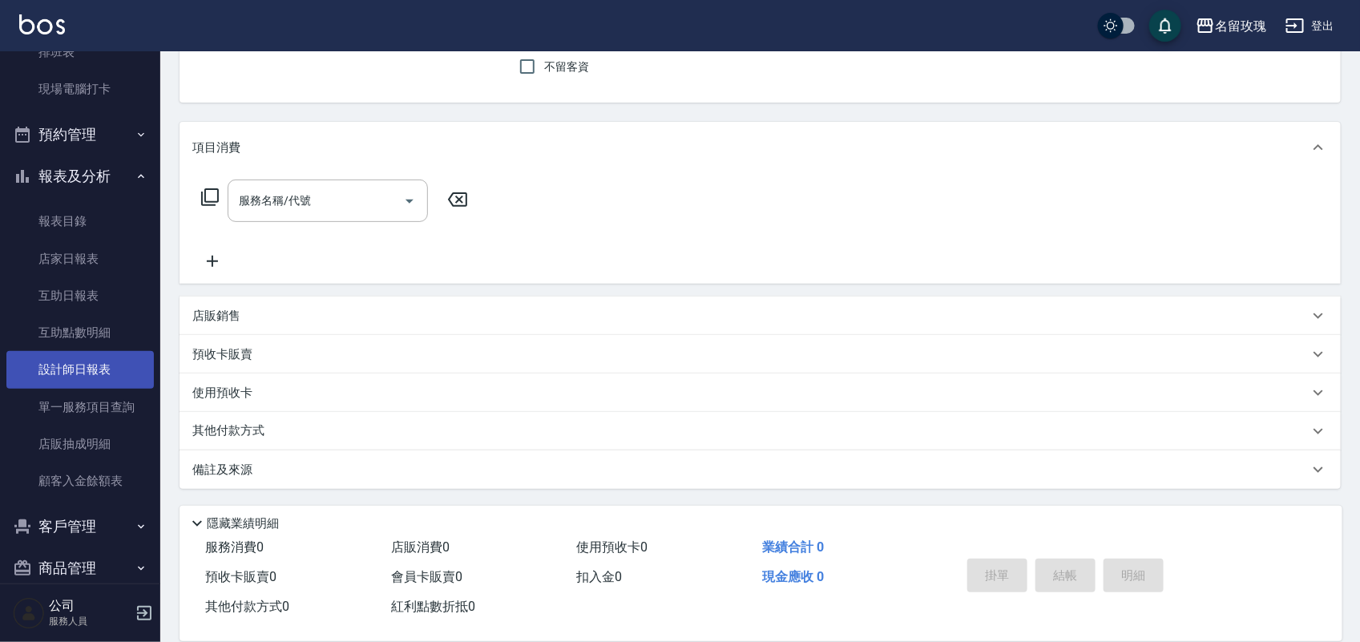
click at [93, 362] on link "設計師日報表" at bounding box center [80, 369] width 148 height 37
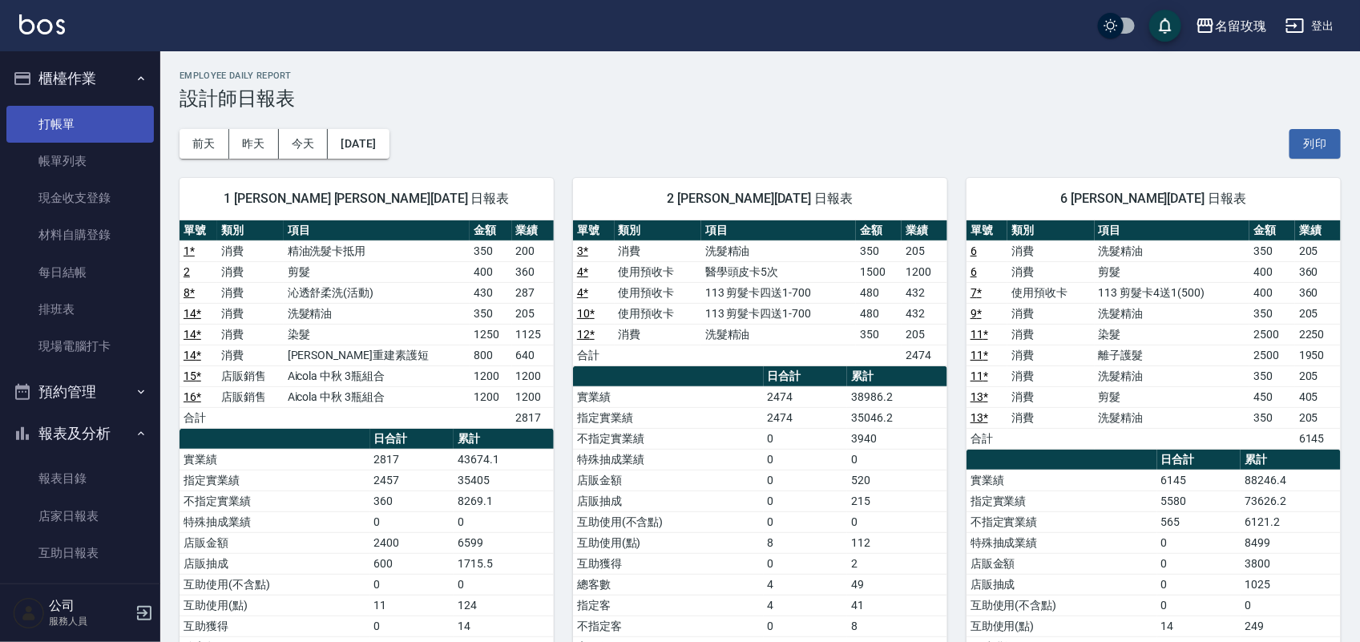
click at [63, 121] on link "打帳單" at bounding box center [80, 124] width 148 height 37
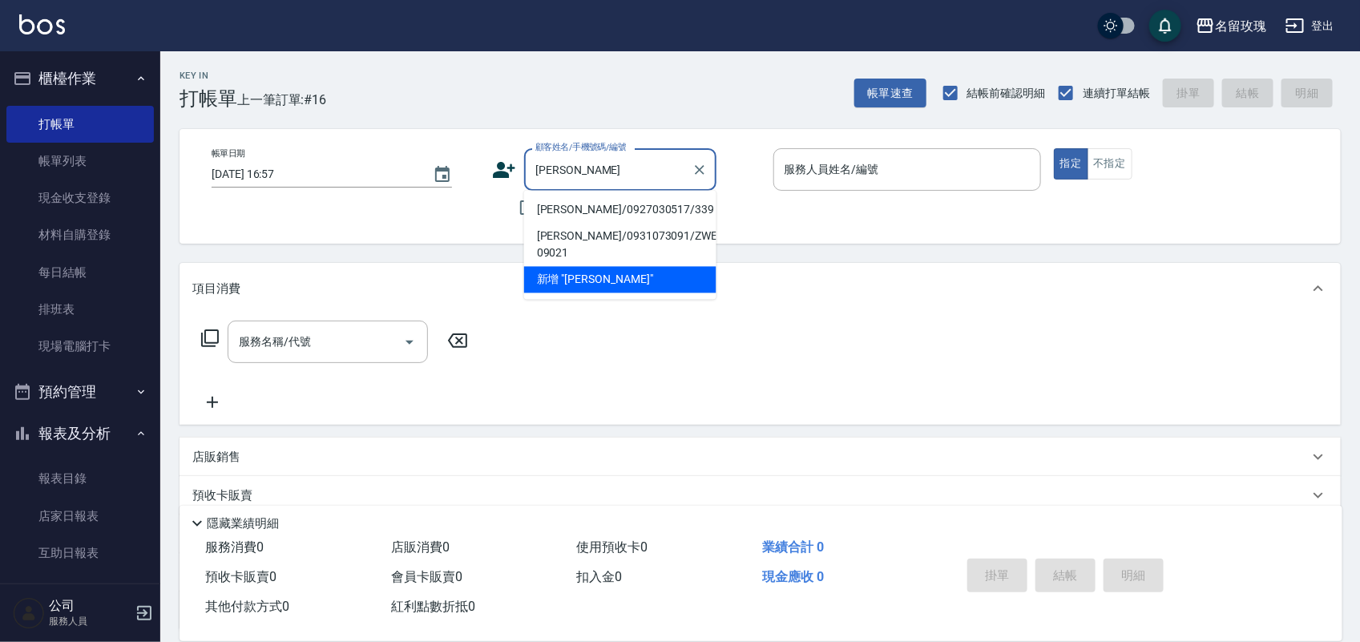
click at [571, 204] on li "[PERSON_NAME]/0927030517/339" at bounding box center [620, 210] width 192 height 26
type input "[PERSON_NAME]/0927030517/339"
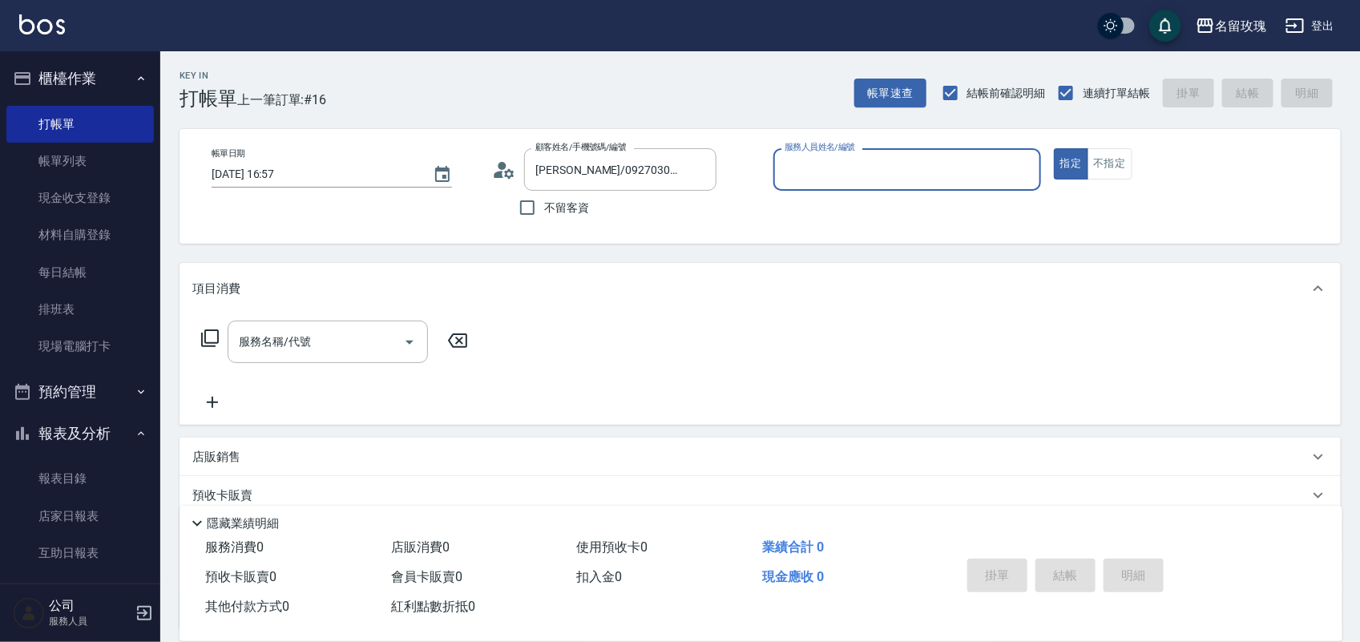
type input "ALICE-6"
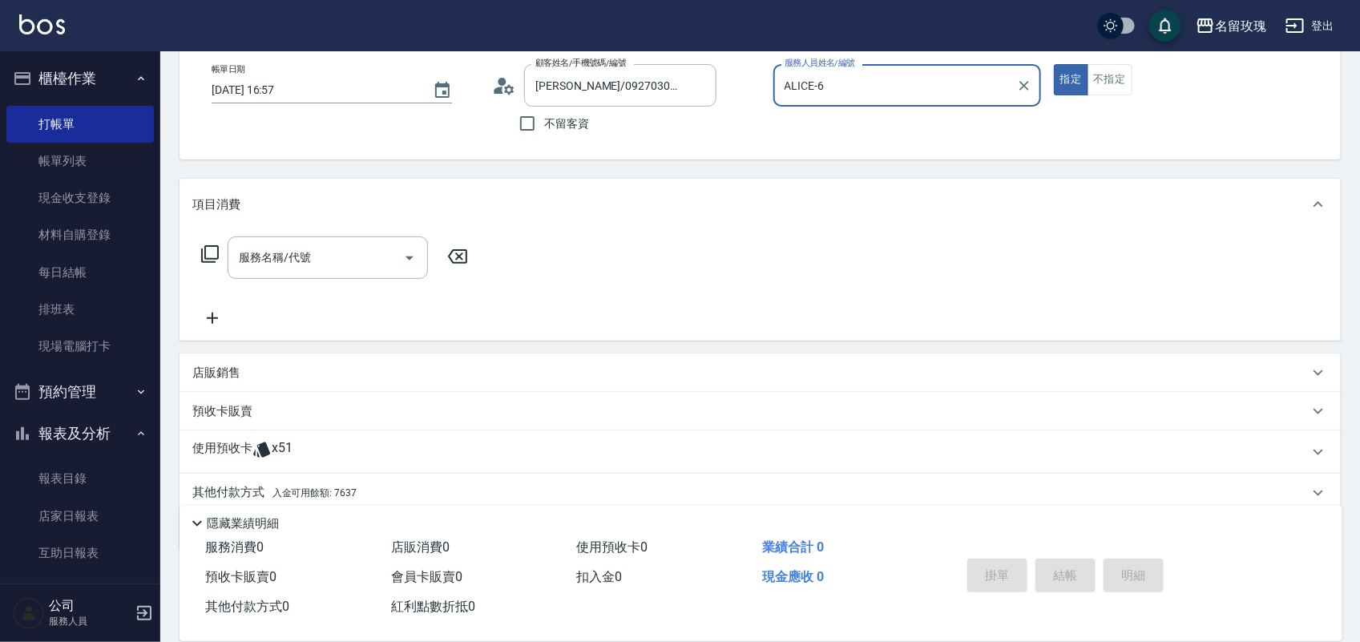
scroll to position [145, 0]
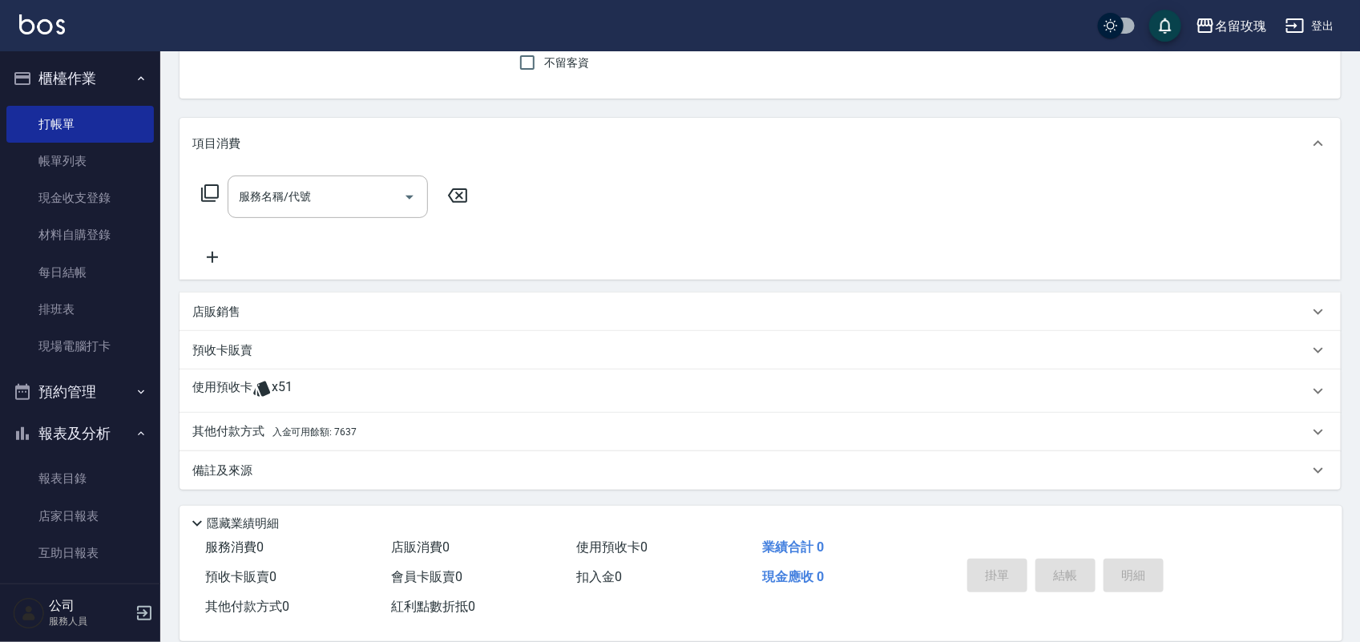
click at [317, 377] on div "使用預收卡 x51" at bounding box center [761, 391] width 1162 height 43
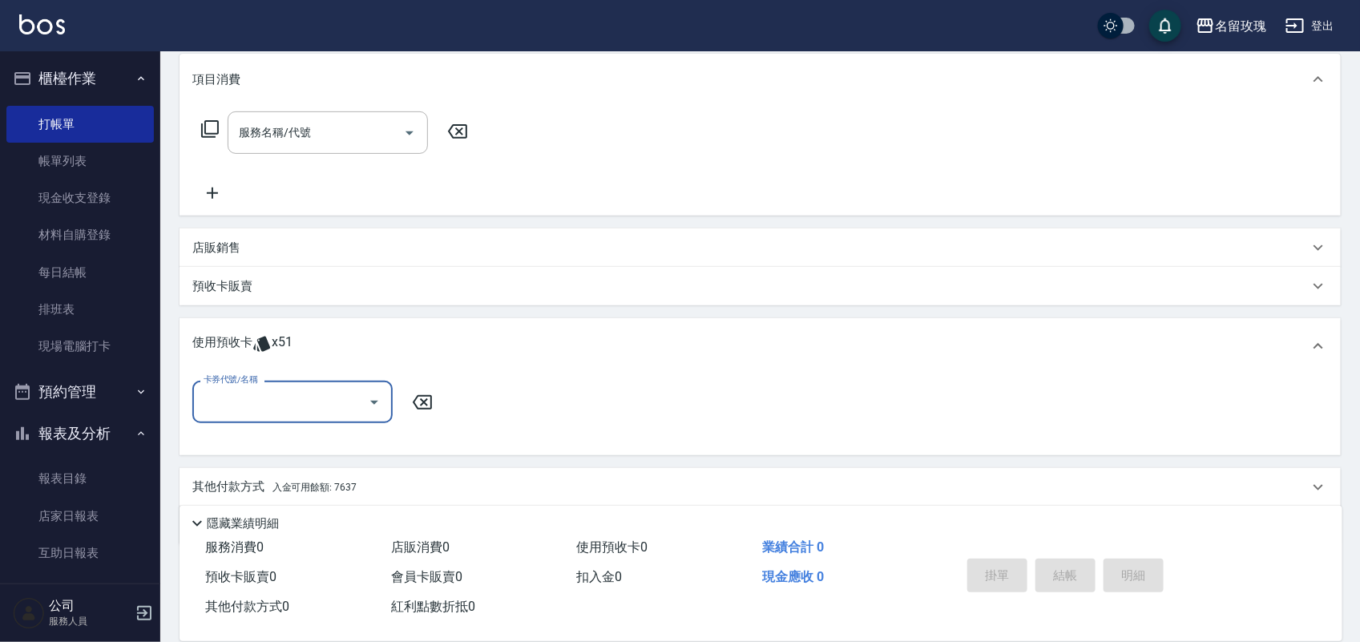
scroll to position [265, 0]
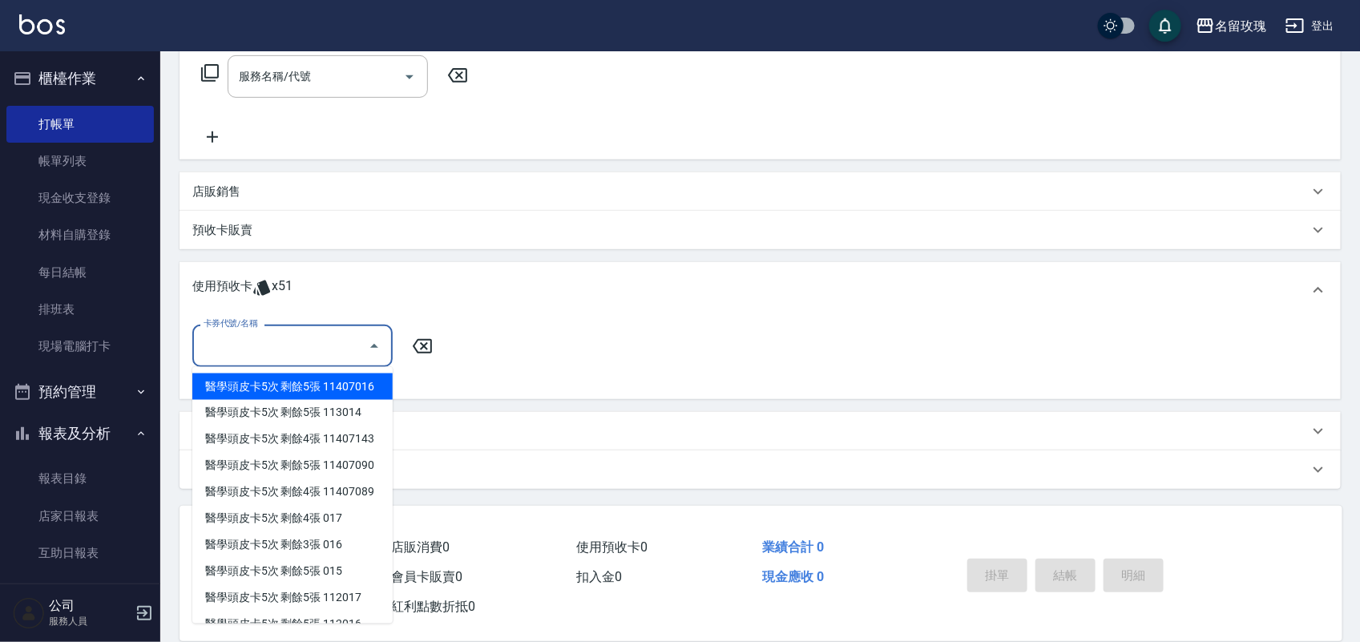
drag, startPoint x: 301, startPoint y: 334, endPoint x: 305, endPoint y: 350, distance: 16.7
click at [305, 350] on input "卡券代號/名稱" at bounding box center [281, 346] width 162 height 28
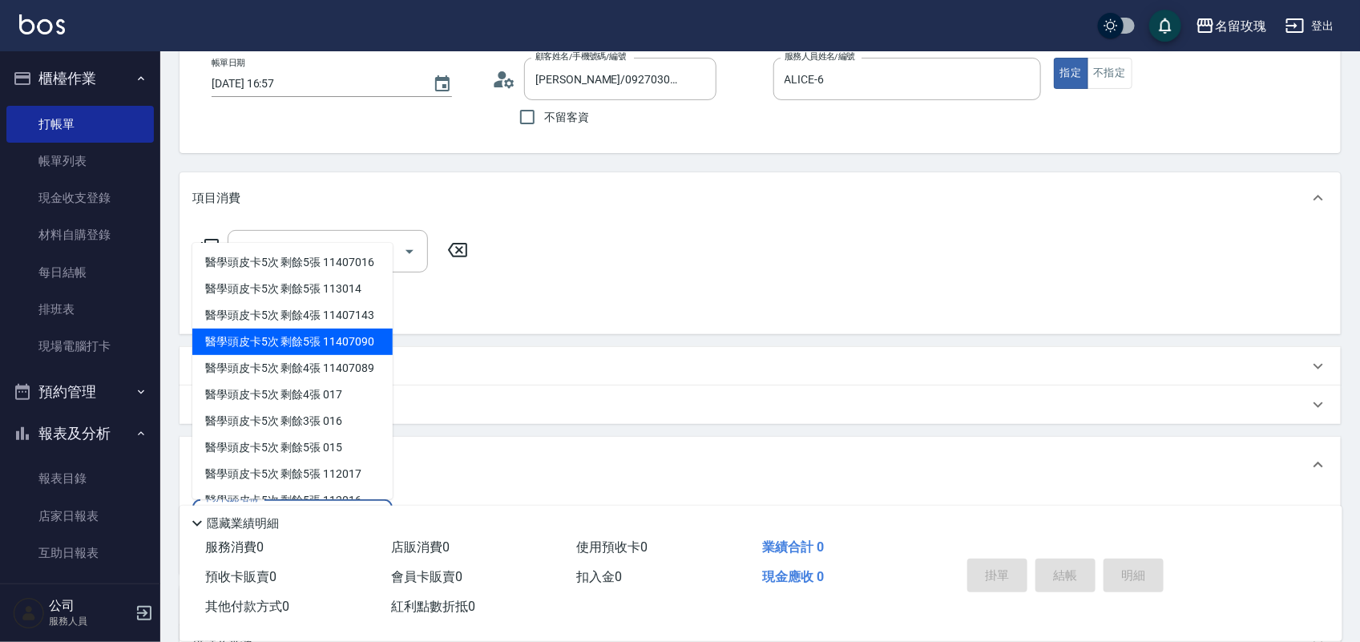
scroll to position [0, 0]
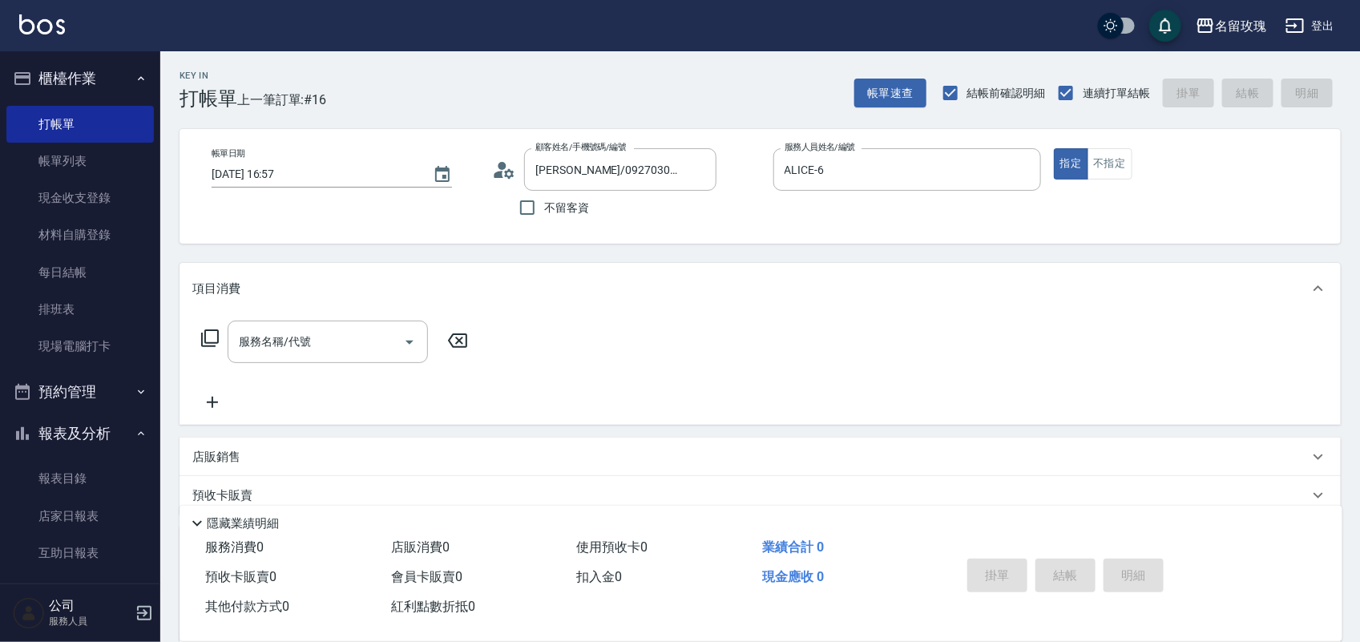
click at [626, 342] on div "服務名稱/代號 服務名稱/代號" at bounding box center [761, 369] width 1162 height 111
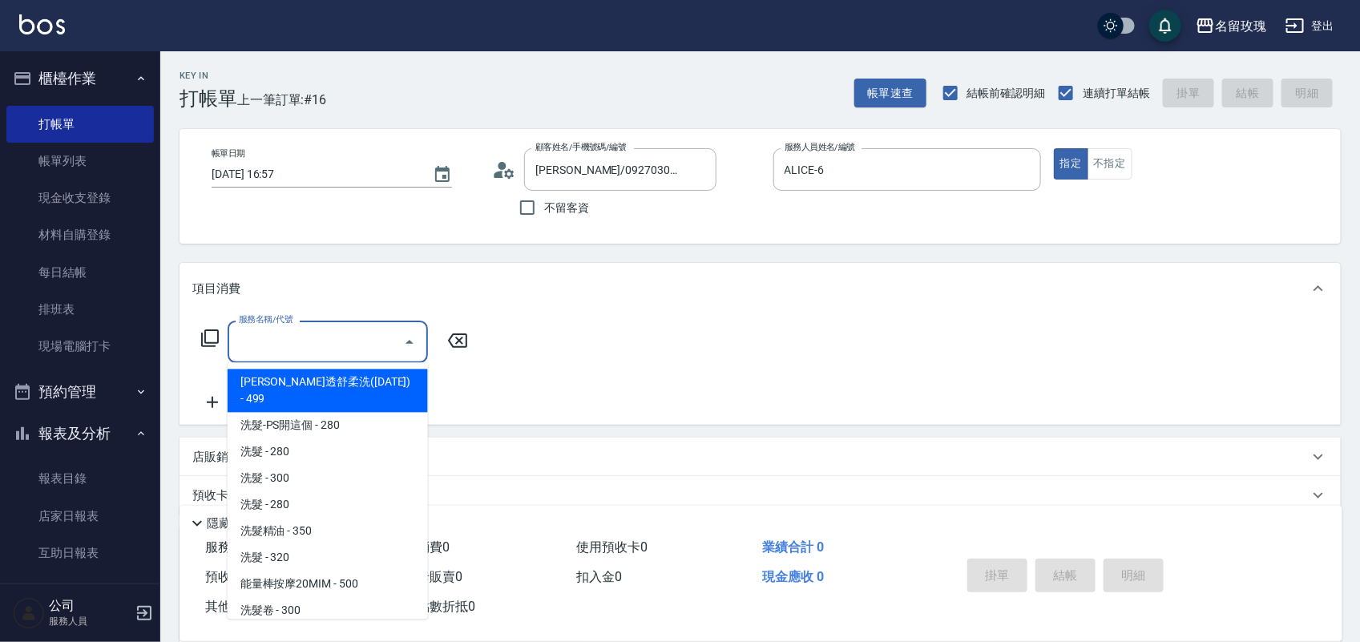
click at [362, 347] on input "服務名稱/代號" at bounding box center [316, 342] width 162 height 28
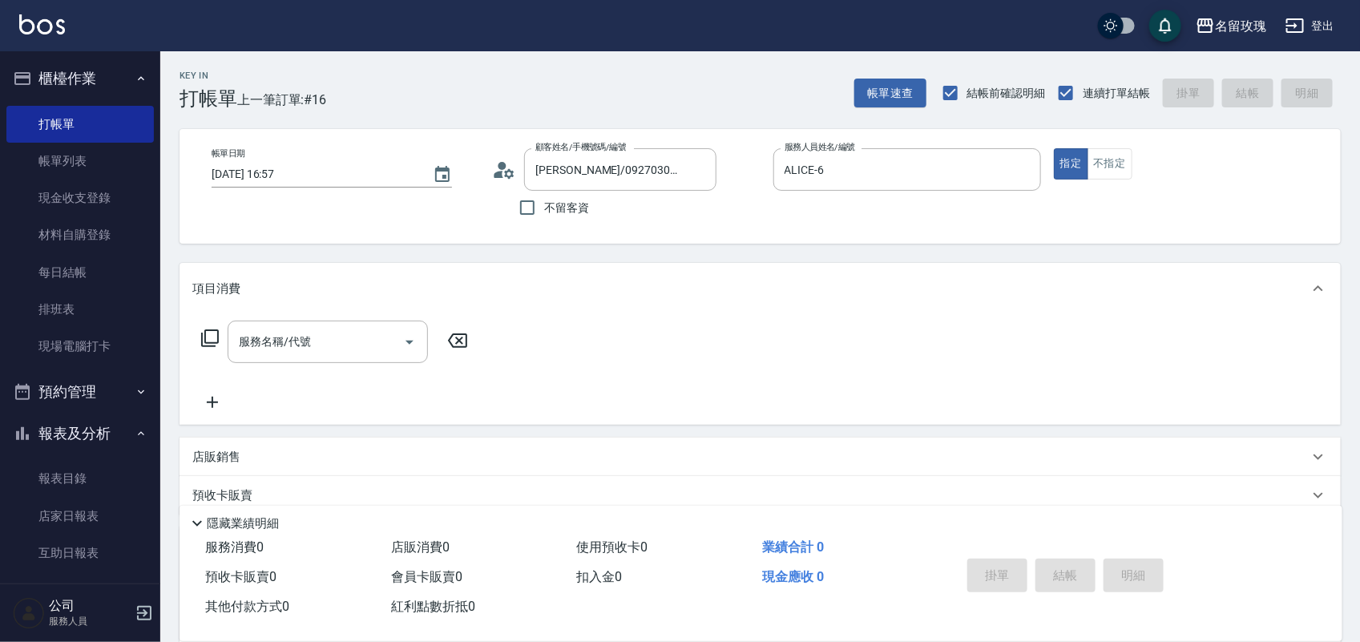
click at [590, 325] on div "服務名稱/代號 服務名稱/代號" at bounding box center [761, 369] width 1162 height 111
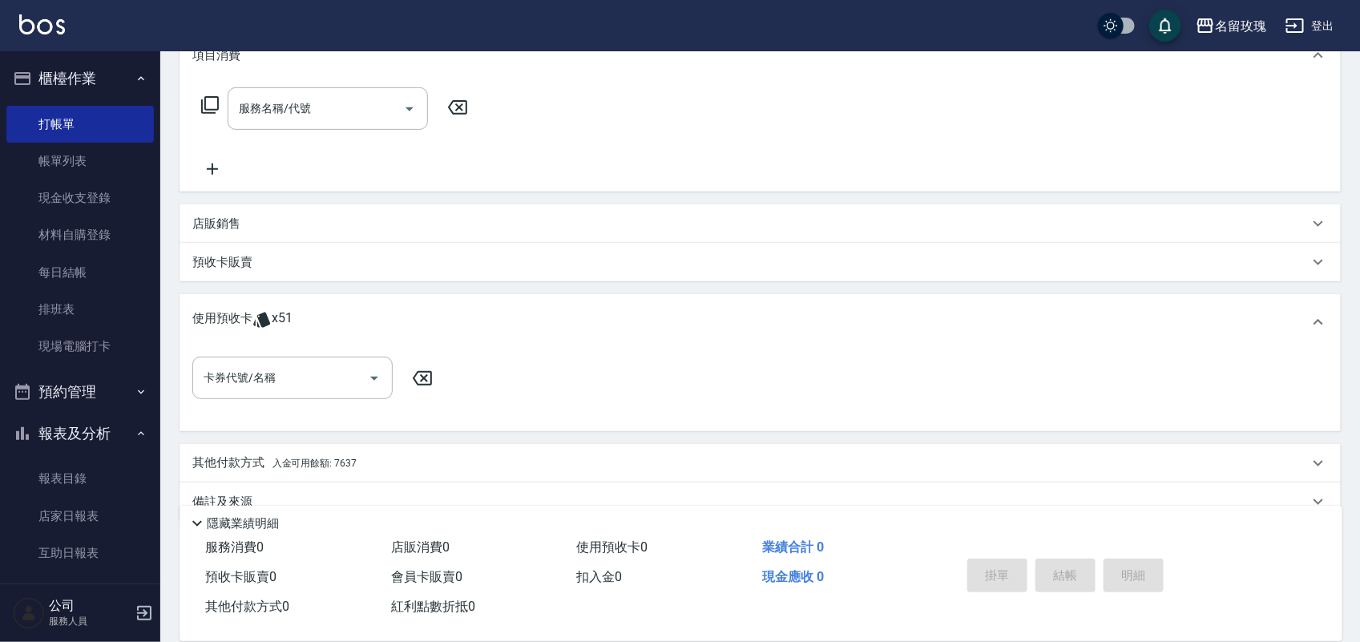
scroll to position [265, 0]
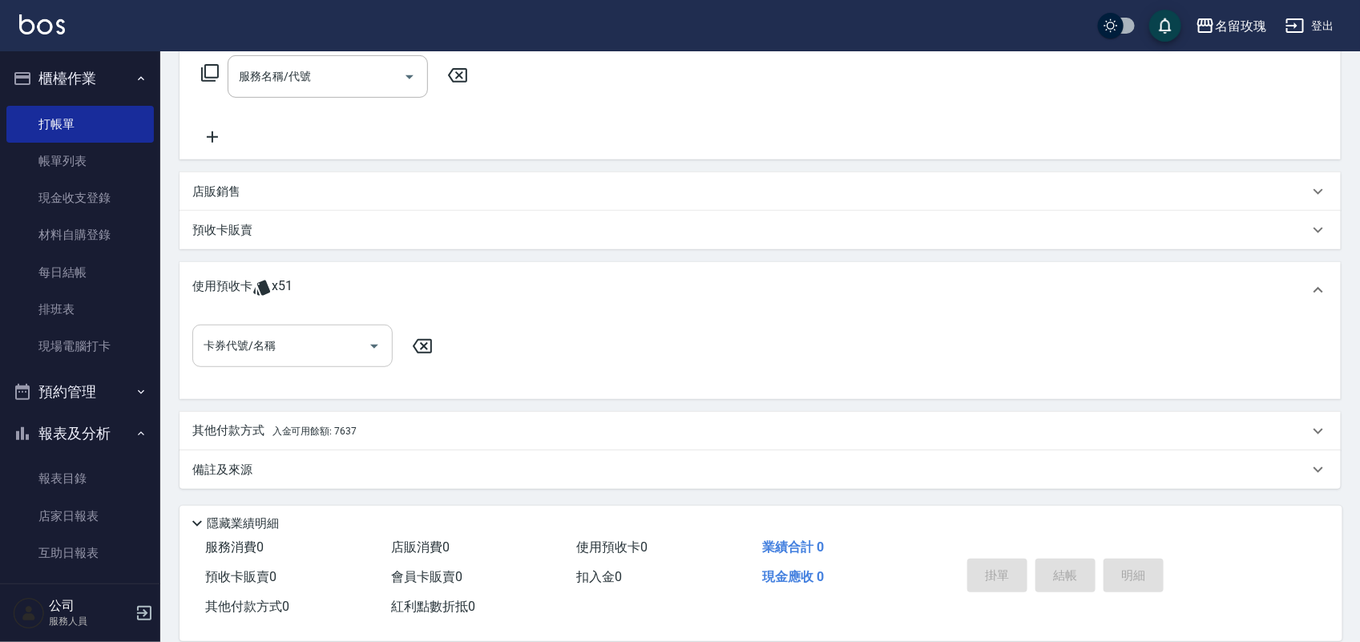
click at [319, 334] on input "卡券代號/名稱" at bounding box center [281, 346] width 162 height 28
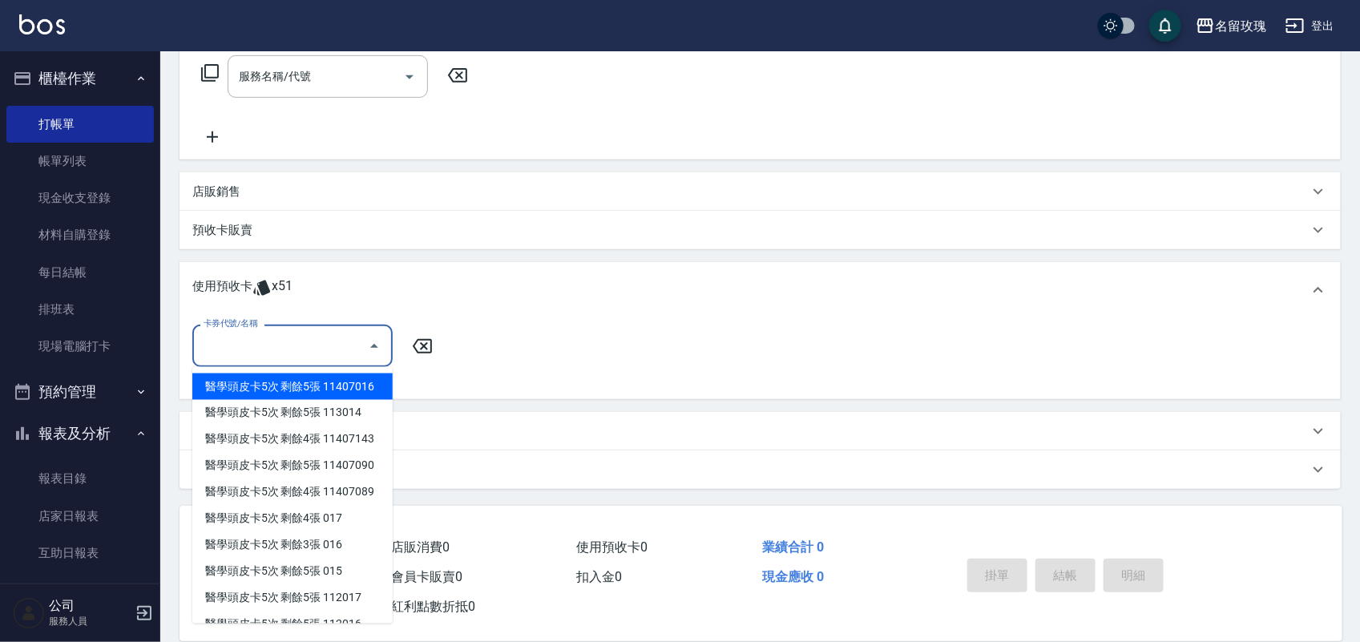
click at [319, 334] on input "卡券代號/名稱" at bounding box center [281, 346] width 162 height 28
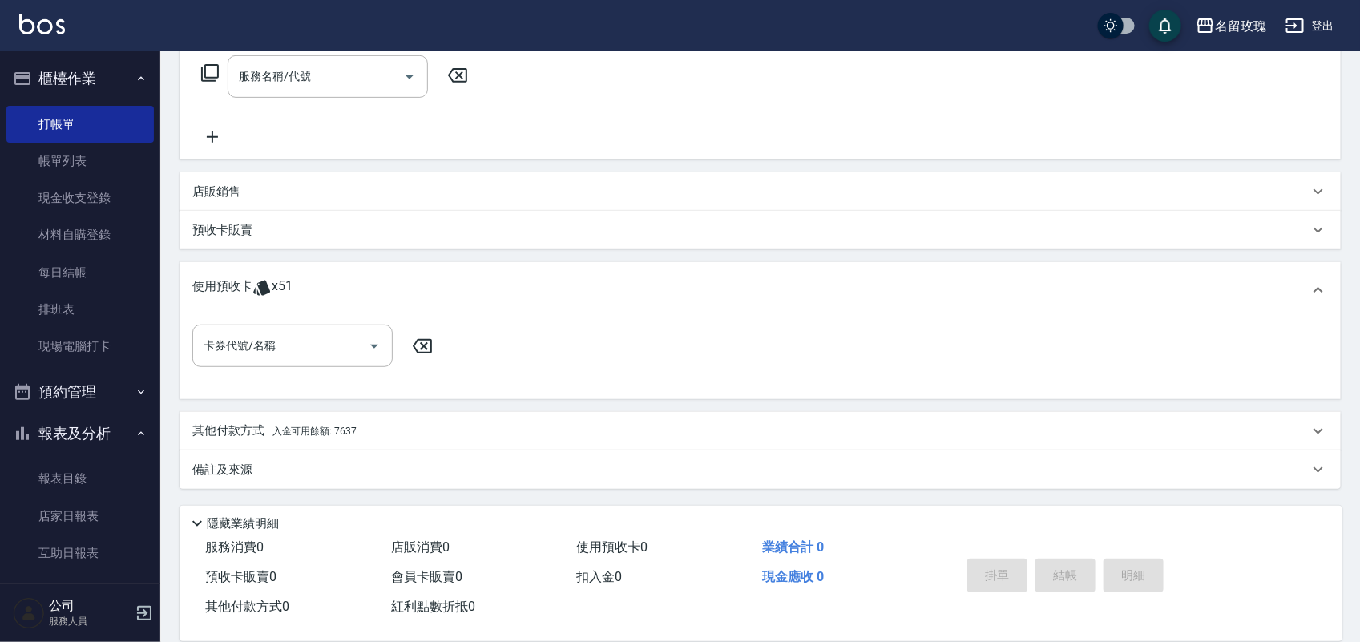
click at [290, 222] on div "預收卡販賣" at bounding box center [750, 230] width 1117 height 17
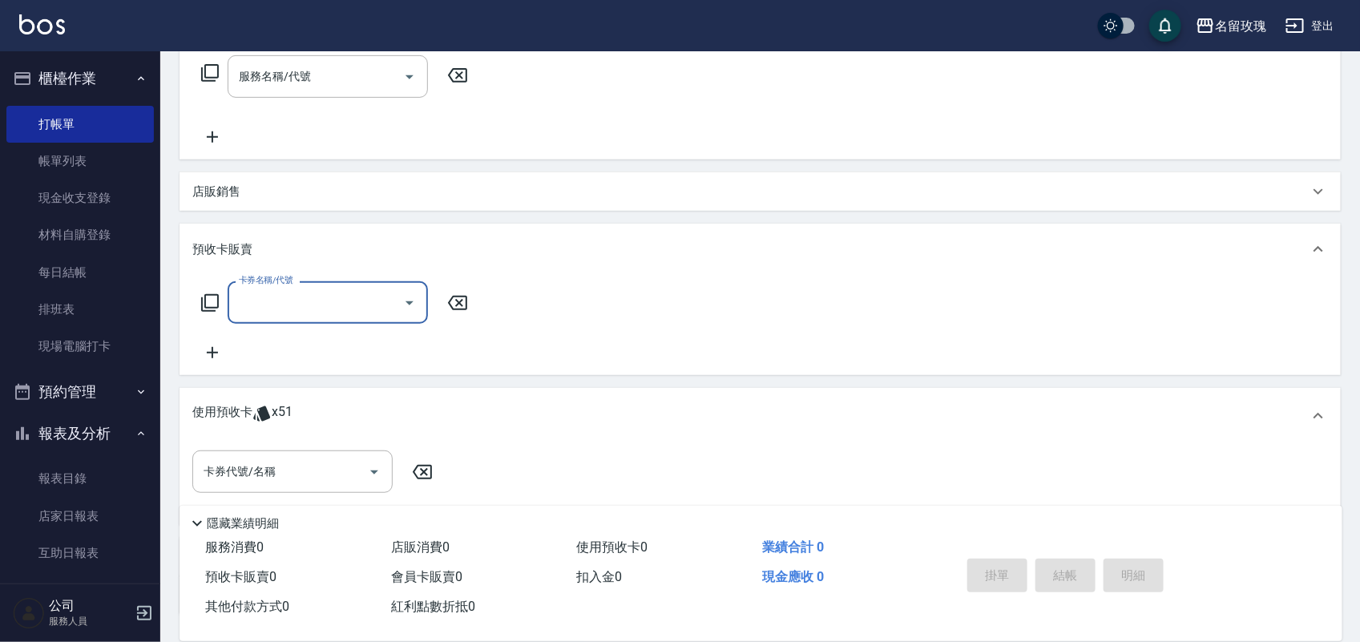
scroll to position [0, 0]
click at [258, 290] on input "卡券名稱/代號" at bounding box center [316, 303] width 162 height 28
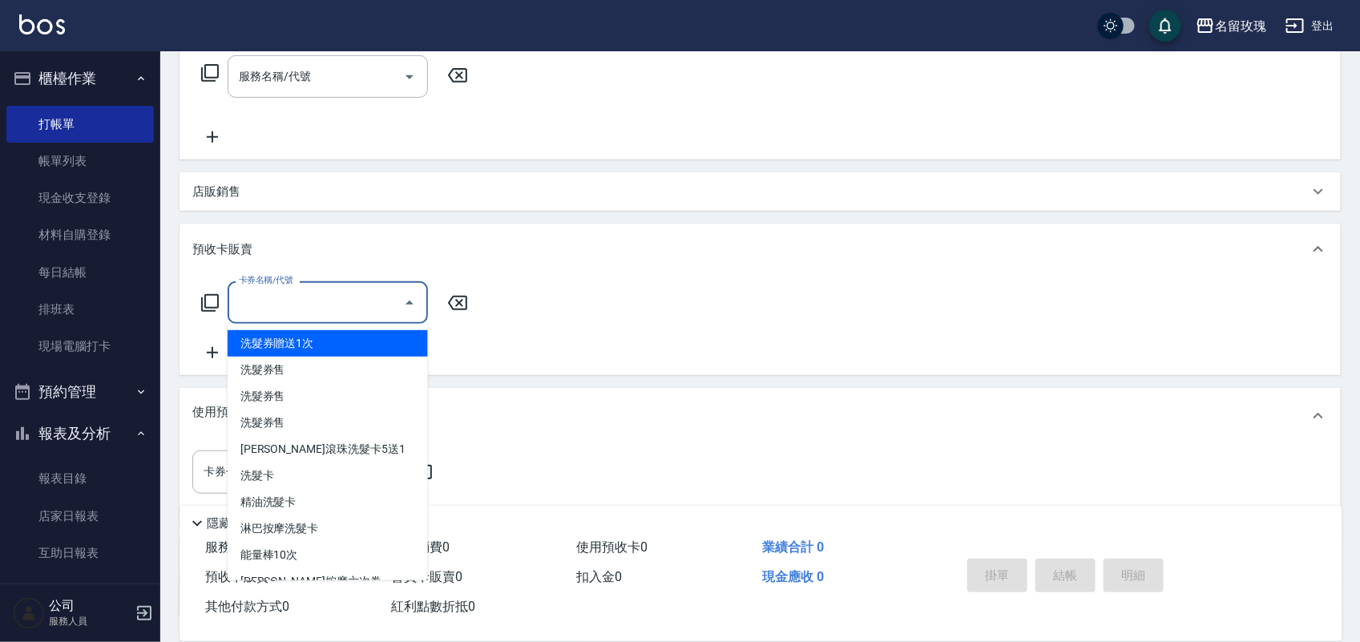
click at [209, 301] on icon at bounding box center [209, 302] width 19 height 19
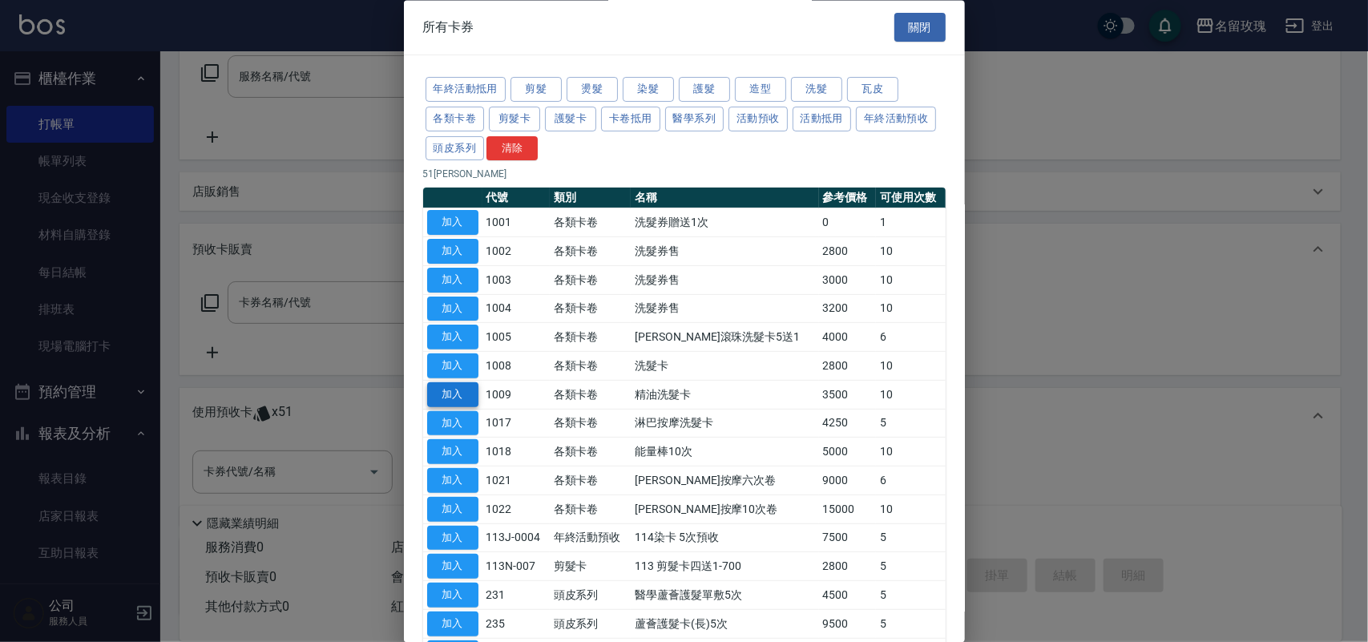
click at [465, 402] on button "加入" at bounding box center [452, 394] width 51 height 25
type input "精油洗髮卡(1009)"
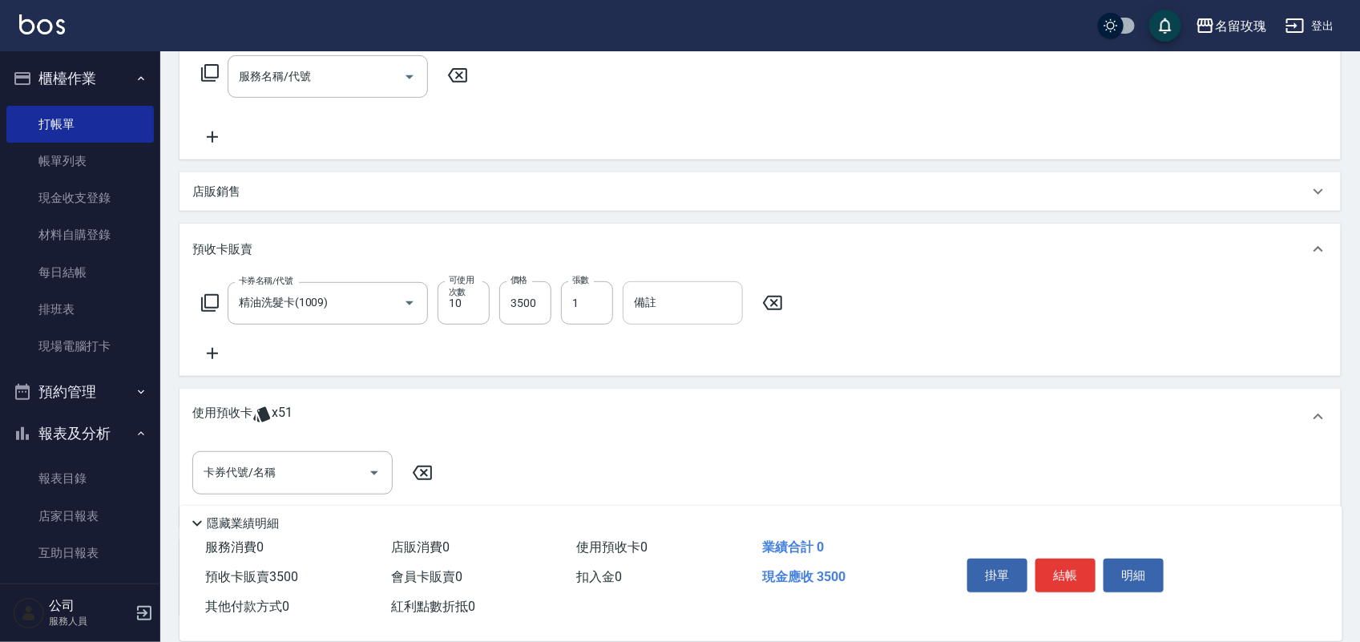
click at [679, 306] on input "備註" at bounding box center [683, 302] width 120 height 43
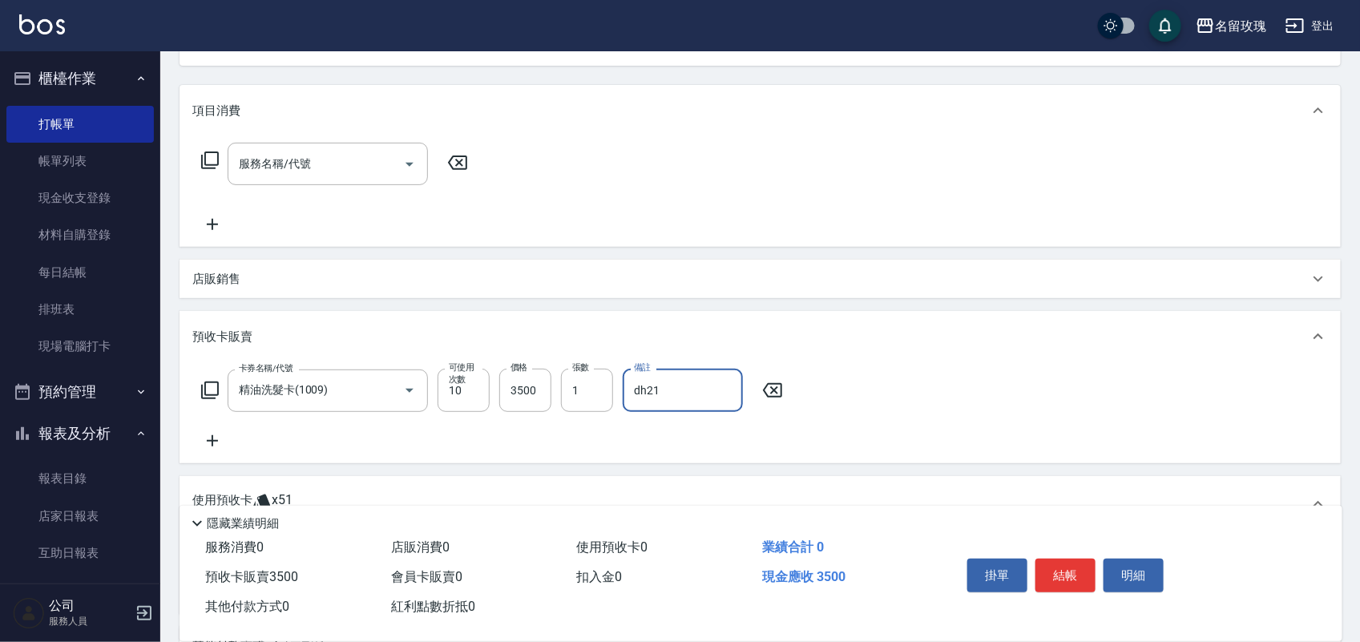
scroll to position [65, 0]
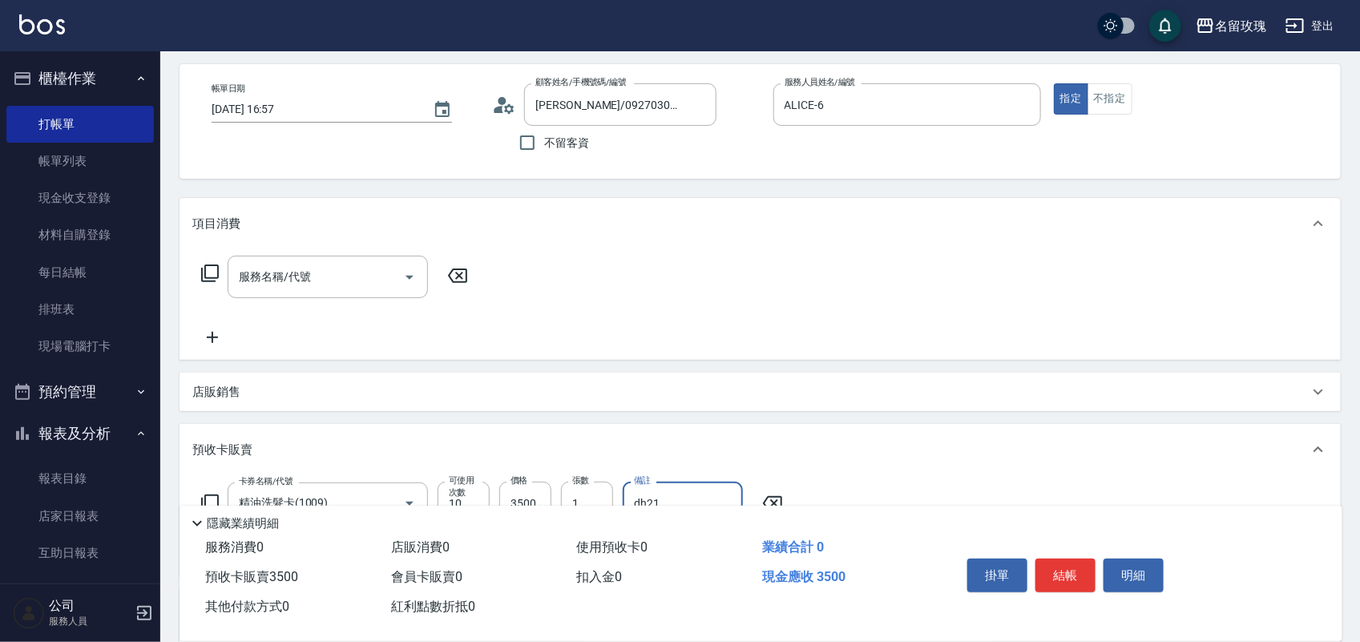
type input "dh21"
click at [207, 269] on icon at bounding box center [209, 273] width 19 height 19
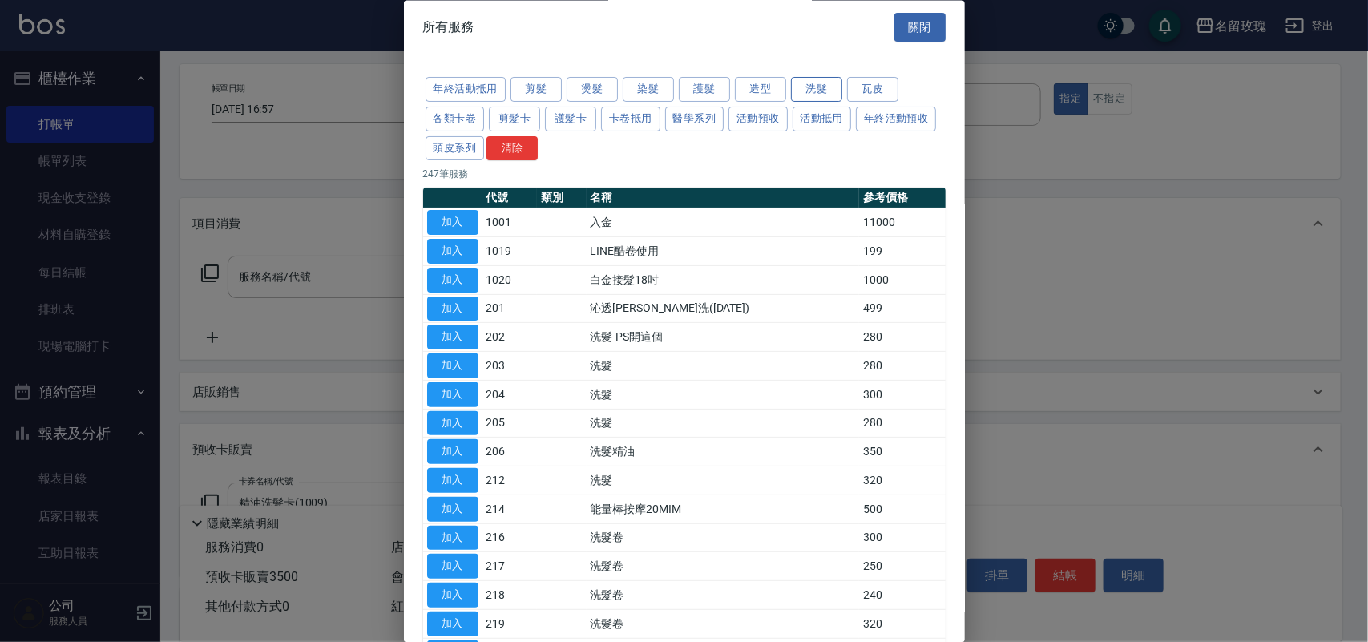
click at [810, 84] on button "洗髮" at bounding box center [816, 90] width 51 height 25
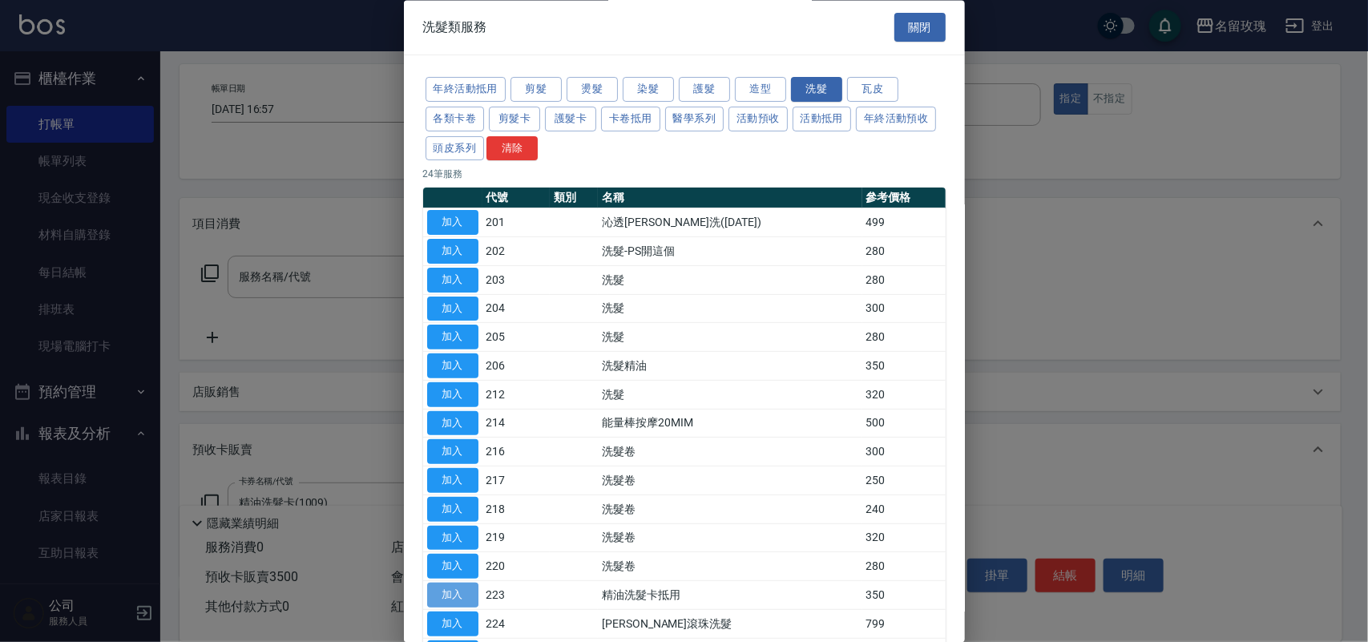
click at [454, 608] on button "加入" at bounding box center [452, 596] width 51 height 25
type input "精油洗髮卡抵用(223)"
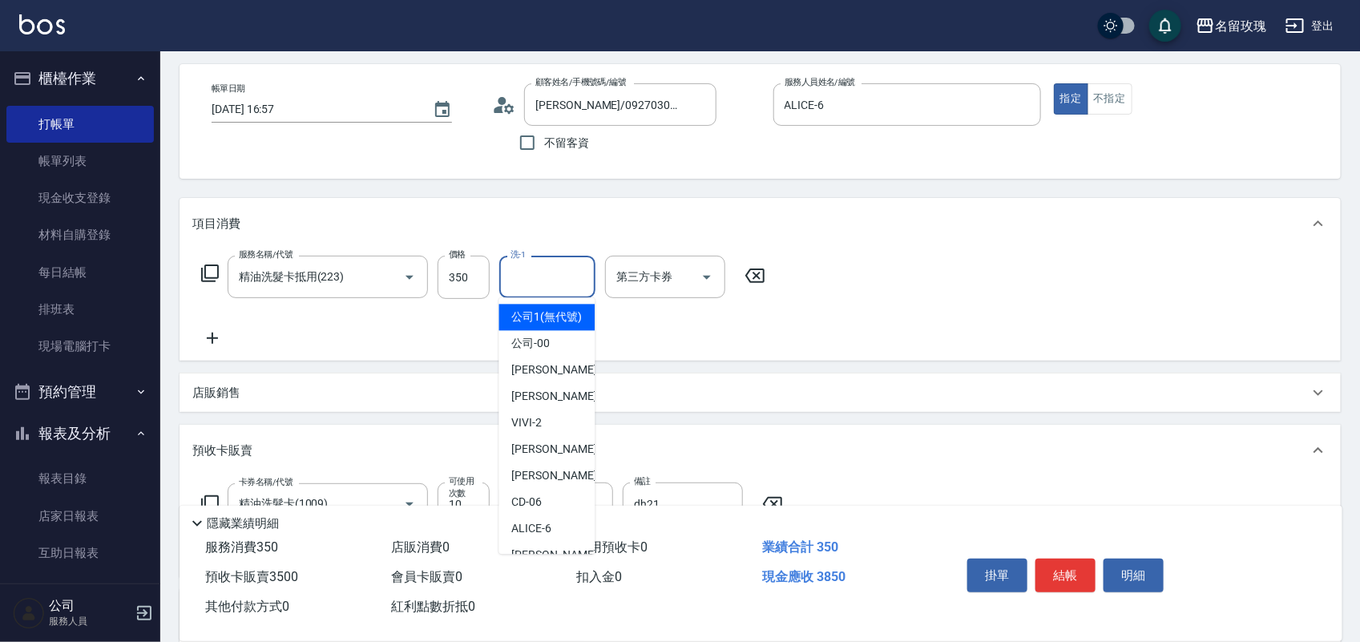
click at [545, 277] on input "洗-1" at bounding box center [548, 277] width 82 height 28
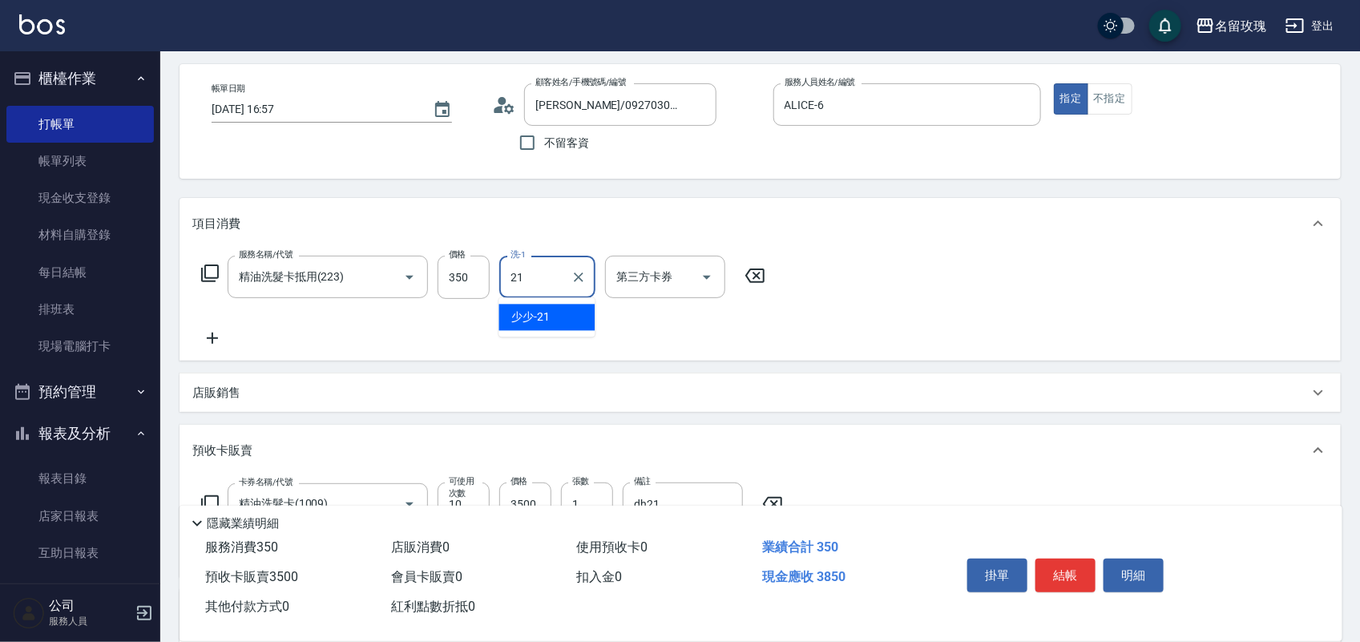
type input "少少-21"
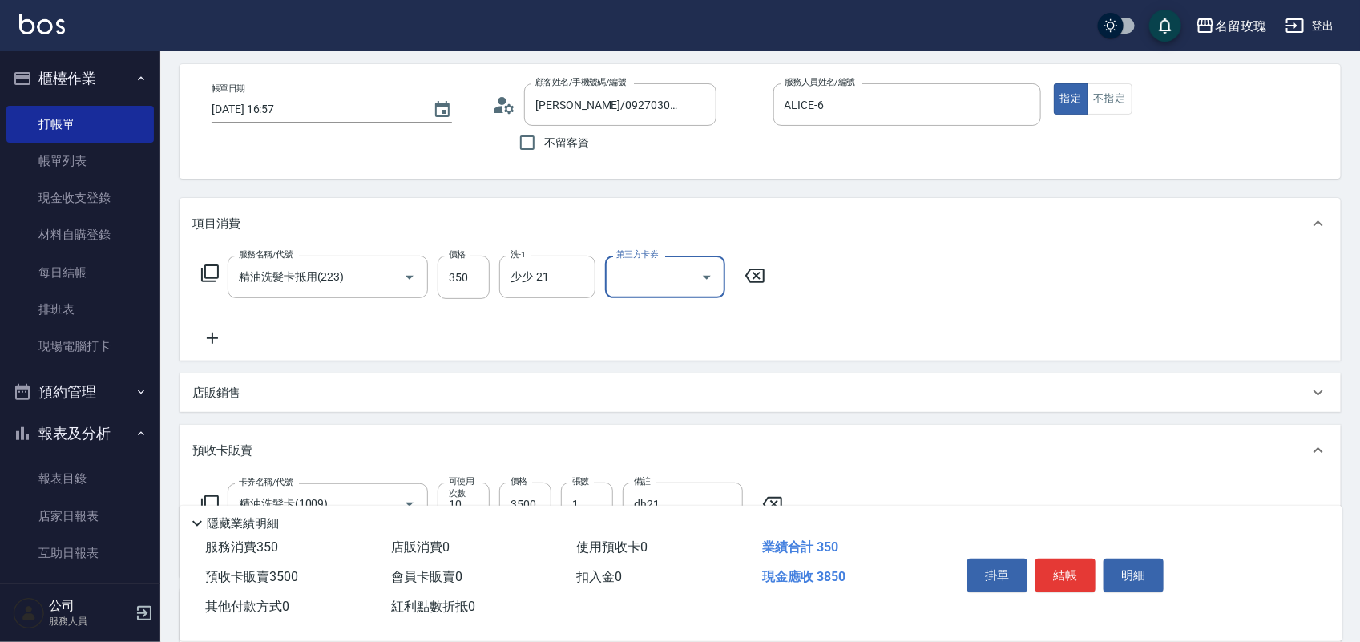
drag, startPoint x: 776, startPoint y: 297, endPoint x: 724, endPoint y: 289, distance: 52.7
click at [774, 297] on div "服務名稱/代號 精油洗髮卡抵用(223) 服務名稱/代號 價格 350 價格 洗-1 少少-21 洗-1 第三方卡券 第三方卡券" at bounding box center [761, 304] width 1162 height 111
click at [694, 282] on div at bounding box center [706, 277] width 24 height 42
drag, startPoint x: 692, startPoint y: 273, endPoint x: 701, endPoint y: 275, distance: 9.8
click at [696, 273] on div "第三方卡券" at bounding box center [665, 277] width 120 height 42
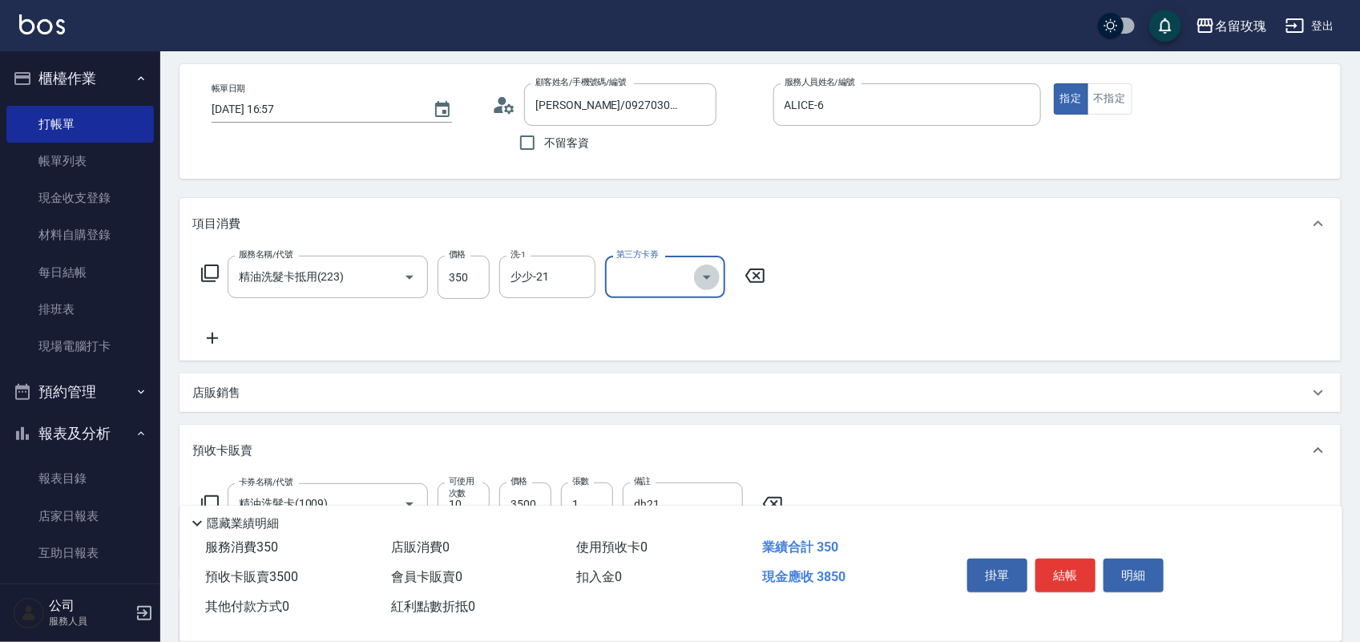
click at [701, 277] on icon "Open" at bounding box center [706, 277] width 19 height 19
click at [654, 331] on span "舊有卡券" at bounding box center [665, 344] width 120 height 26
type input "舊有卡券"
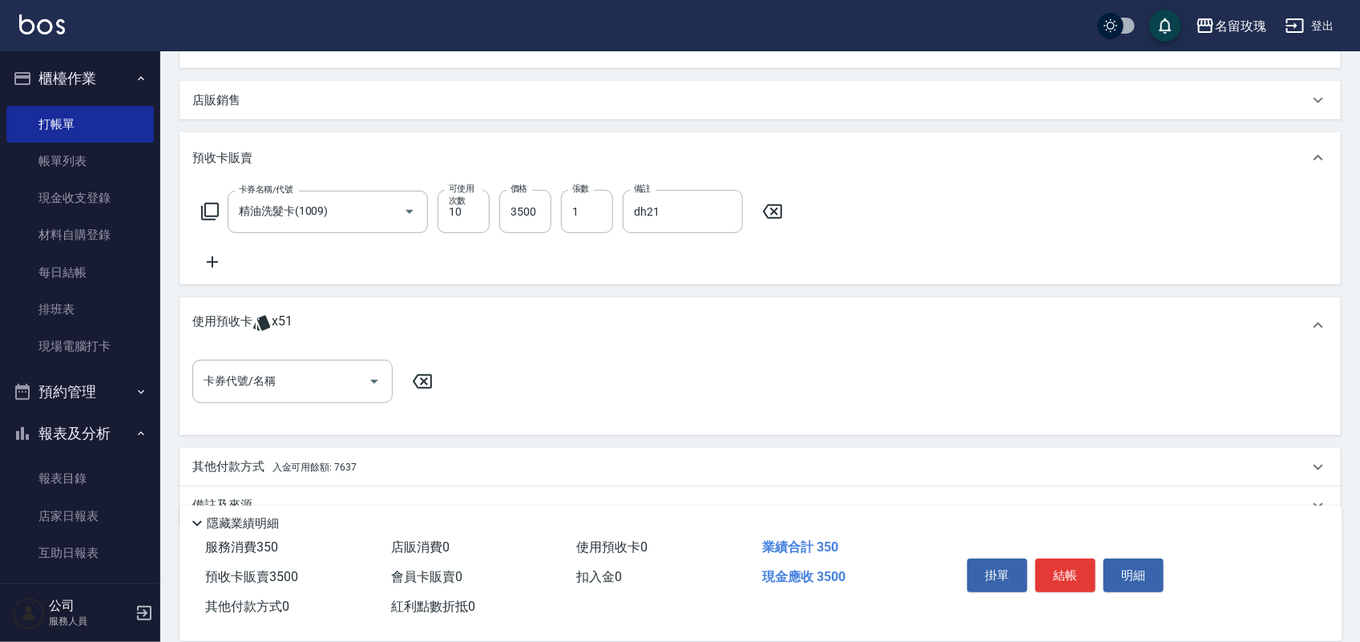
scroll to position [409, 0]
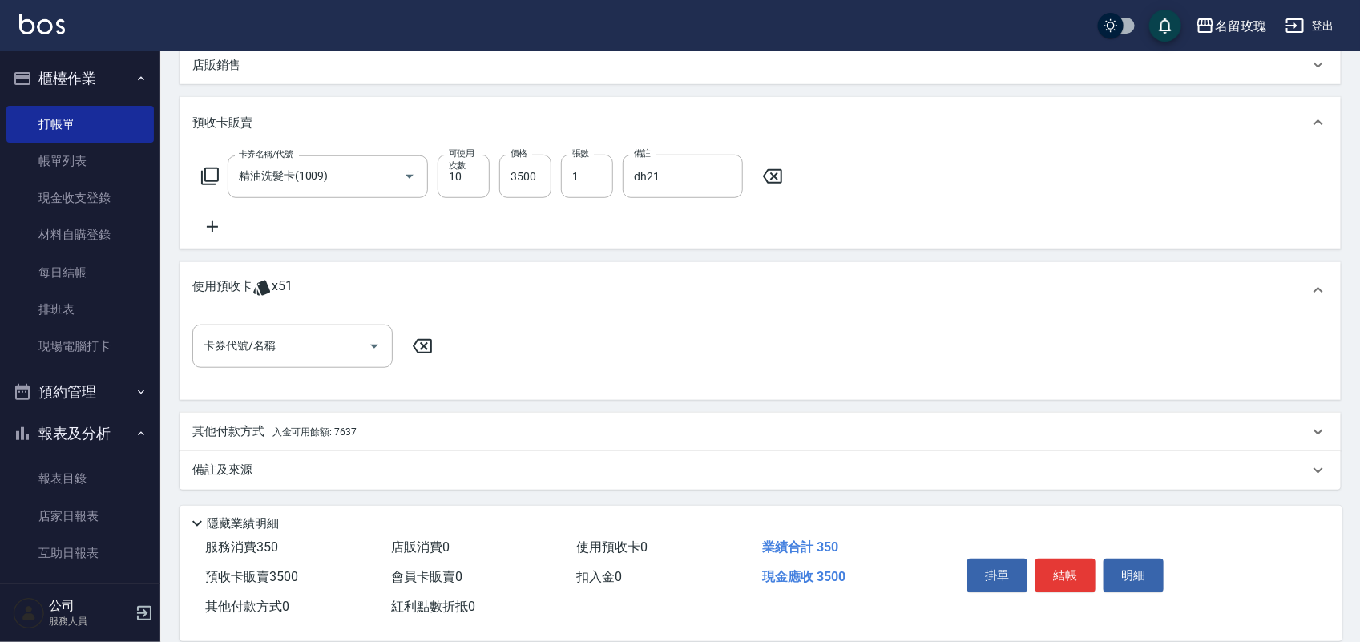
click at [331, 429] on span "入金可用餘額: 7637" at bounding box center [315, 431] width 84 height 11
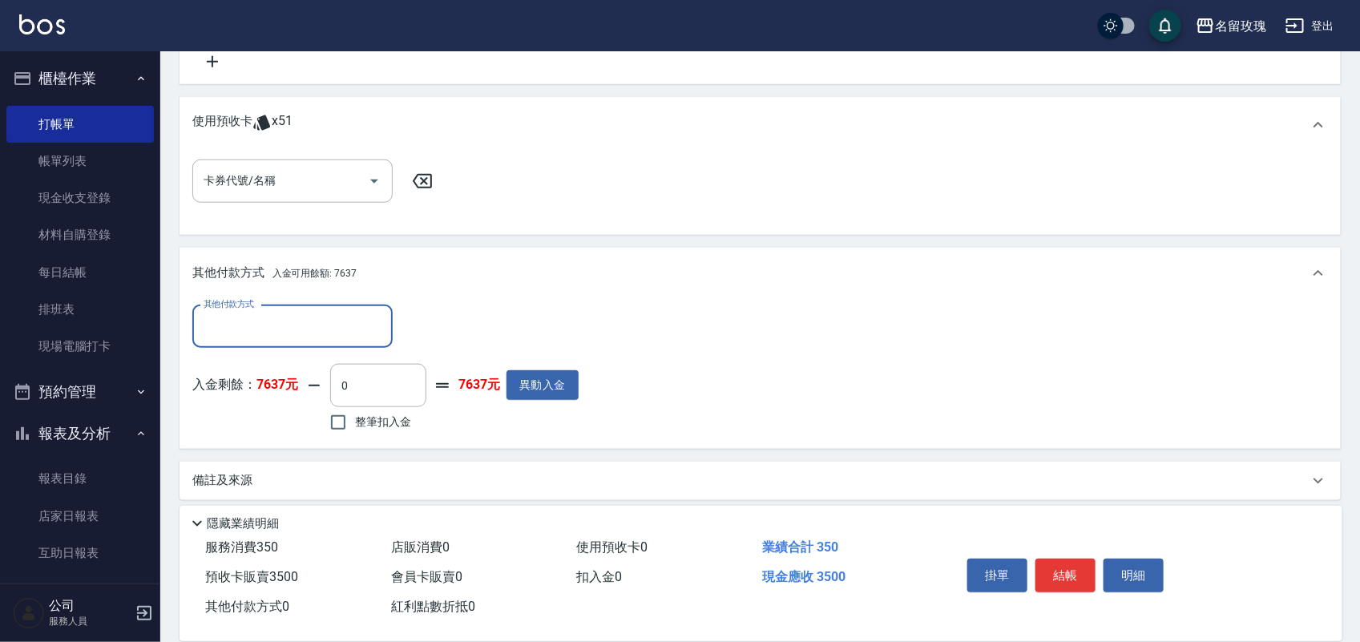
scroll to position [584, 0]
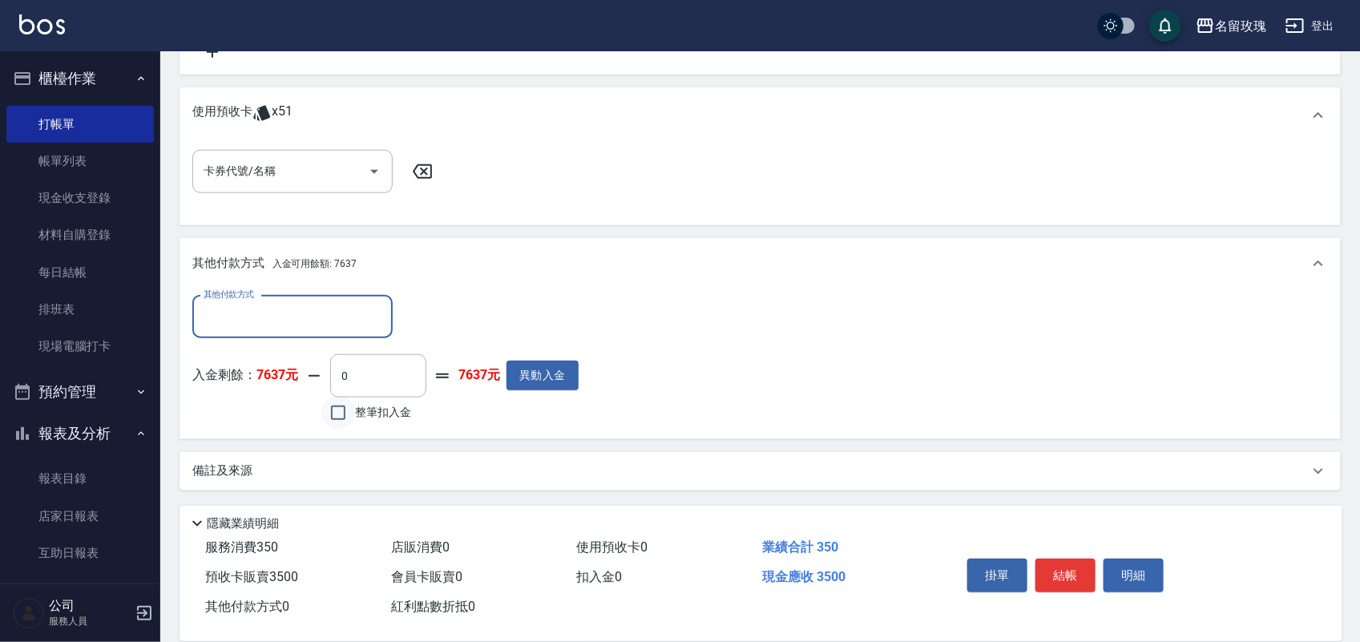
click at [334, 410] on input "整筆扣入金" at bounding box center [338, 413] width 34 height 34
checkbox input "true"
type input "3500"
click at [1069, 559] on button "結帳" at bounding box center [1066, 576] width 60 height 34
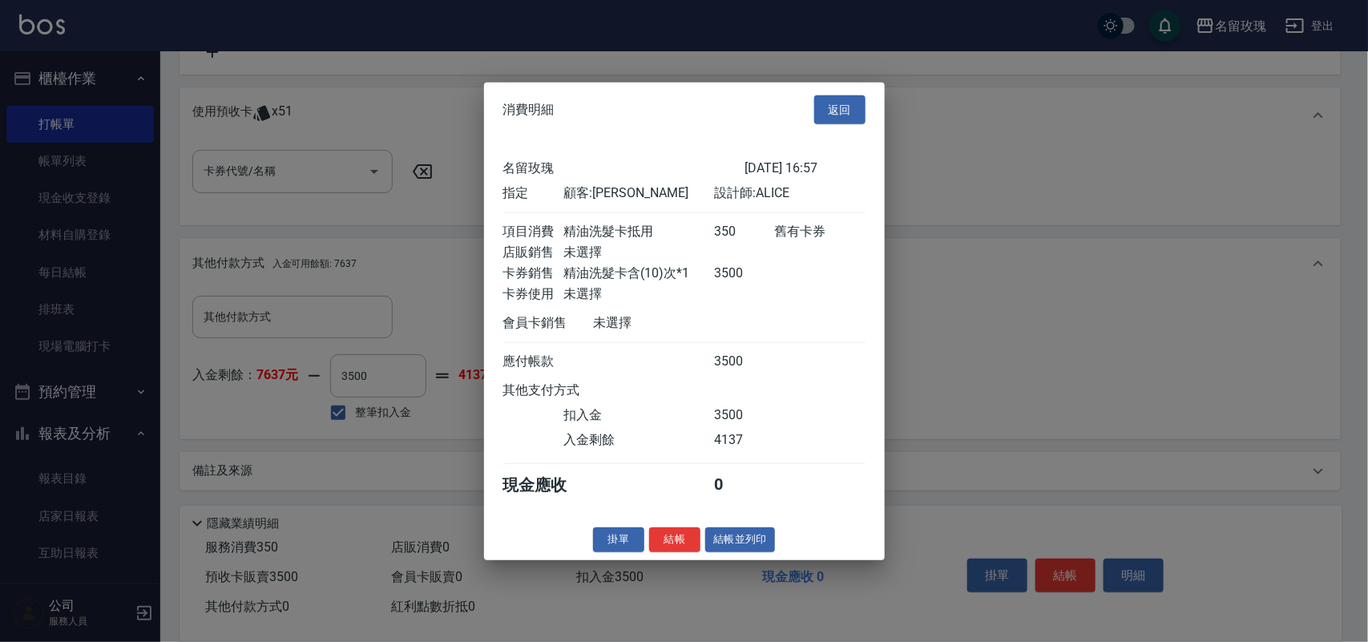
click at [683, 552] on button "結帳" at bounding box center [674, 540] width 51 height 25
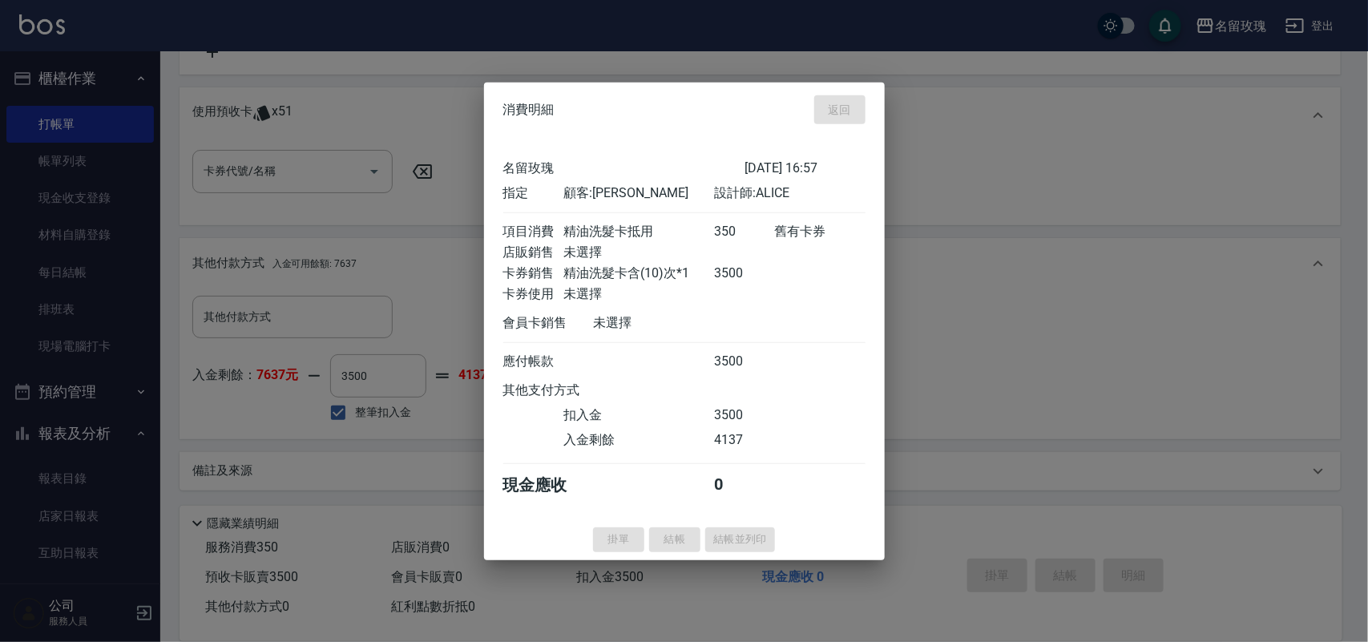
type input "[DATE] 17:13"
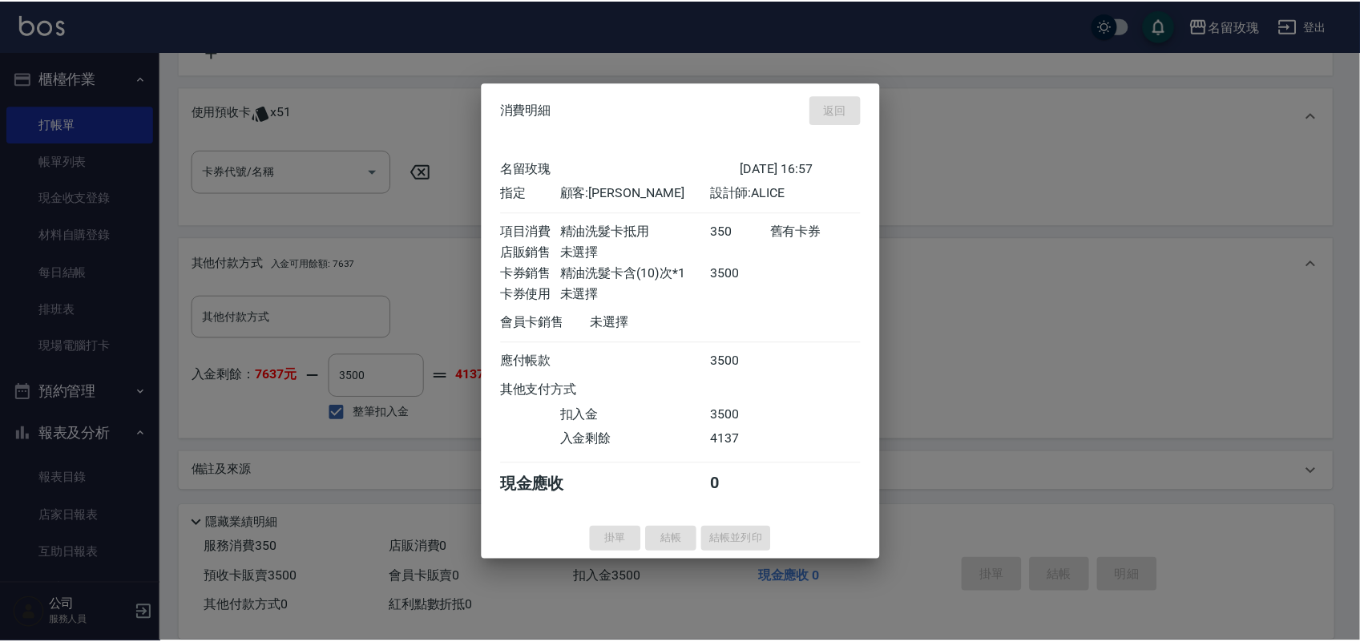
scroll to position [0, 0]
